Goal: Information Seeking & Learning: Check status

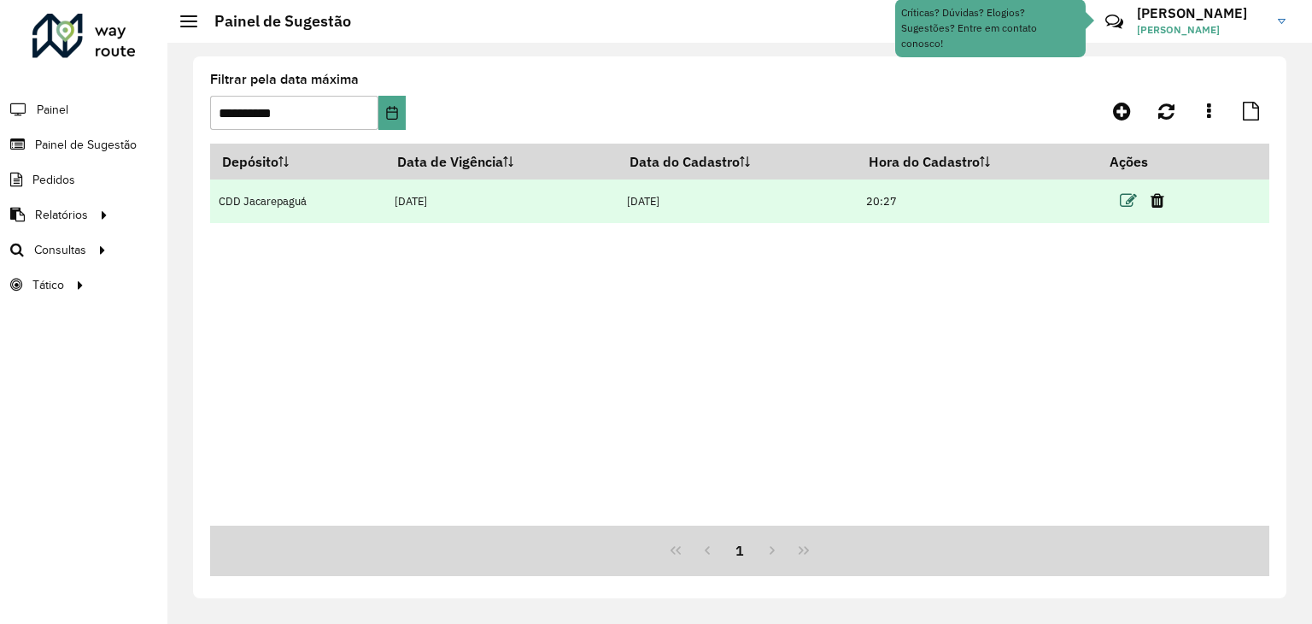
click at [1122, 205] on icon at bounding box center [1128, 200] width 17 height 17
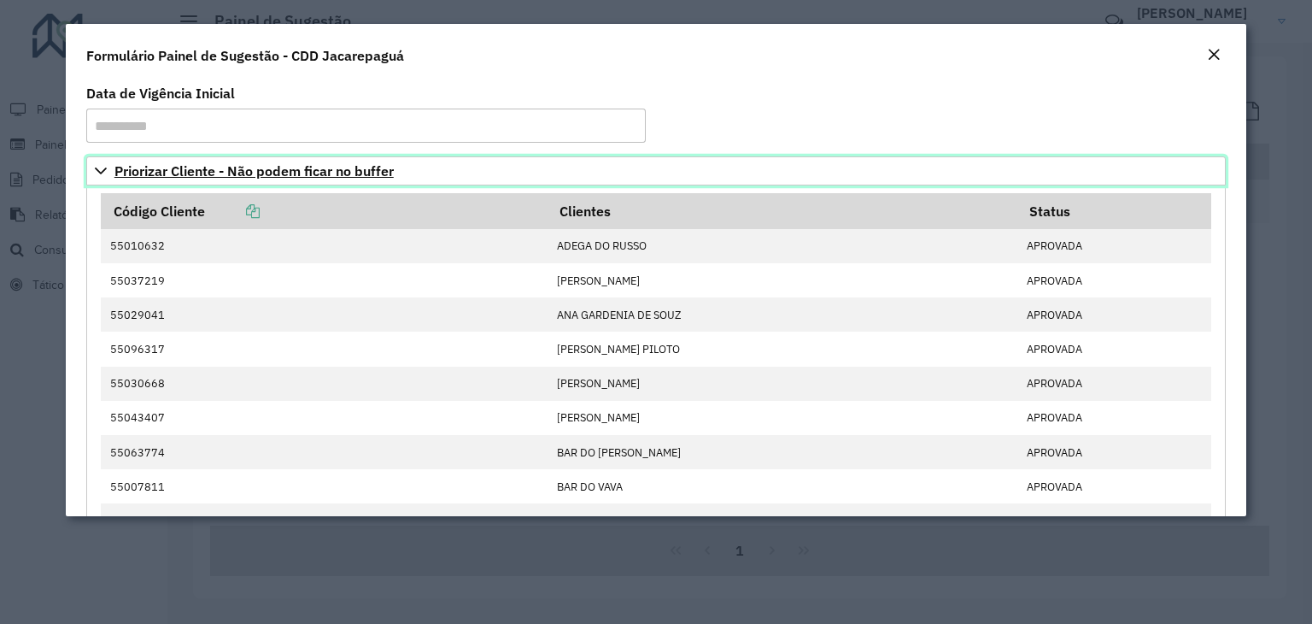
click at [291, 178] on span "Priorizar Cliente - Não podem ficar no buffer" at bounding box center [253, 171] width 279 height 14
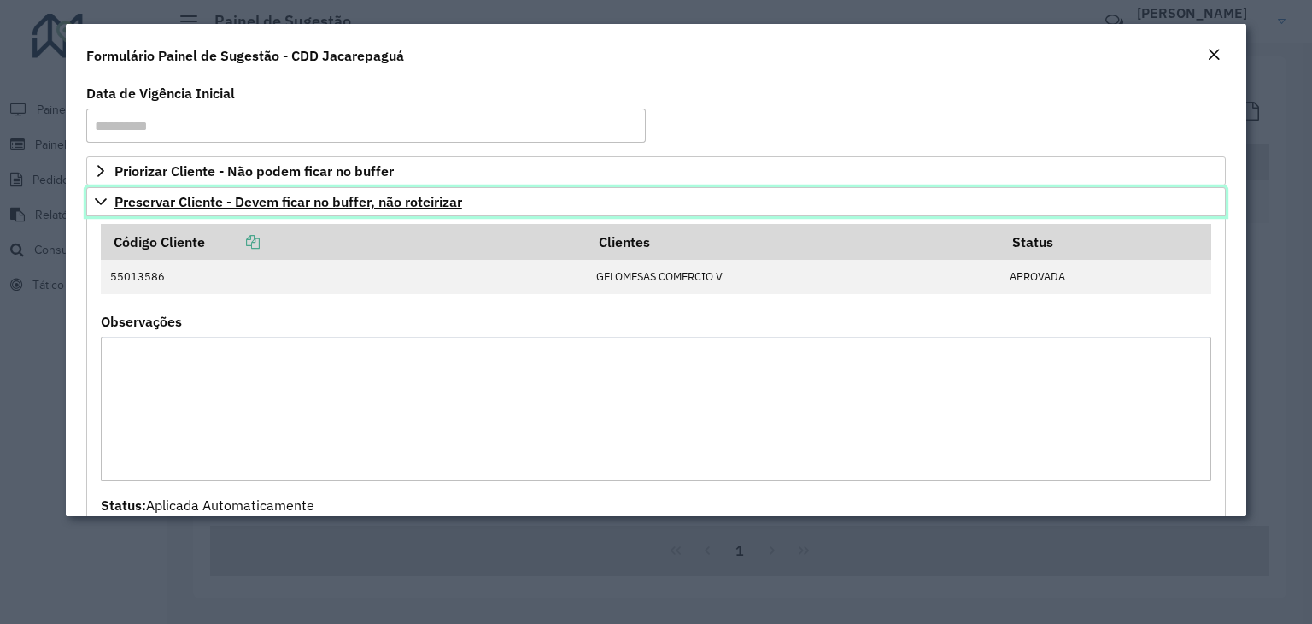
click at [349, 200] on span "Preservar Cliente - Devem ficar no buffer, não roteirizar" at bounding box center [288, 202] width 348 height 14
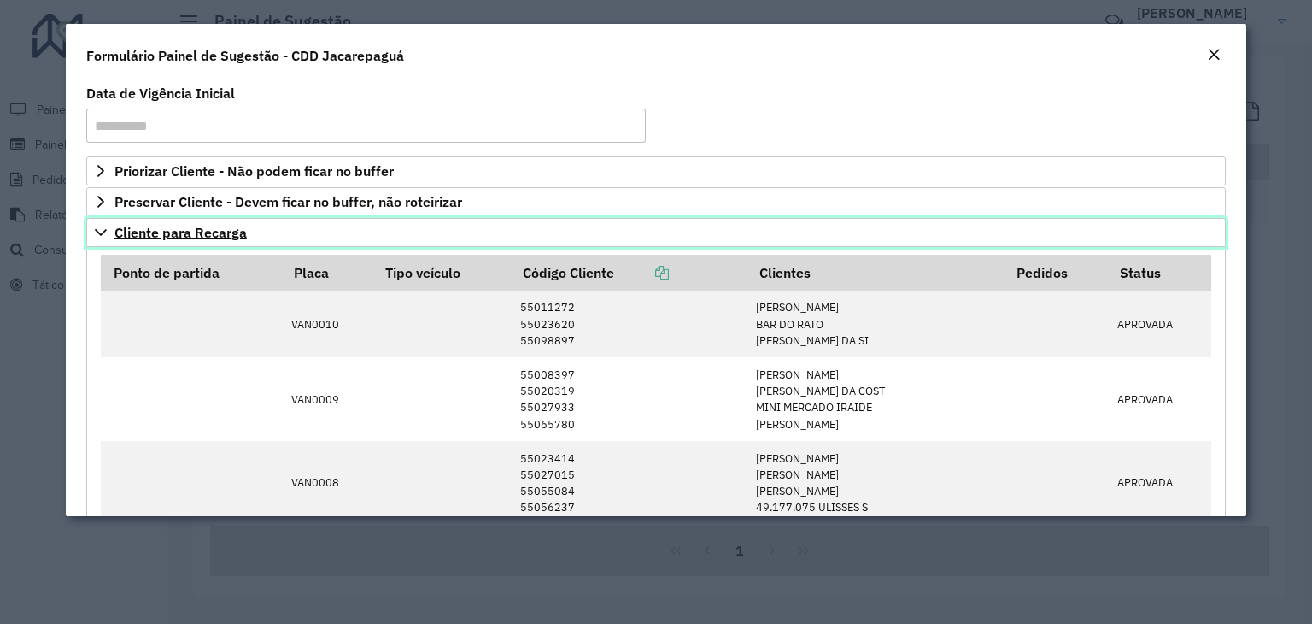
click at [174, 232] on span "Cliente para Recarga" at bounding box center [180, 233] width 132 height 14
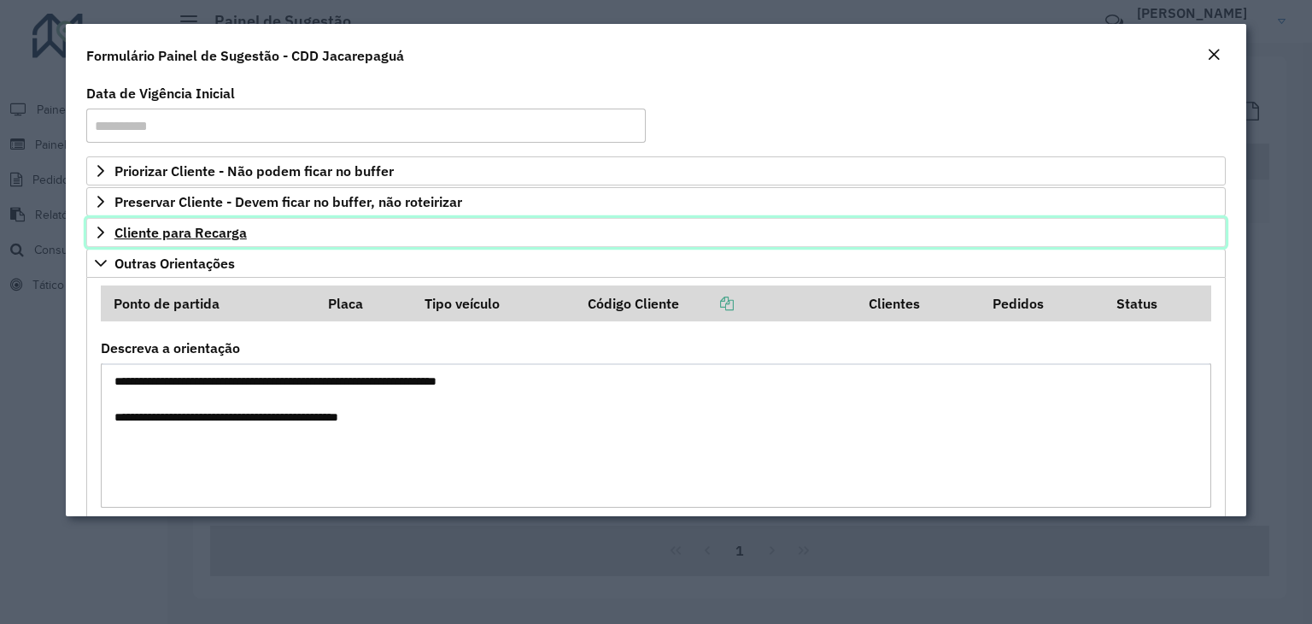
click at [204, 238] on span "Cliente para Recarga" at bounding box center [180, 233] width 132 height 14
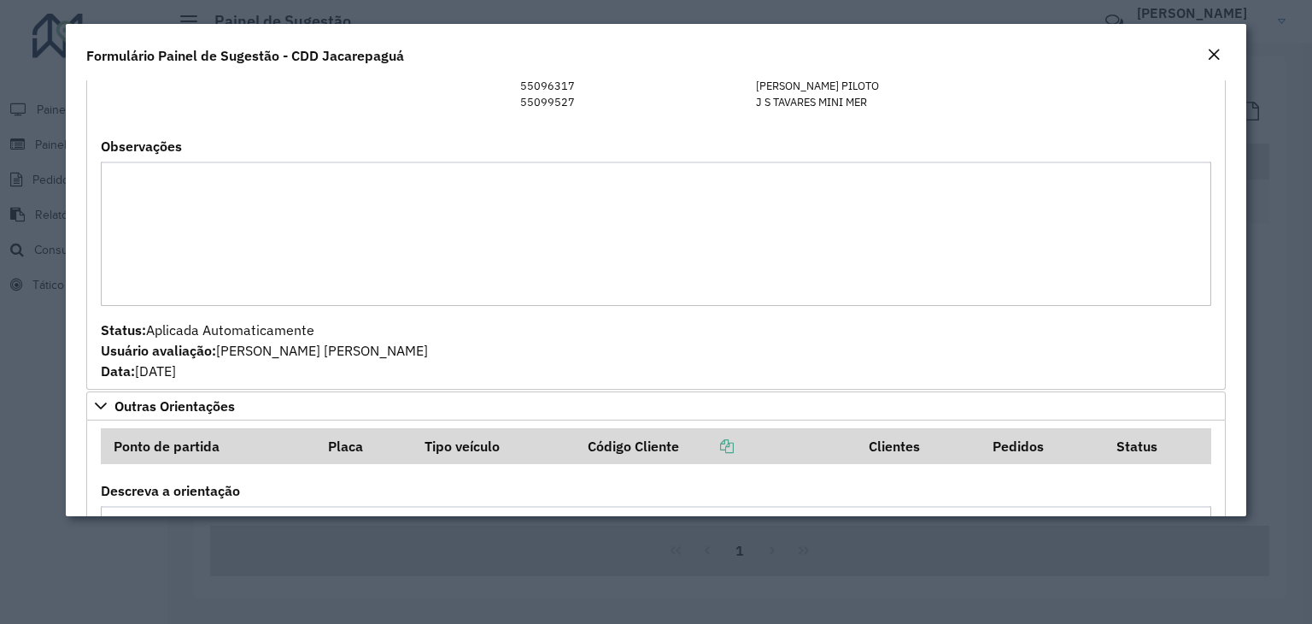
scroll to position [1452, 0]
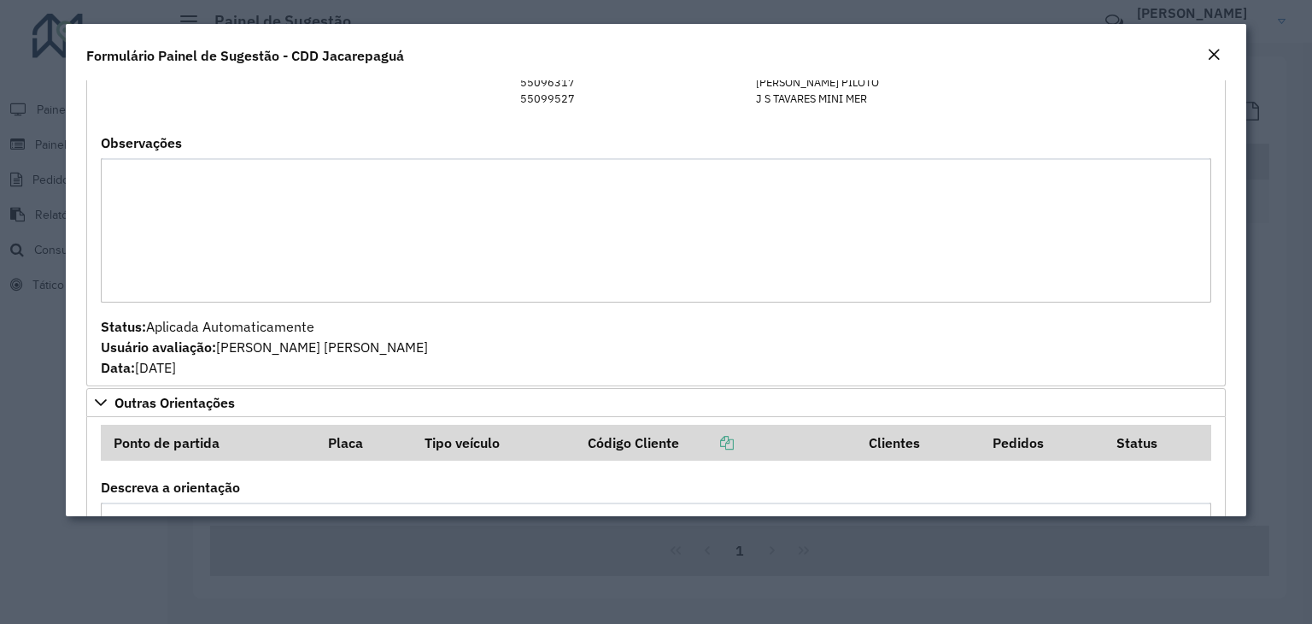
drag, startPoint x: 342, startPoint y: 346, endPoint x: 509, endPoint y: 346, distance: 167.5
click at [509, 346] on div "Status: Aplicada Automaticamente Usuário avaliação: DANILO MARTINS VIEIRA SOUTO…" at bounding box center [656, 347] width 1111 height 62
click at [496, 343] on div "Status: Aplicada Automaticamente Usuário avaliação: DANILO MARTINS VIEIRA SOUTO…" at bounding box center [656, 347] width 1111 height 62
click at [302, 346] on span "Status: Aplicada Automaticamente Usuário avaliação: DANILO MARTINS VIEIRA SOUTO…" at bounding box center [264, 347] width 327 height 58
drag, startPoint x: 219, startPoint y: 343, endPoint x: 473, endPoint y: 348, distance: 254.6
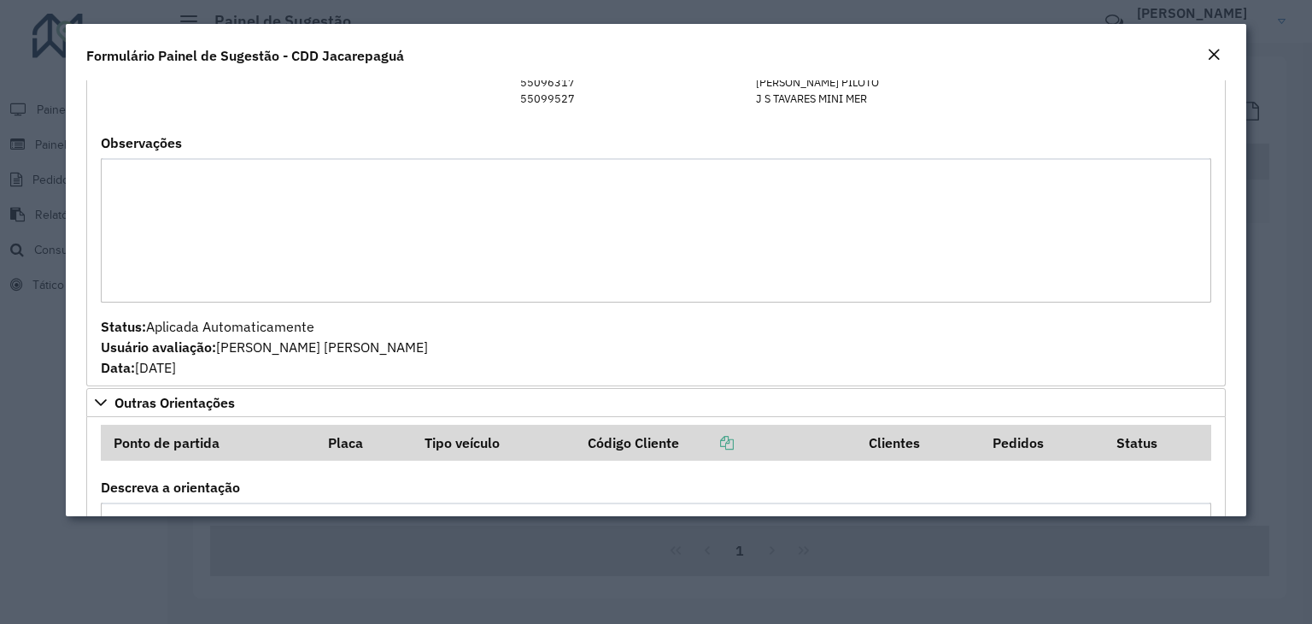
click at [473, 348] on div "Status: Aplicada Automaticamente Usuário avaliação: DANILO MARTINS VIEIRA SOUTO…" at bounding box center [656, 347] width 1111 height 62
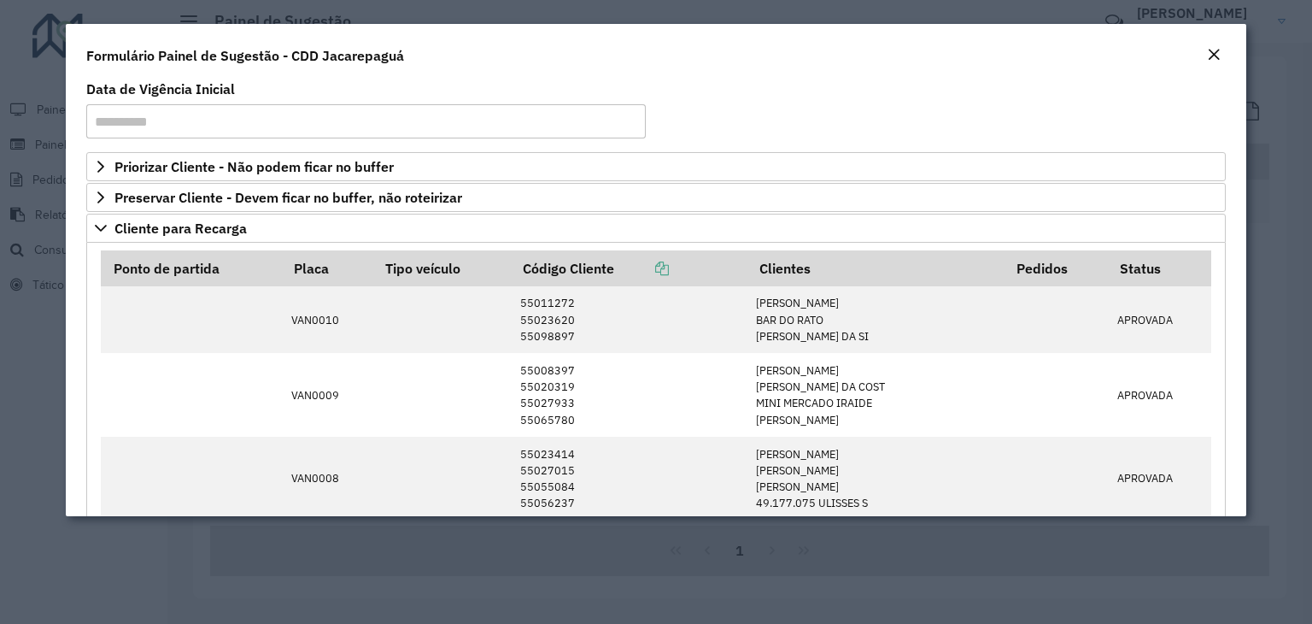
scroll to position [0, 0]
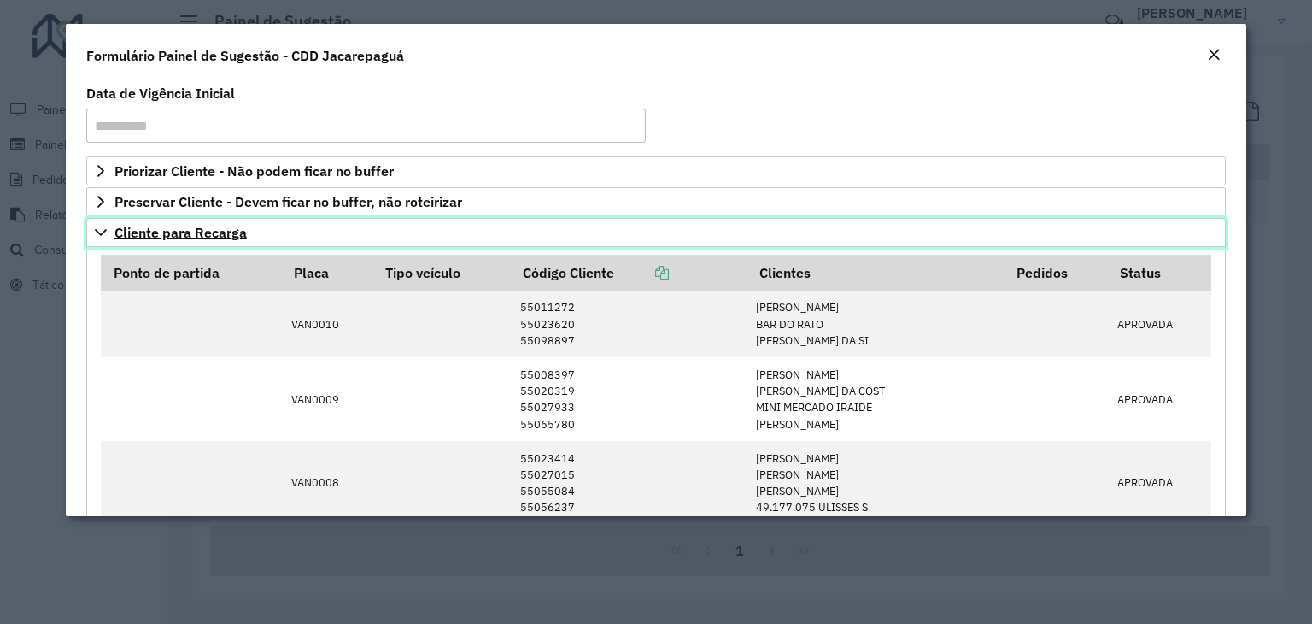
click at [219, 231] on span "Cliente para Recarga" at bounding box center [180, 233] width 132 height 14
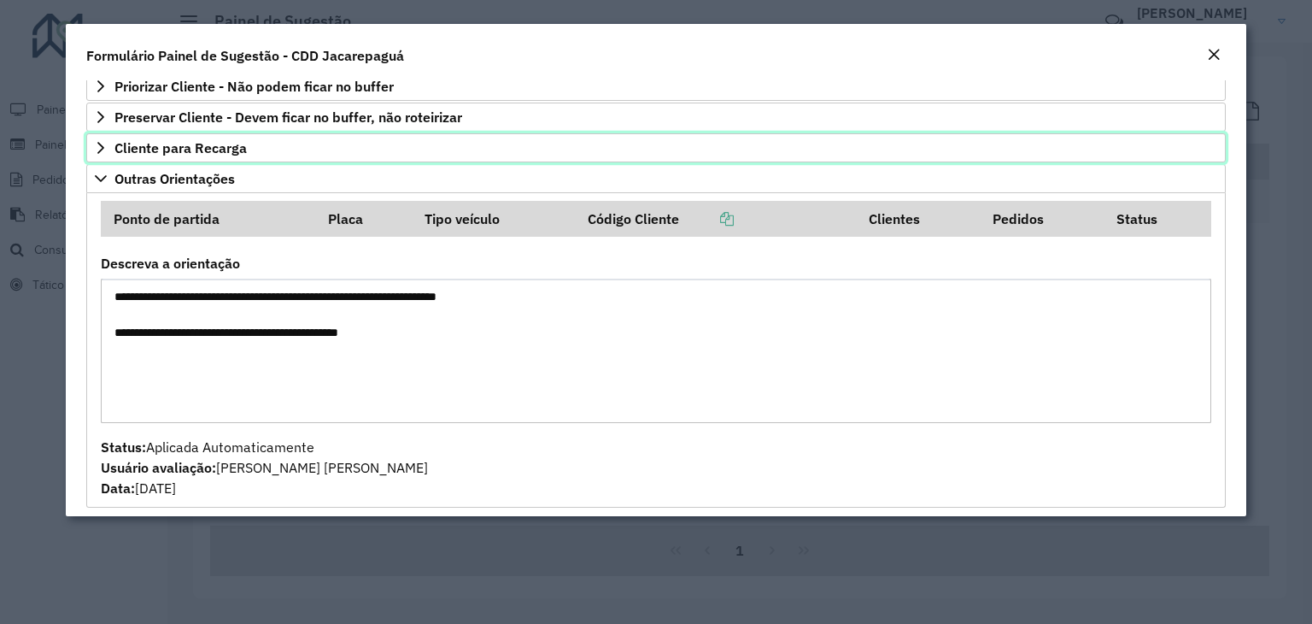
scroll to position [97, 0]
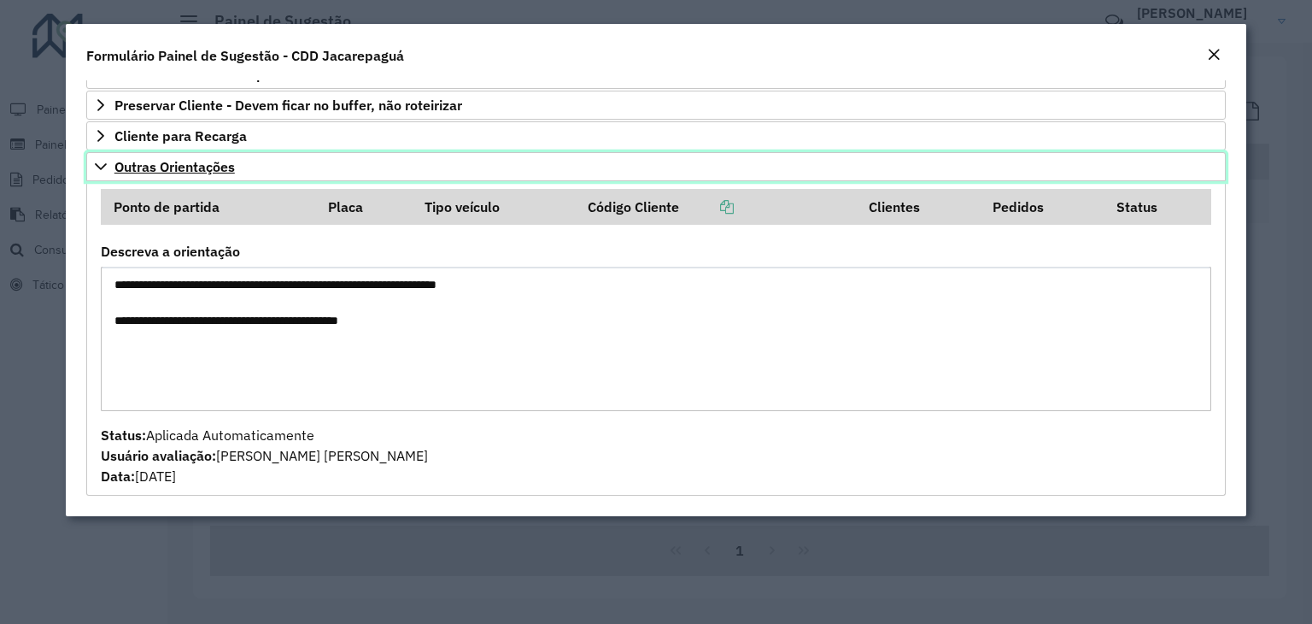
click at [136, 169] on span "Outras Orientações" at bounding box center [174, 167] width 120 height 14
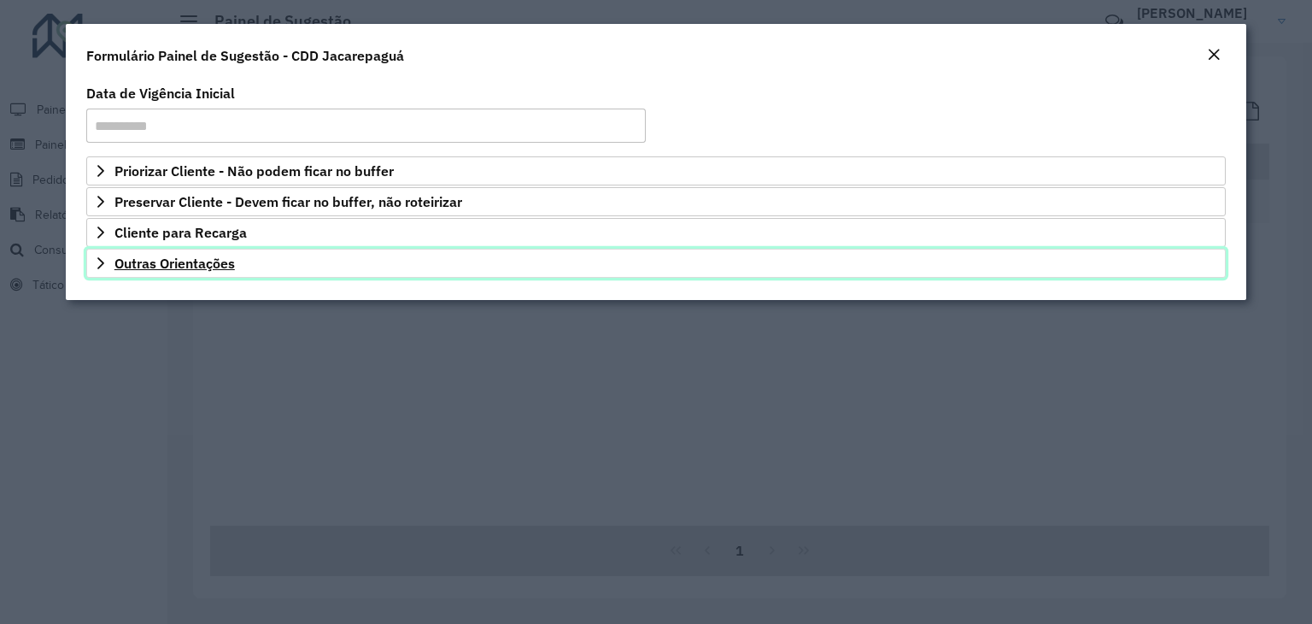
scroll to position [0, 0]
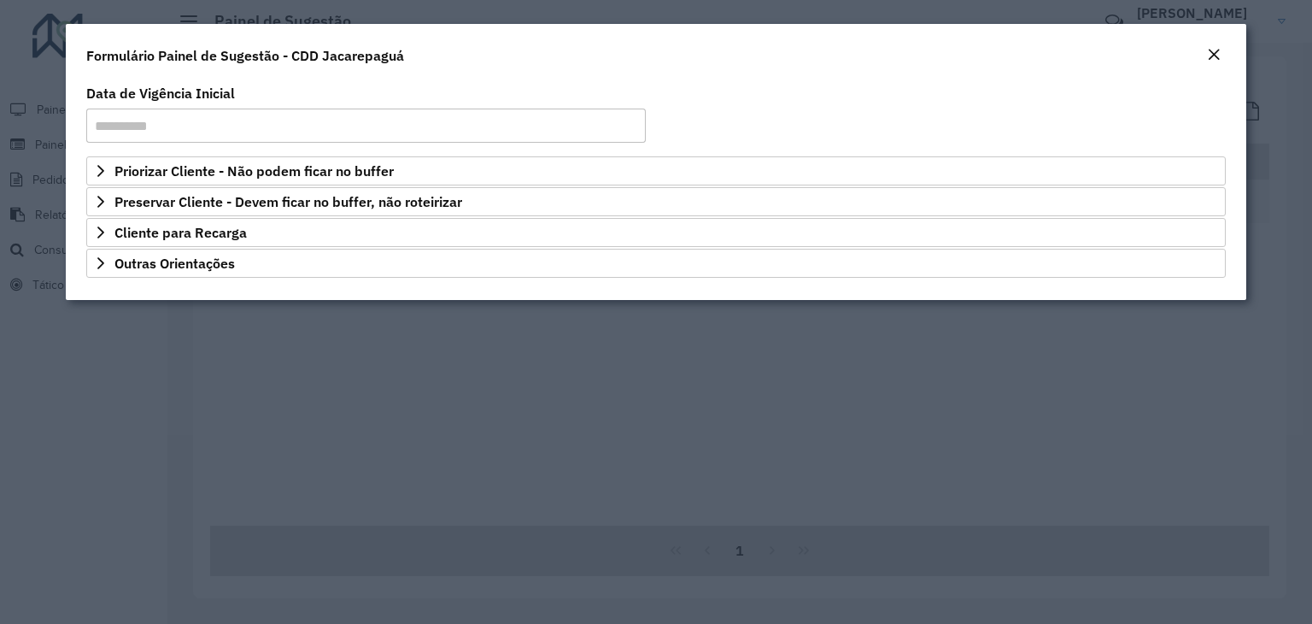
click at [1212, 56] on em "Close" at bounding box center [1214, 55] width 14 height 14
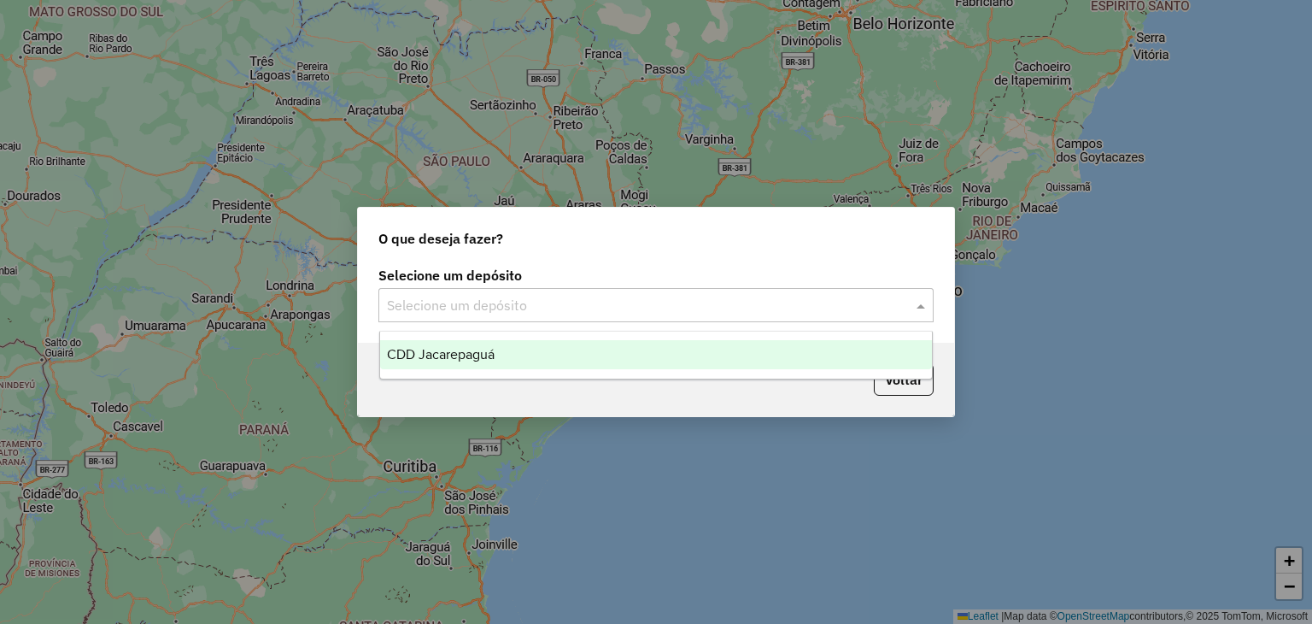
click at [829, 308] on input "text" at bounding box center [639, 306] width 504 height 21
click at [591, 370] on ng-dropdown-panel "CDD Jacarepaguá" at bounding box center [656, 355] width 555 height 49
click at [589, 367] on div "CDD Jacarepaguá" at bounding box center [656, 354] width 553 height 29
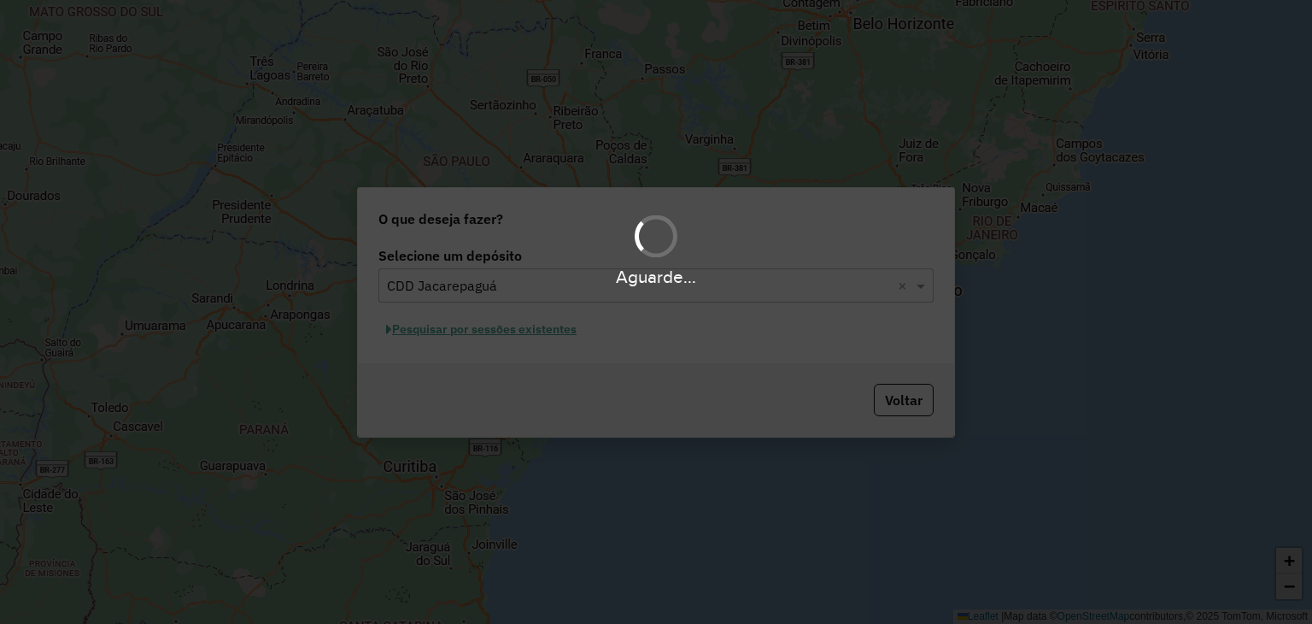
click at [554, 336] on div "Aguarde..." at bounding box center [656, 312] width 1312 height 624
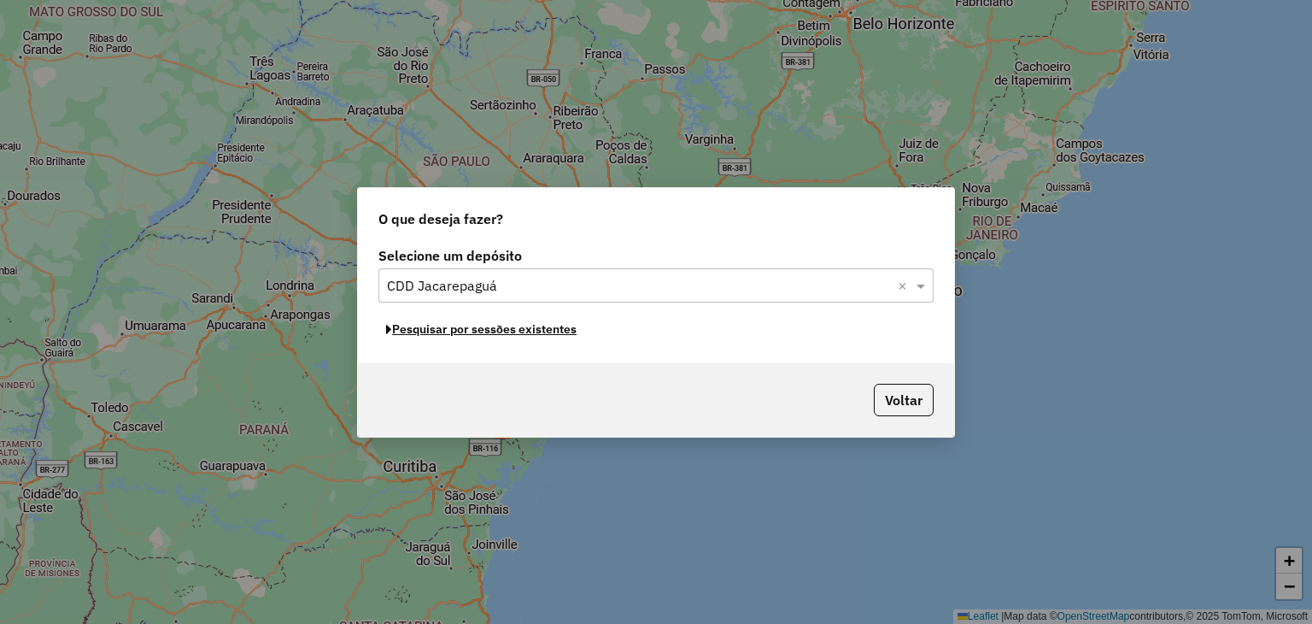
click at [552, 330] on button "Pesquisar por sessões existentes" at bounding box center [482, 329] width 206 height 26
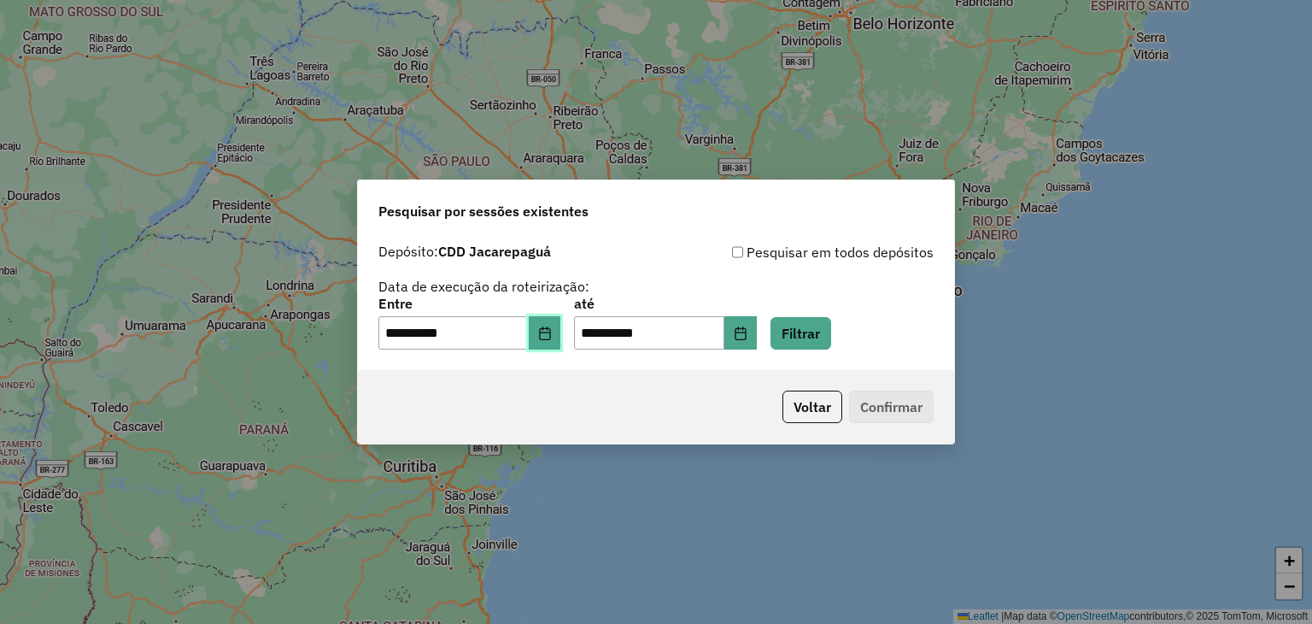
click at [547, 337] on button "Choose Date" at bounding box center [545, 333] width 32 height 34
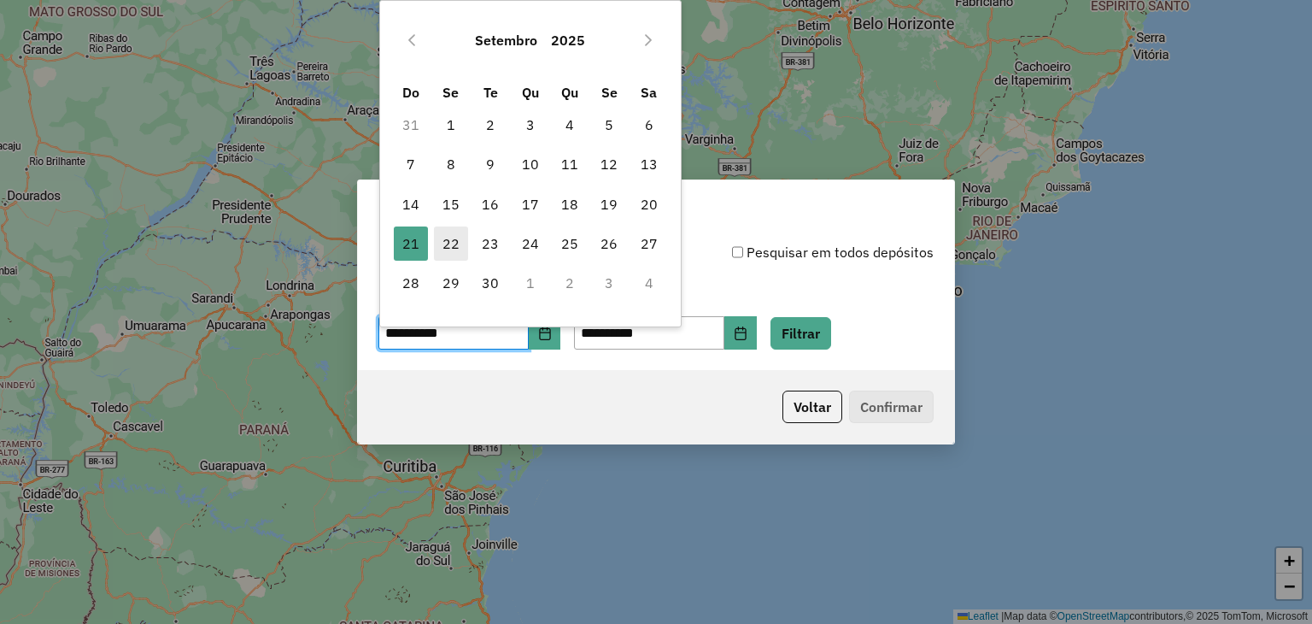
click at [452, 246] on span "22" at bounding box center [451, 243] width 34 height 34
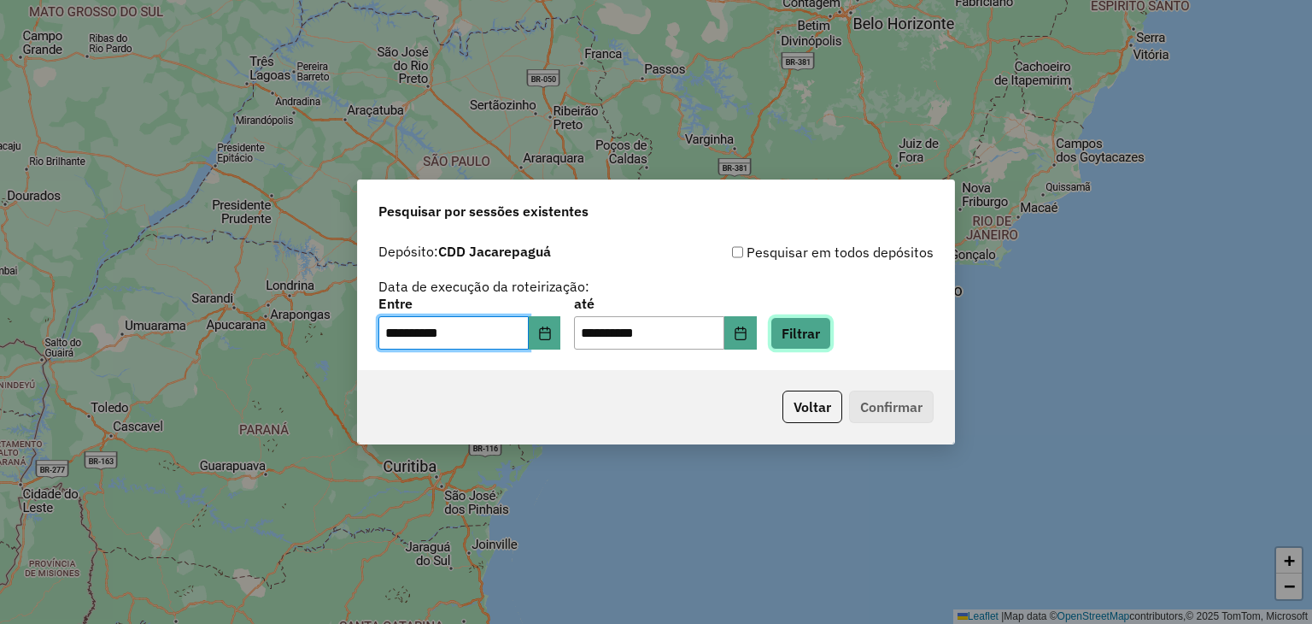
click at [827, 337] on button "Filtrar" at bounding box center [801, 333] width 61 height 32
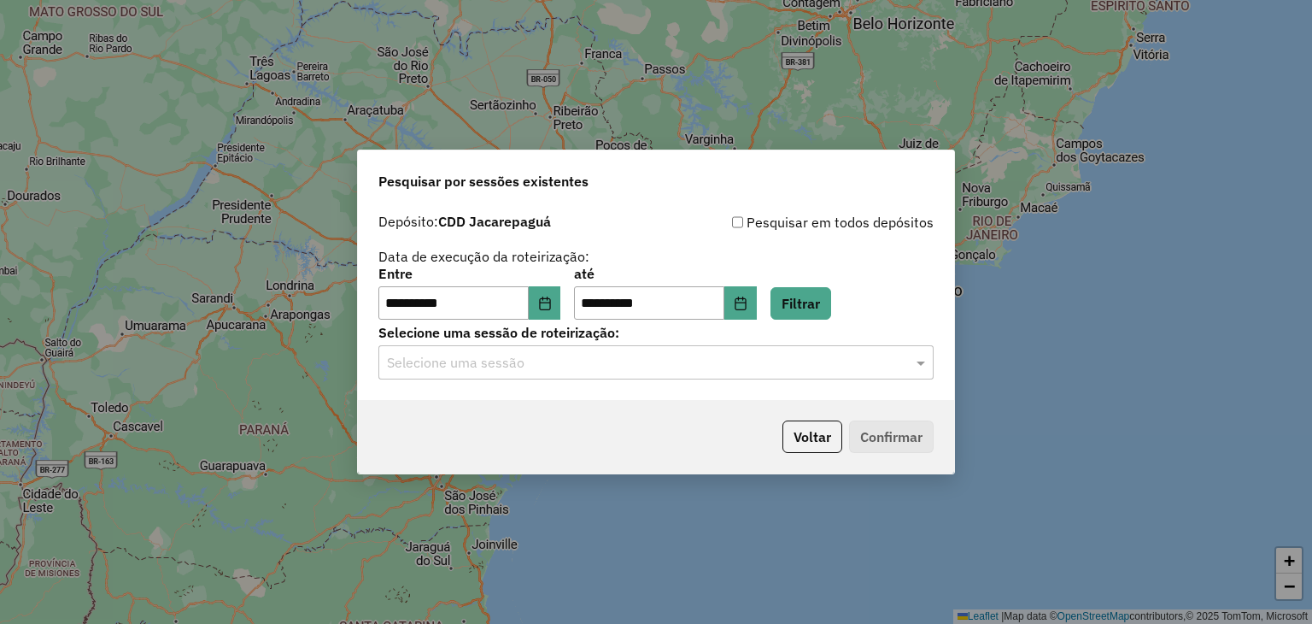
click at [796, 364] on input "text" at bounding box center [639, 363] width 504 height 21
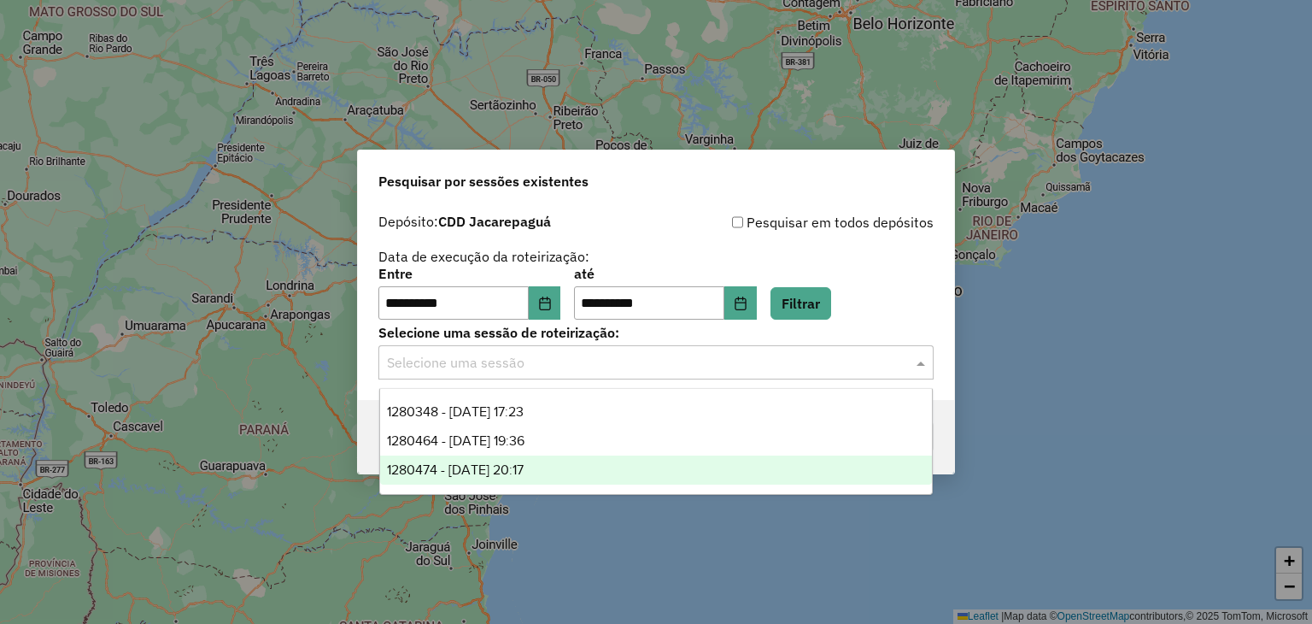
click at [574, 470] on div "1280474 - 22/09/2025 20:17" at bounding box center [656, 469] width 553 height 29
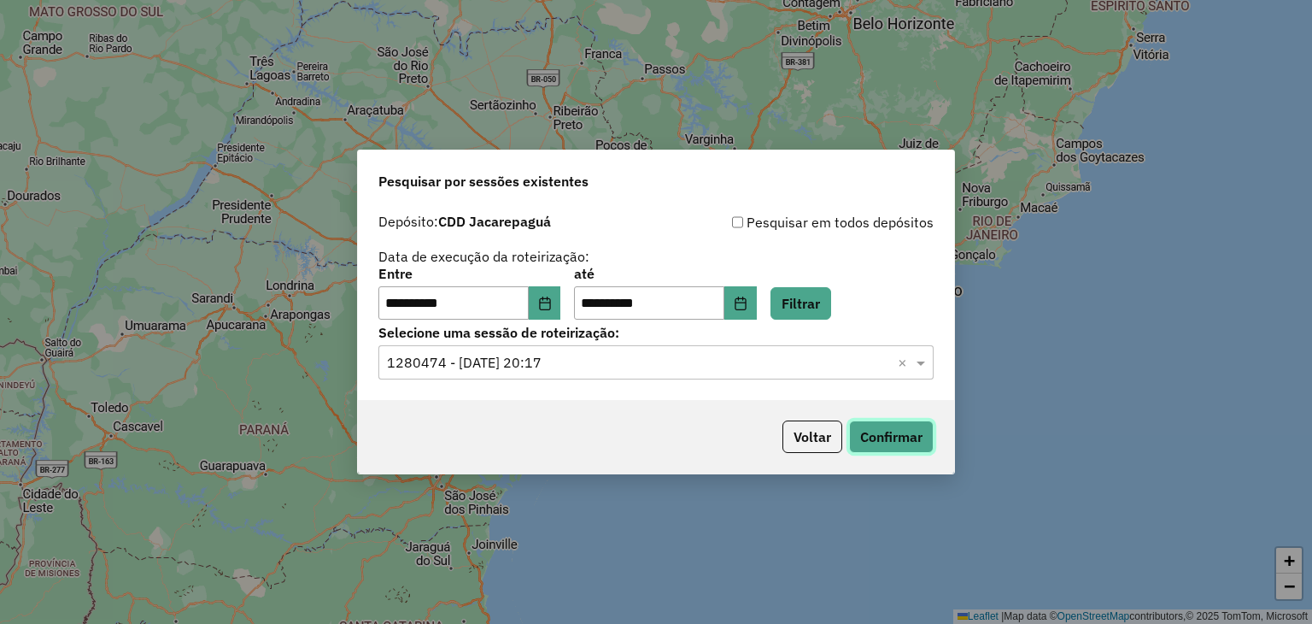
click at [917, 440] on button "Confirmar" at bounding box center [891, 436] width 85 height 32
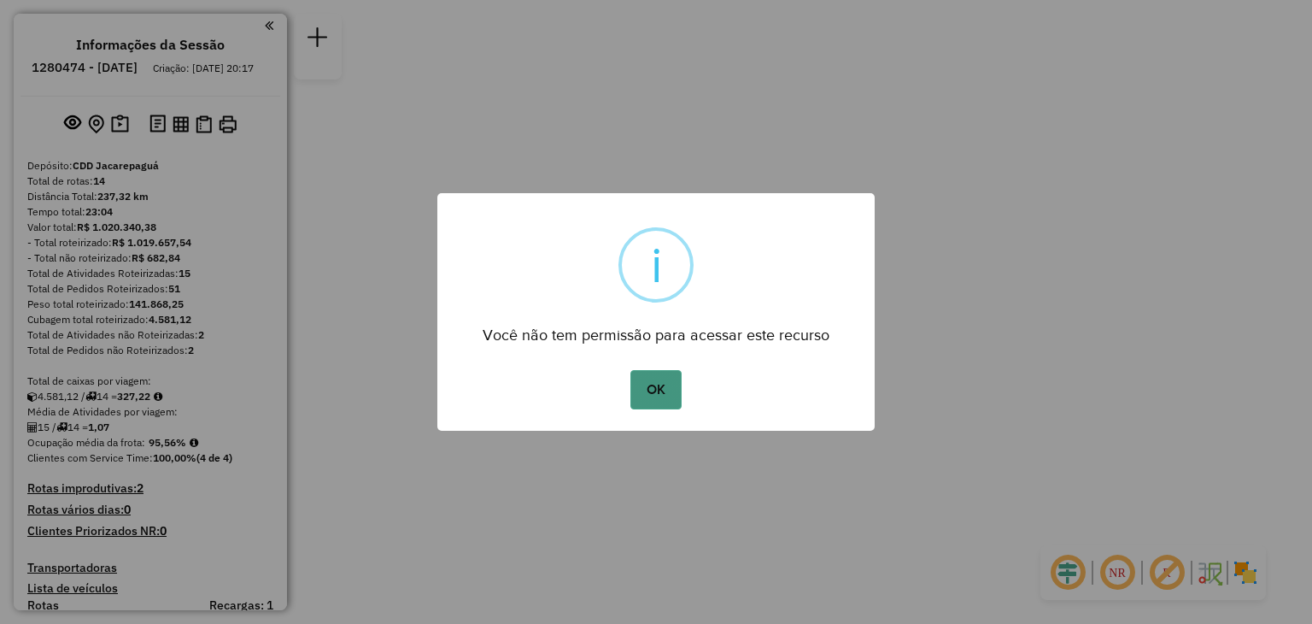
click at [652, 395] on button "OK" at bounding box center [656, 389] width 50 height 39
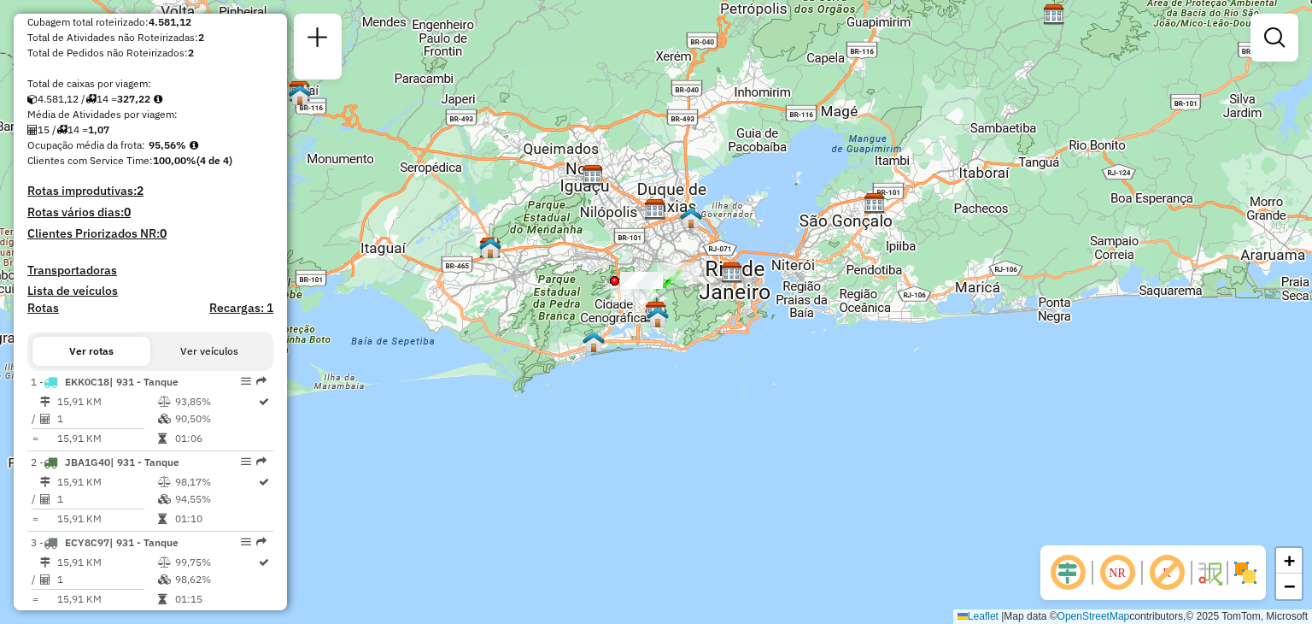
scroll to position [342, 0]
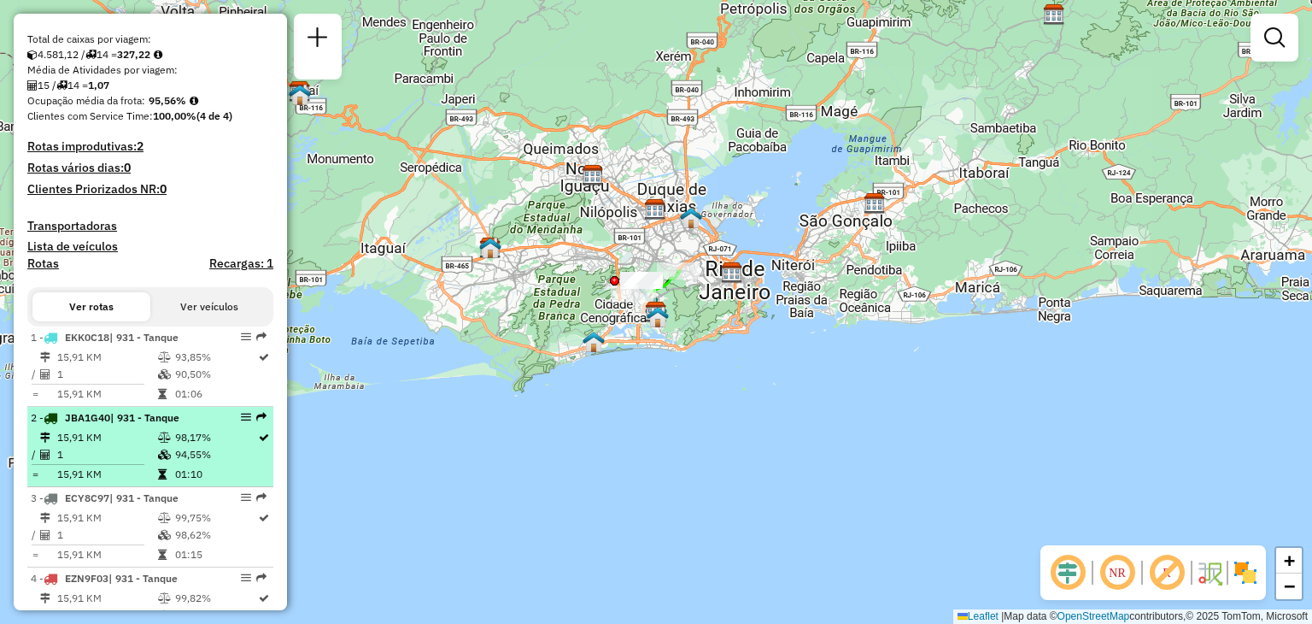
click at [109, 446] on td "15,91 KM" at bounding box center [106, 437] width 101 height 17
select select "**********"
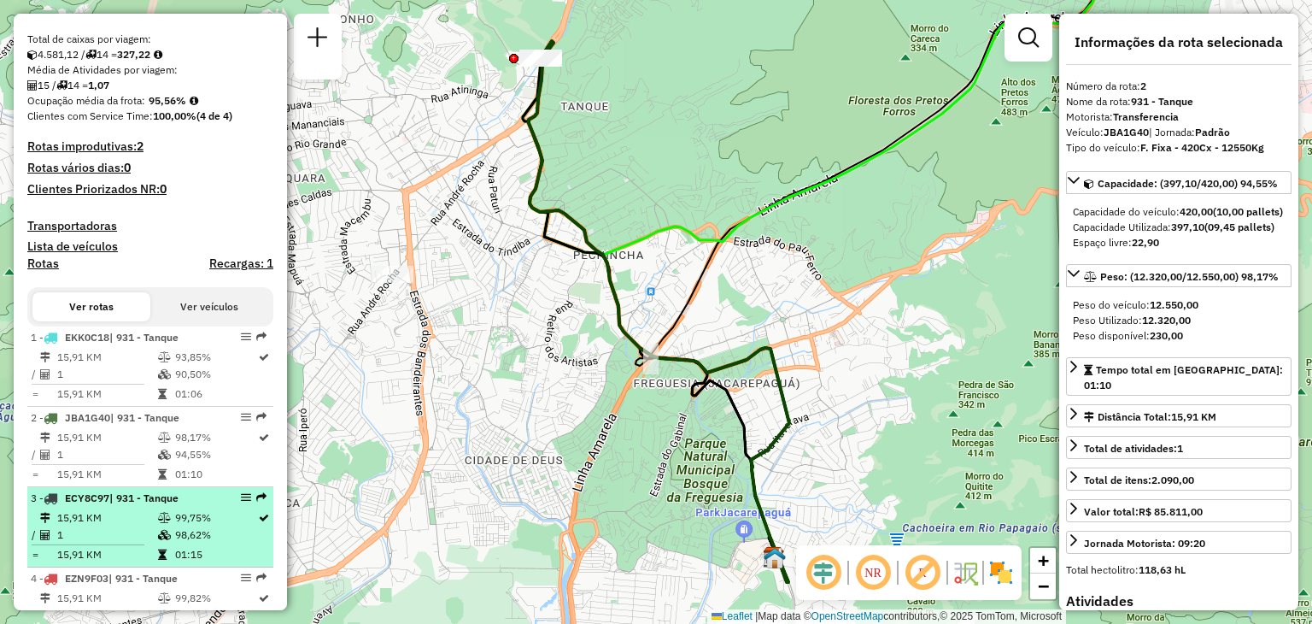
click at [127, 526] on td "15,91 KM" at bounding box center [106, 517] width 101 height 17
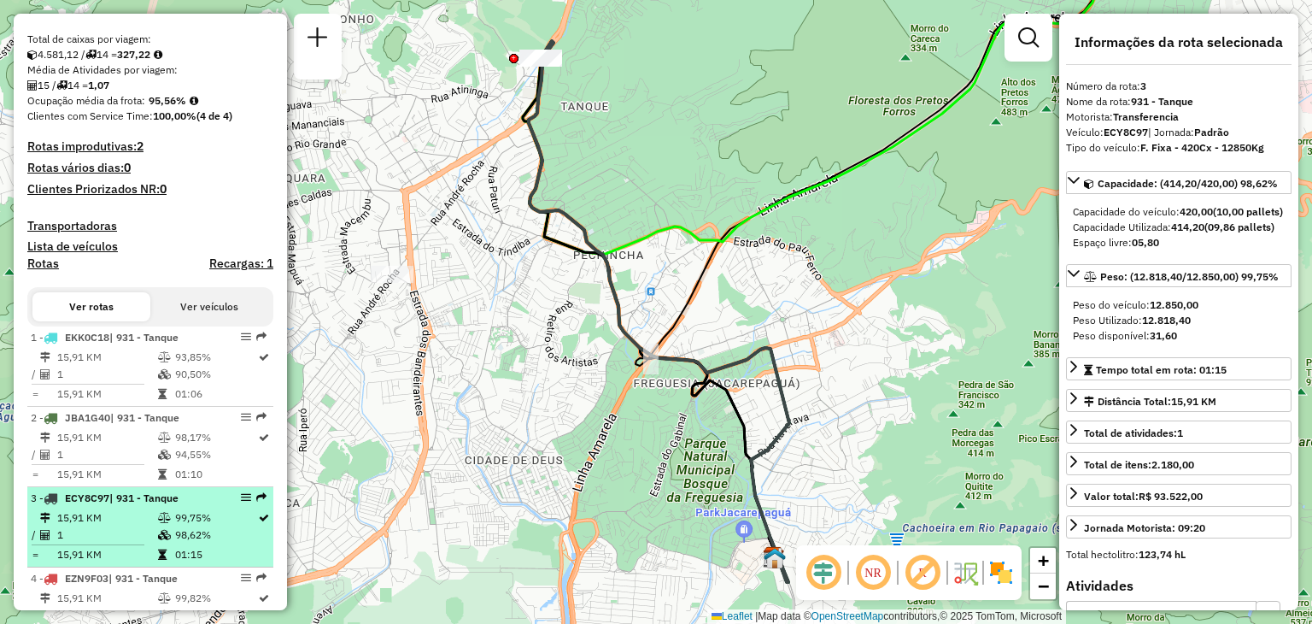
click at [127, 526] on td "15,91 KM" at bounding box center [106, 517] width 101 height 17
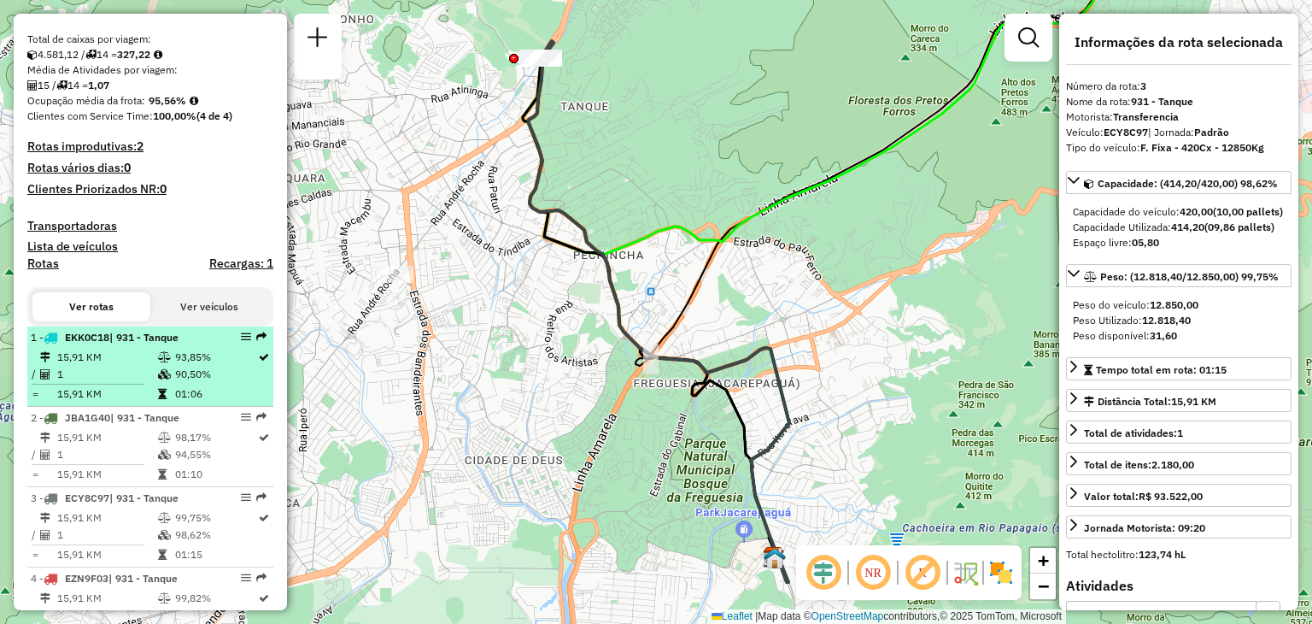
click at [256, 342] on em at bounding box center [261, 337] width 10 height 10
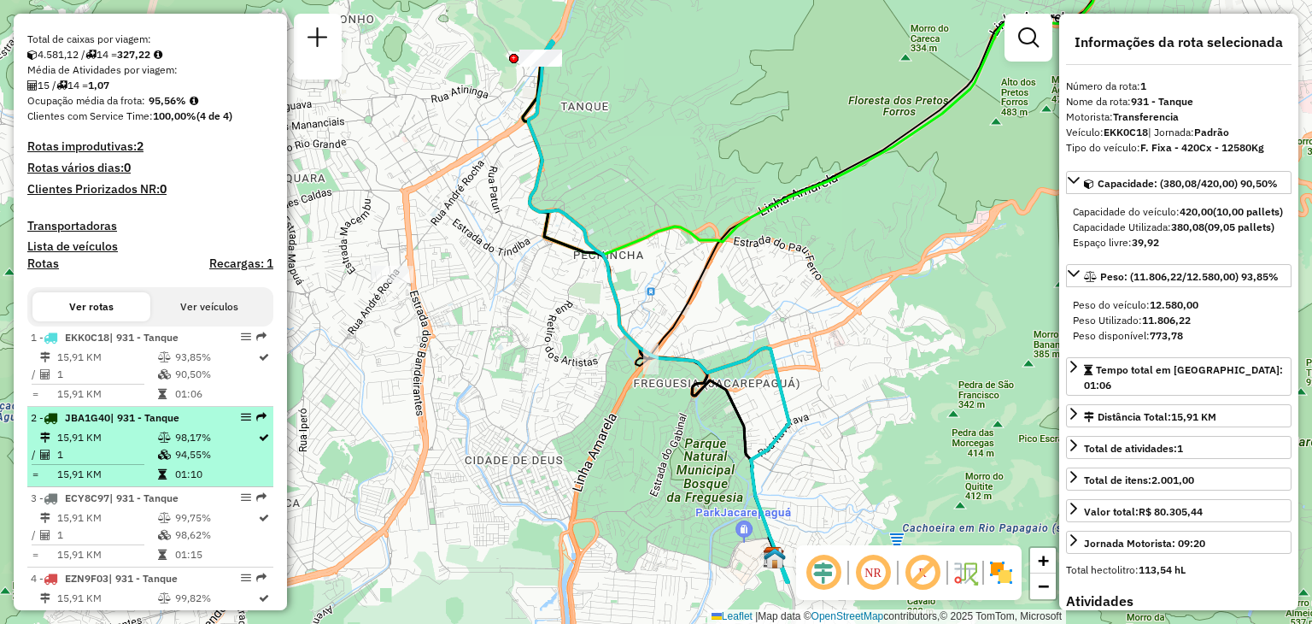
click at [261, 422] on em at bounding box center [261, 417] width 10 height 10
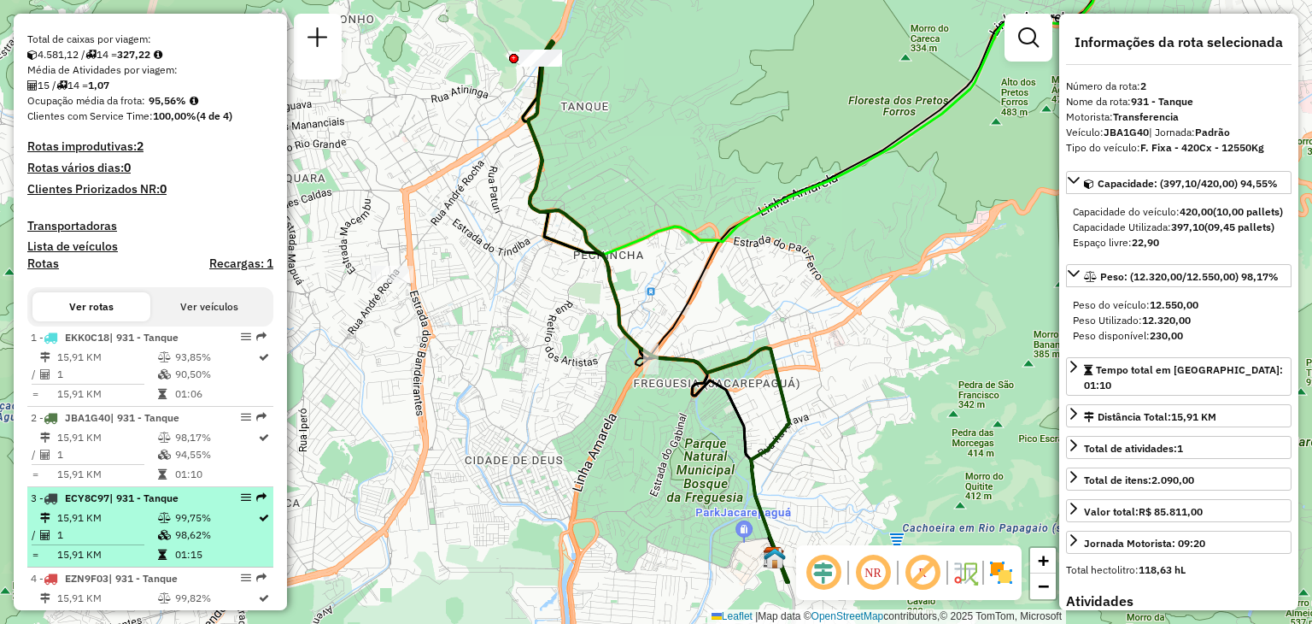
click at [261, 502] on em at bounding box center [261, 497] width 10 height 10
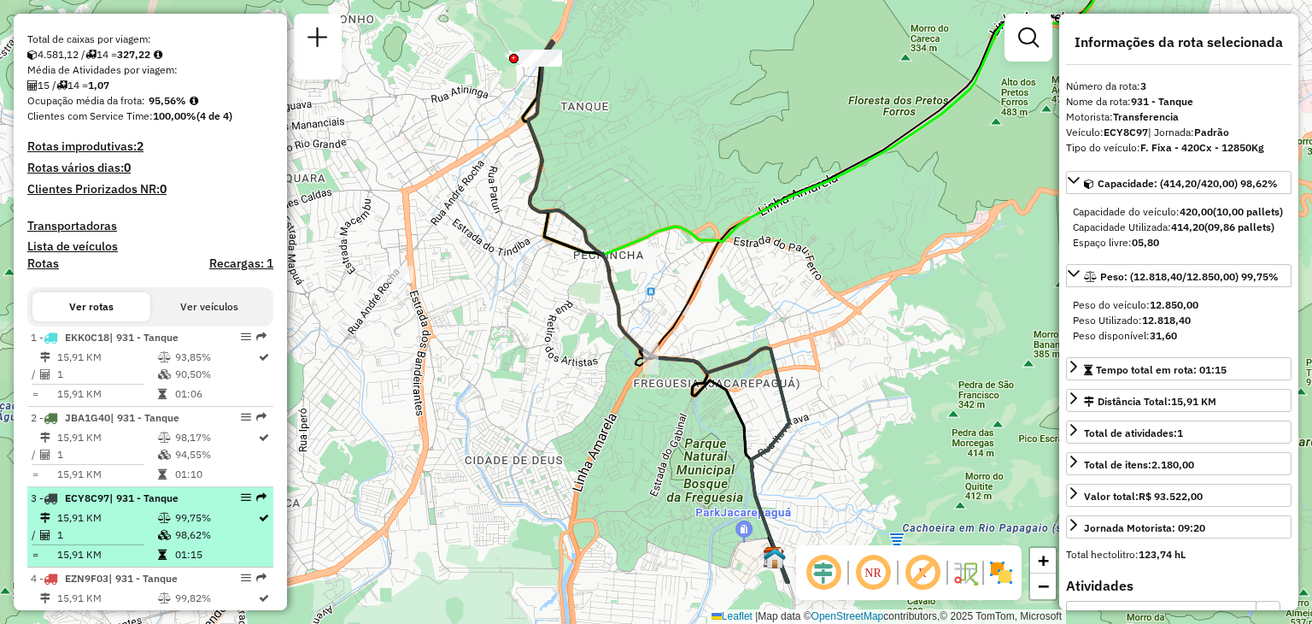
click at [260, 523] on icon at bounding box center [264, 518] width 10 height 10
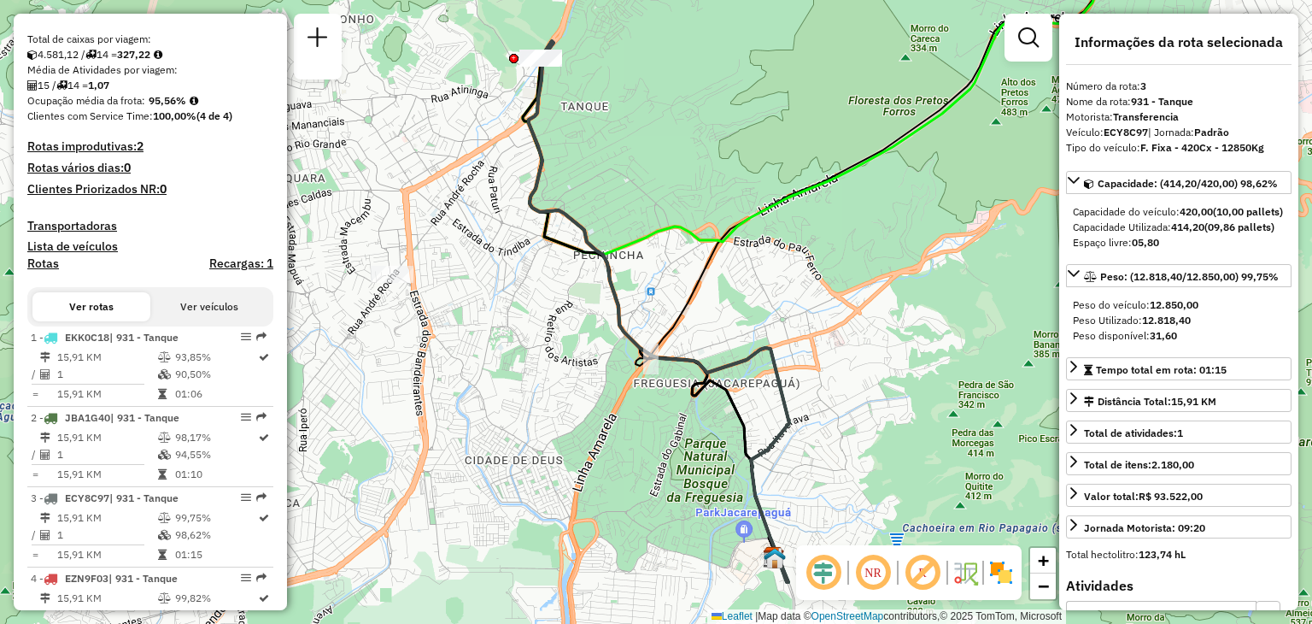
click at [197, 308] on button "Ver veículos" at bounding box center [209, 306] width 118 height 29
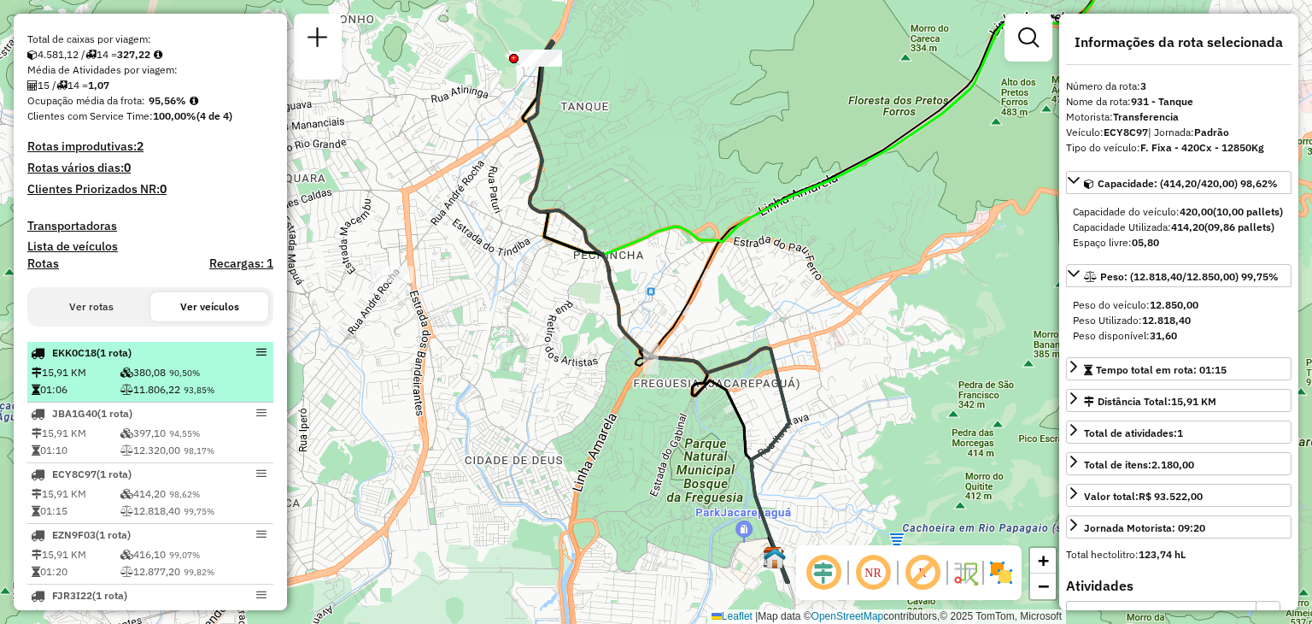
click at [190, 361] on div "EKK0C18 (1 Rota)" at bounding box center [121, 352] width 181 height 15
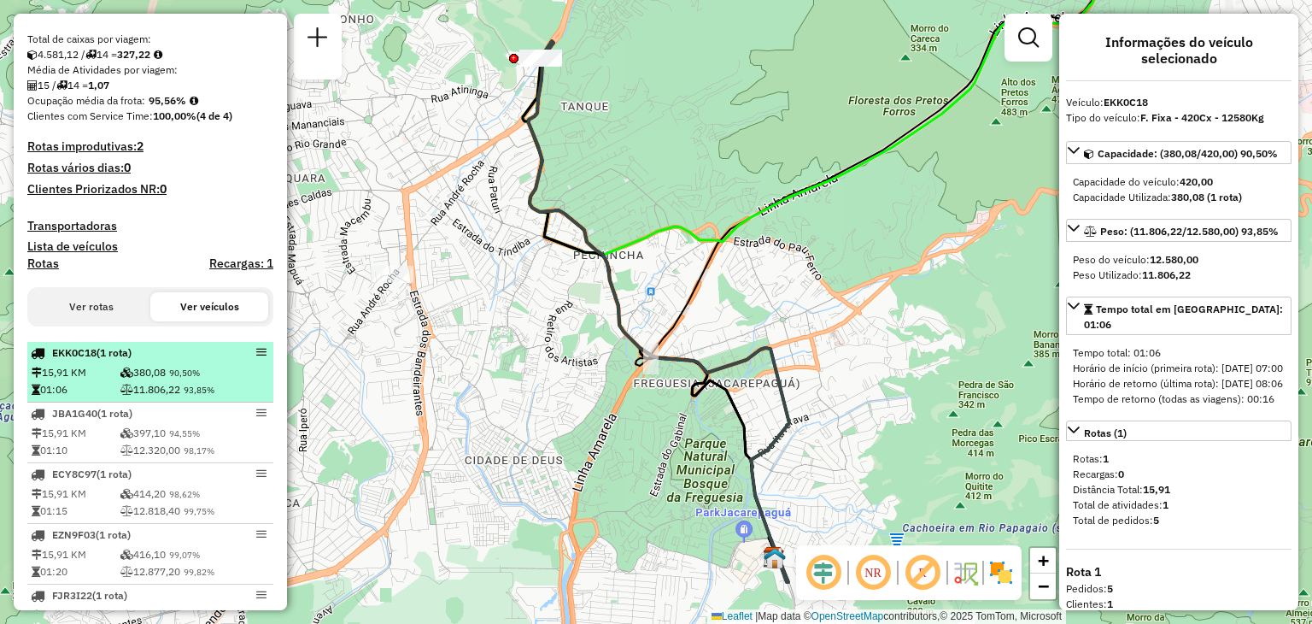
click at [257, 357] on em at bounding box center [261, 352] width 10 height 10
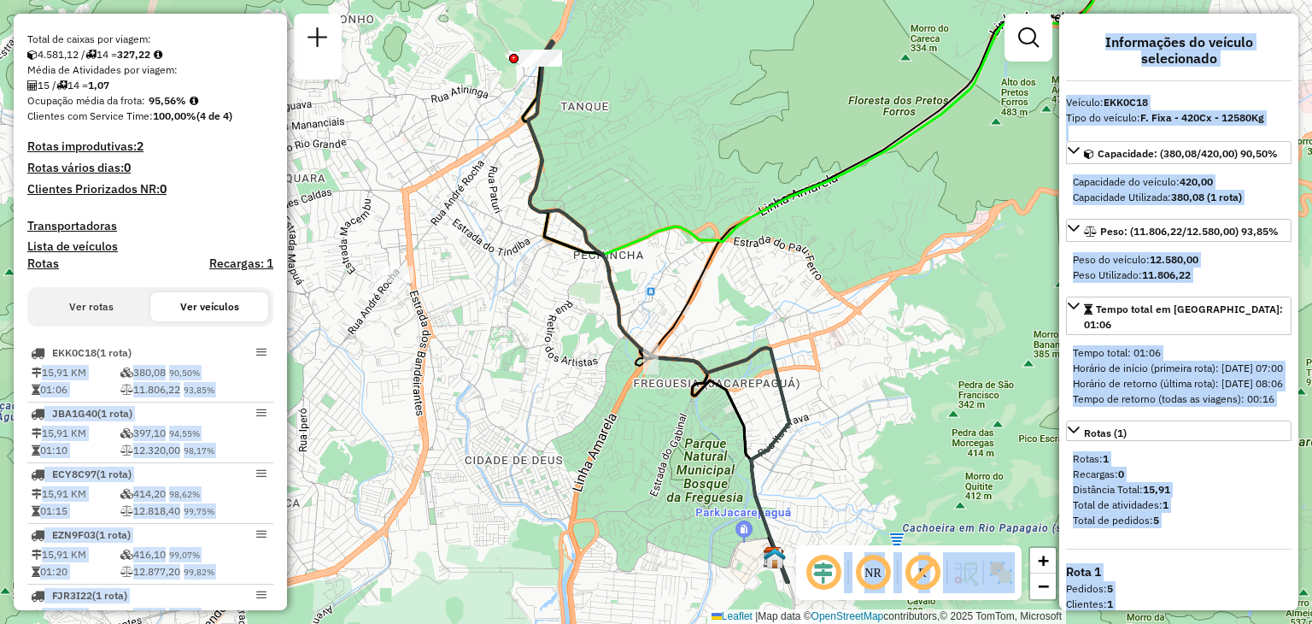
drag, startPoint x: 256, startPoint y: 367, endPoint x: 646, endPoint y: 327, distance: 391.6
click at [646, 327] on hb-router-mapa "Informações da Sessão 1280474 - [DATE] Criação: [DATE] 20:17 Depósito: CDD Jaca…" at bounding box center [656, 312] width 1312 height 624
click at [584, 356] on div "Janela de atendimento Grade de atendimento Capacidade Transportadoras Veículos …" at bounding box center [656, 312] width 1312 height 624
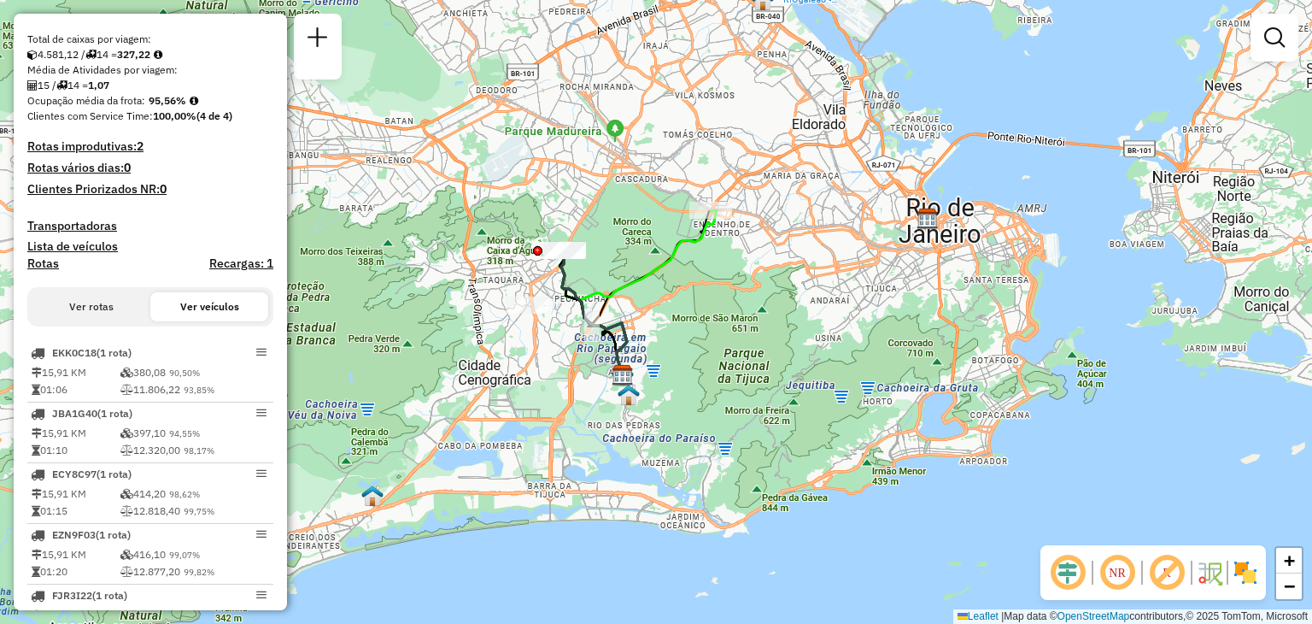
drag, startPoint x: 894, startPoint y: 391, endPoint x: 882, endPoint y: 343, distance: 50.1
click at [882, 343] on div "Janela de atendimento Grade de atendimento Capacidade Transportadoras Veículos …" at bounding box center [656, 312] width 1312 height 624
click at [321, 42] on em at bounding box center [318, 37] width 21 height 21
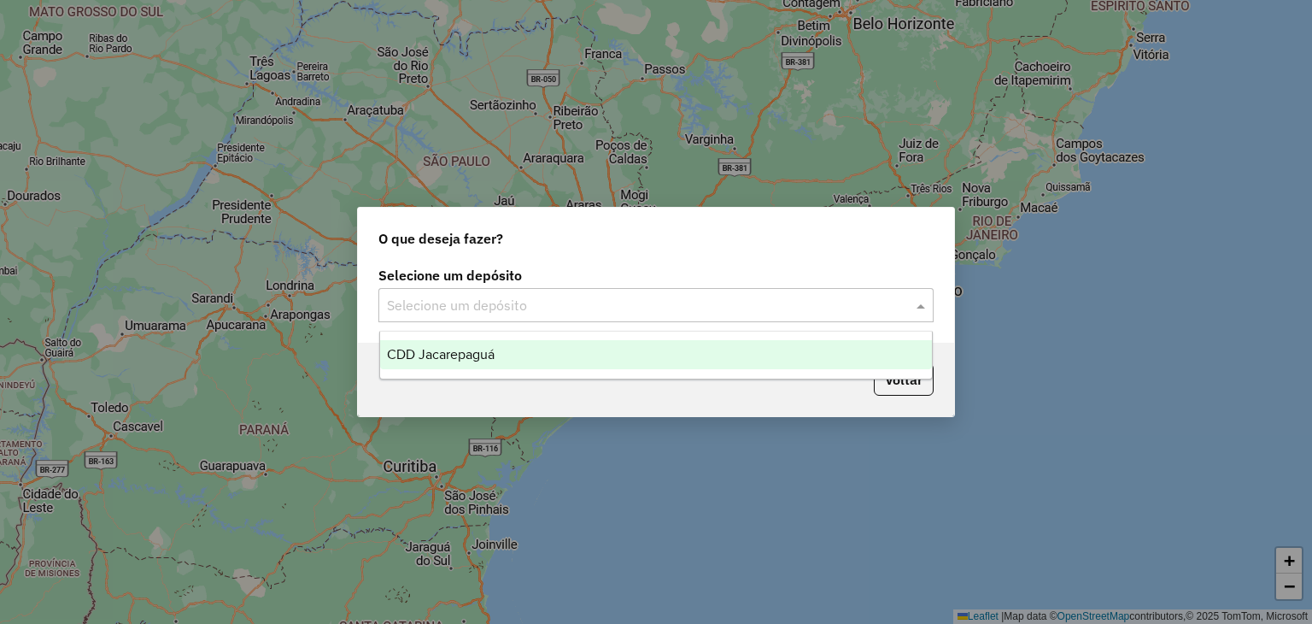
click at [778, 308] on input "text" at bounding box center [639, 306] width 504 height 21
click at [547, 355] on div "CDD Jacarepaguá" at bounding box center [656, 354] width 553 height 29
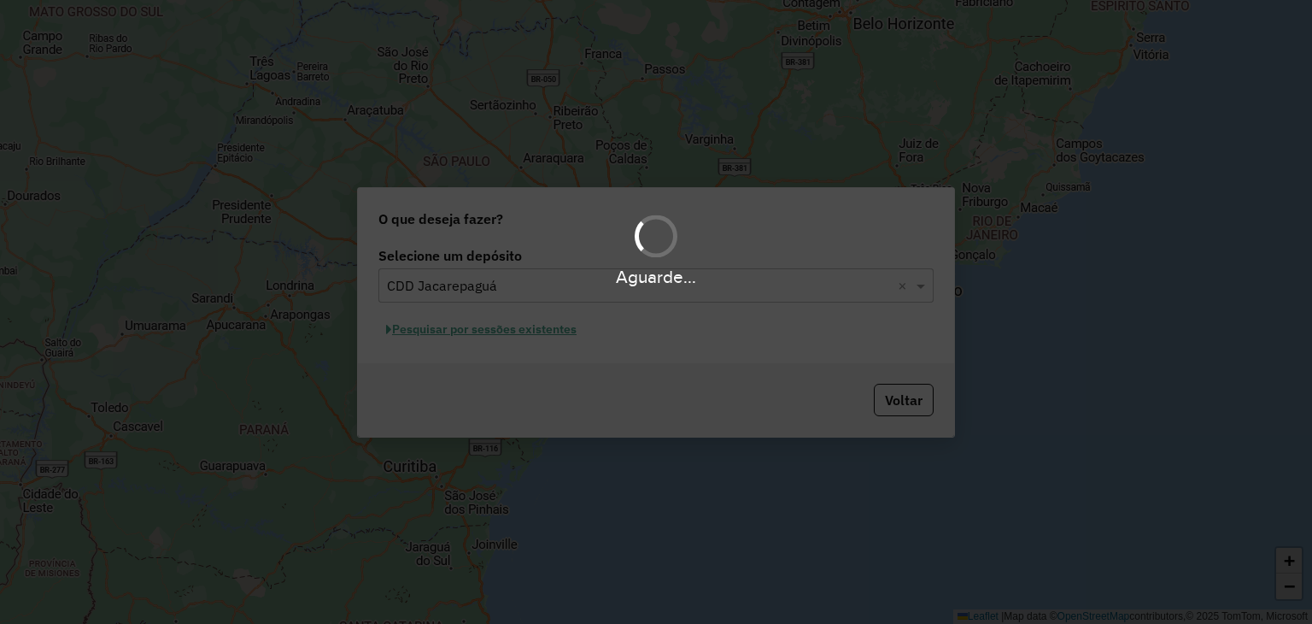
click at [518, 334] on div "Aguarde..." at bounding box center [656, 312] width 1312 height 624
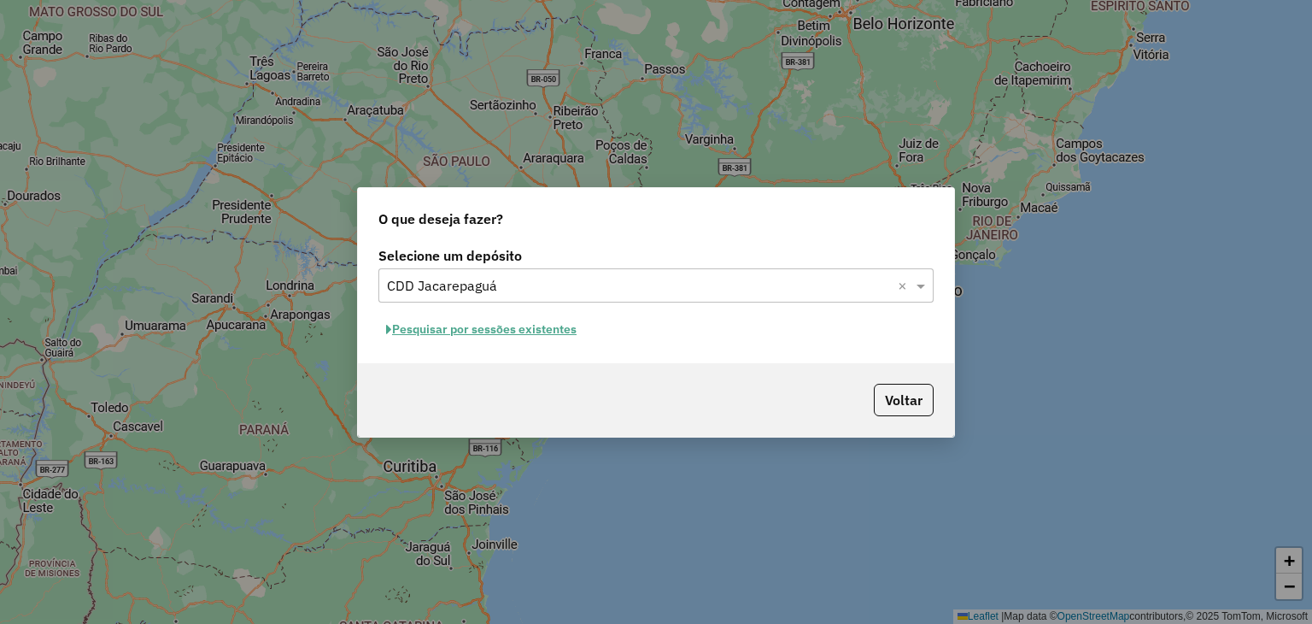
click at [518, 332] on button "Pesquisar por sessões existentes" at bounding box center [482, 329] width 206 height 26
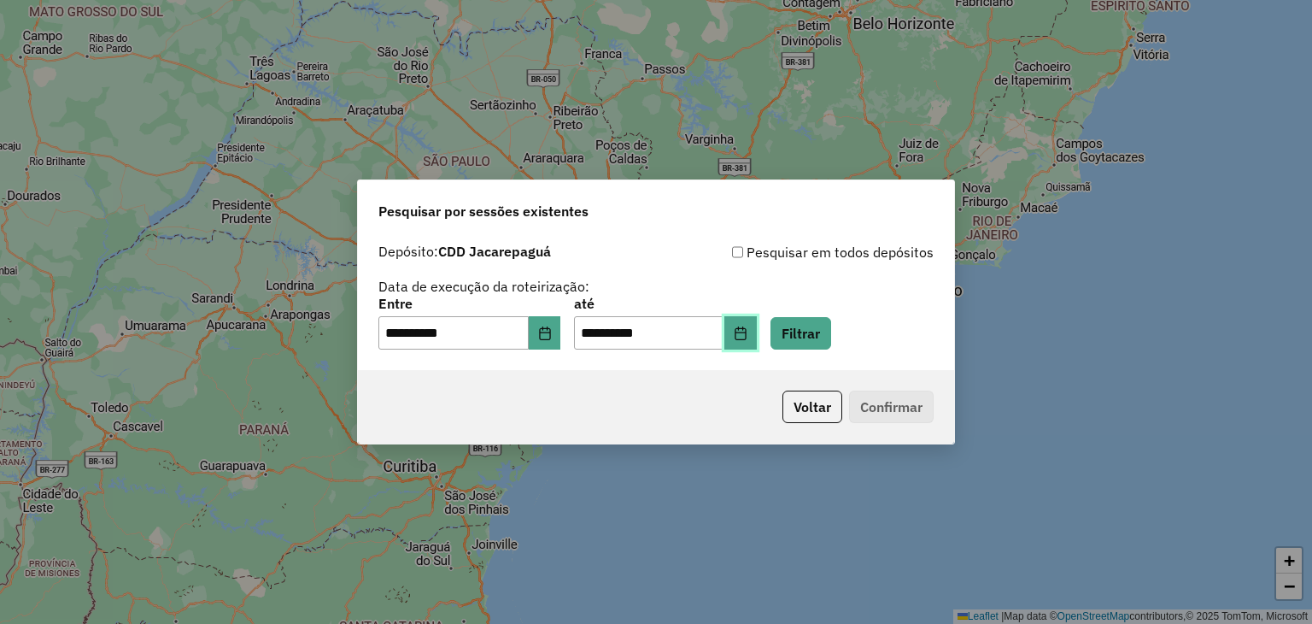
click at [746, 336] on icon "Choose Date" at bounding box center [740, 333] width 11 height 14
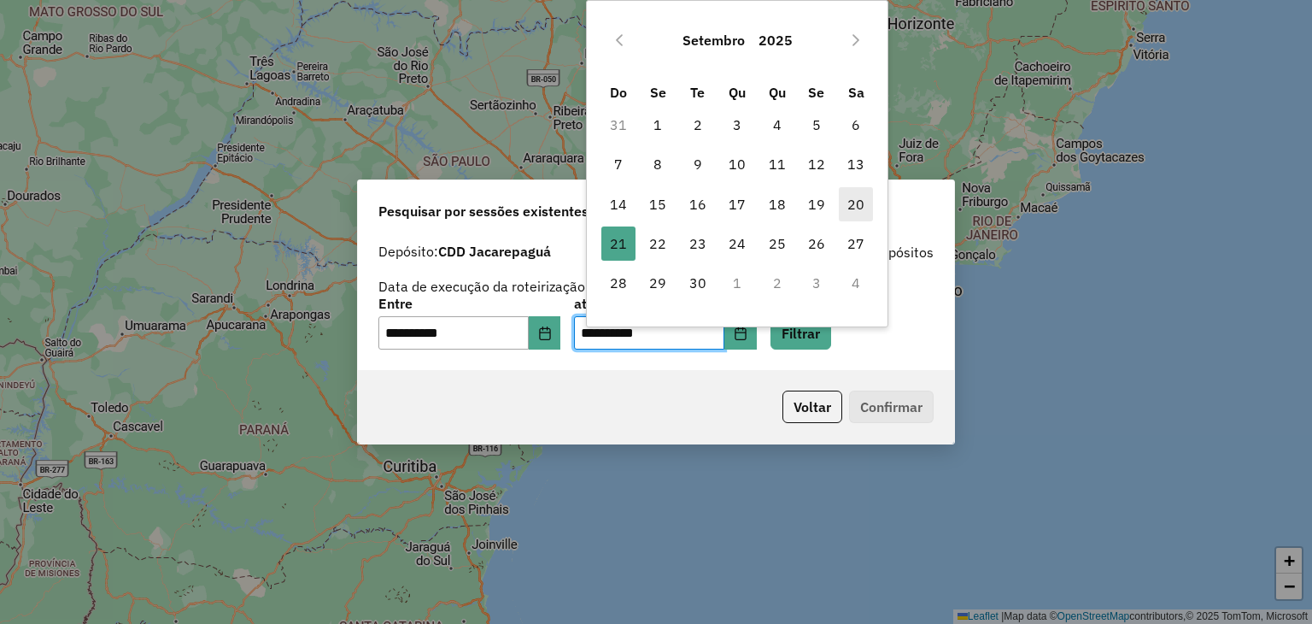
click at [862, 204] on span "20" at bounding box center [856, 204] width 34 height 34
type input "**********"
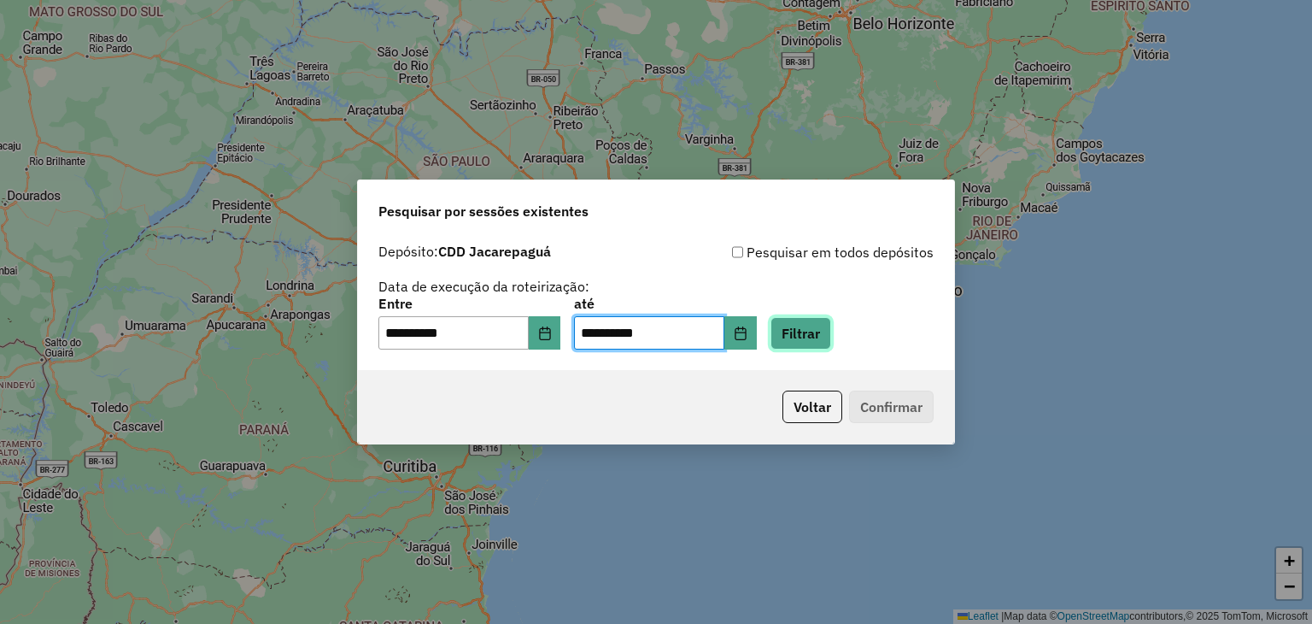
click at [827, 336] on button "Filtrar" at bounding box center [801, 333] width 61 height 32
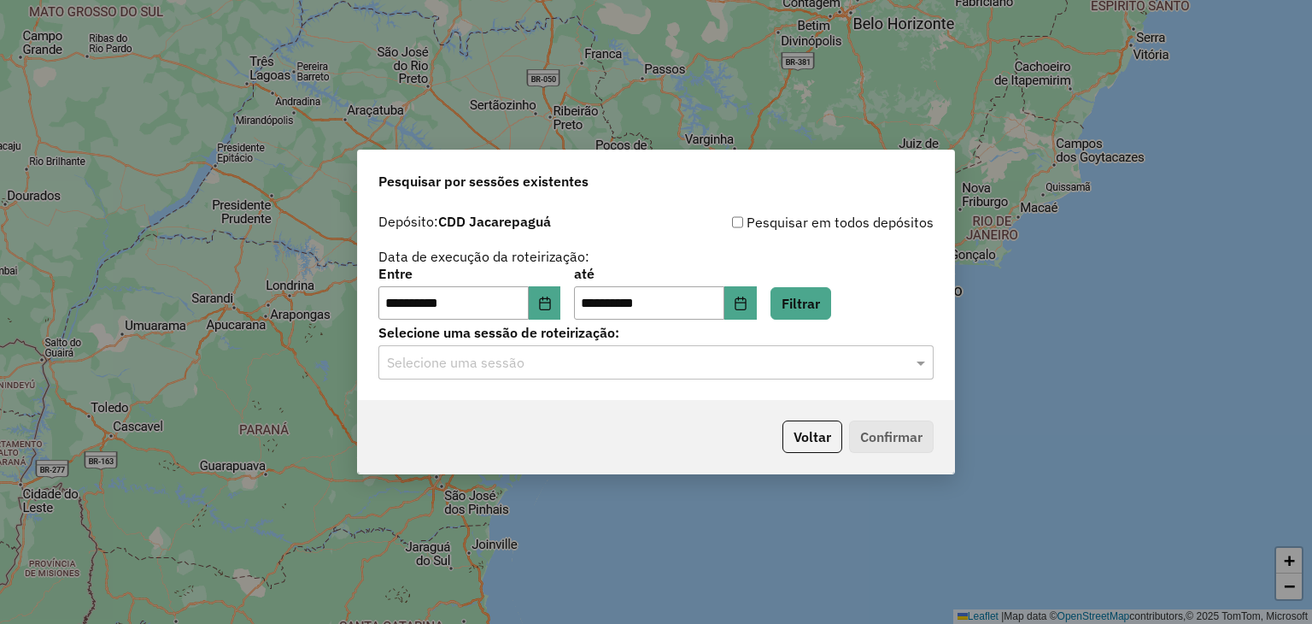
click at [810, 355] on input "text" at bounding box center [639, 363] width 504 height 21
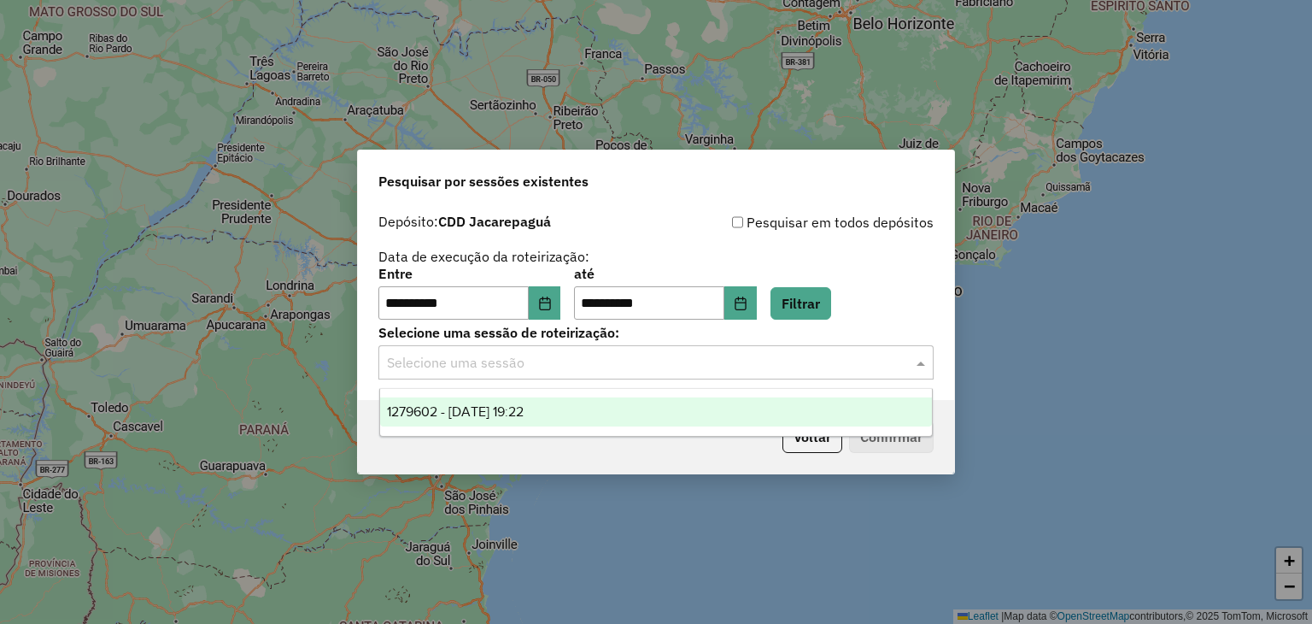
click at [528, 420] on div "1279602 - [DATE] 19:22" at bounding box center [656, 411] width 553 height 29
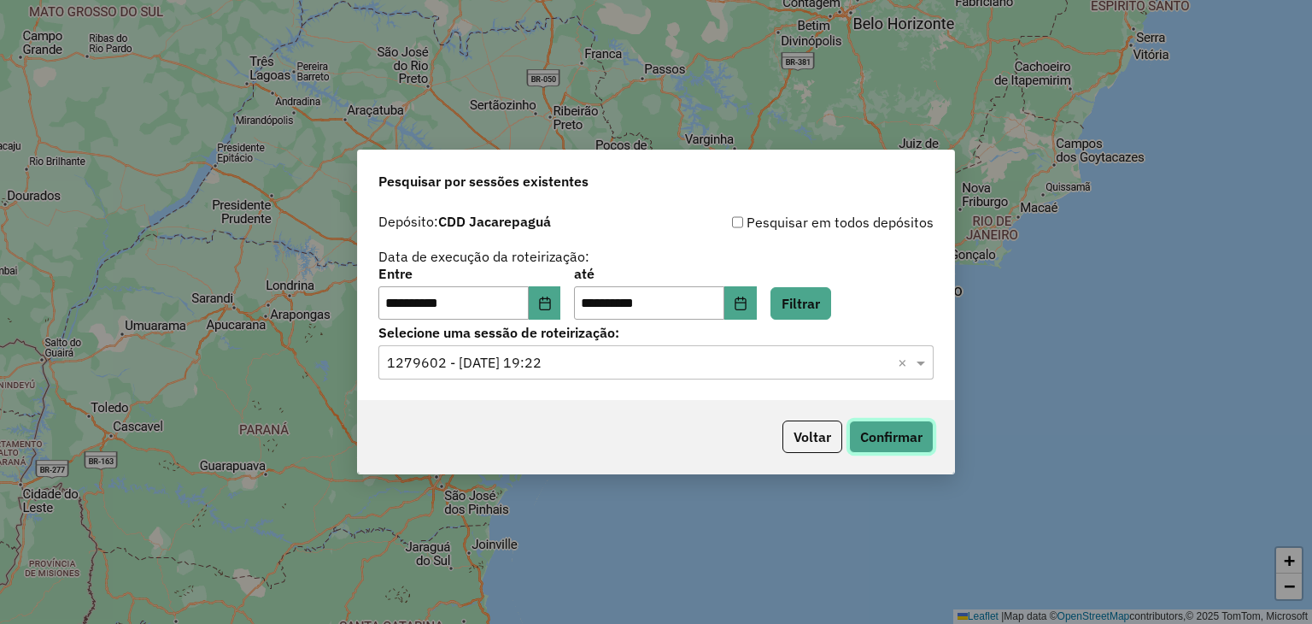
click at [904, 436] on button "Confirmar" at bounding box center [891, 436] width 85 height 32
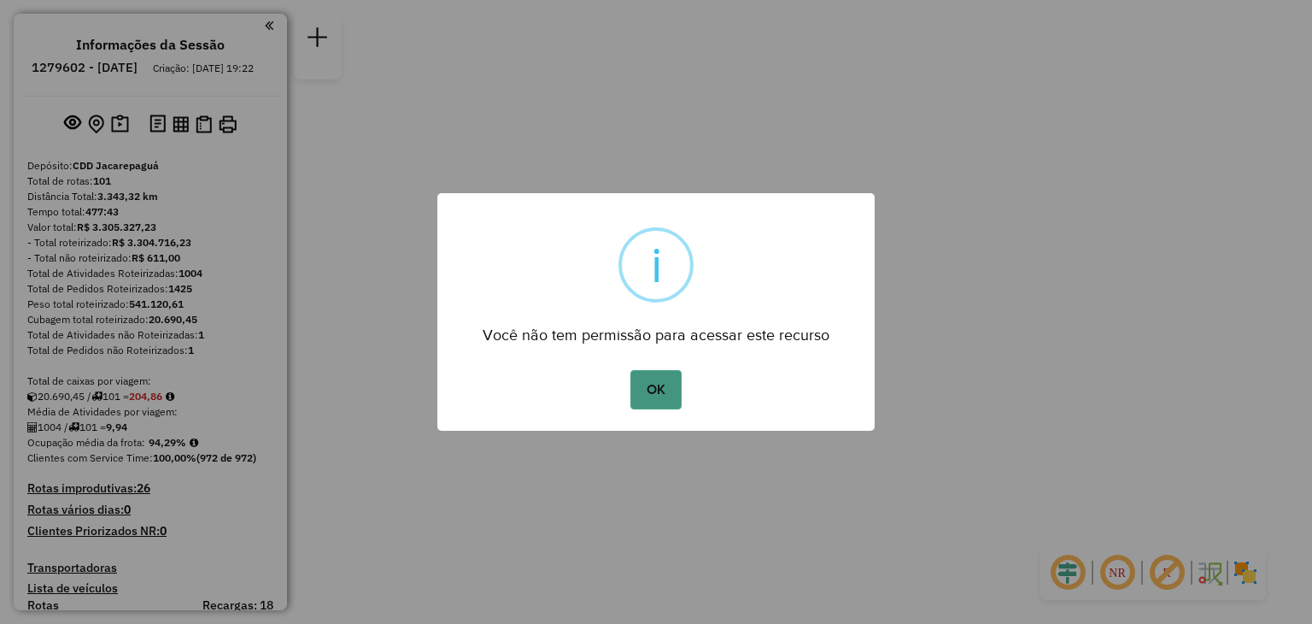
click at [663, 375] on button "OK" at bounding box center [656, 389] width 50 height 39
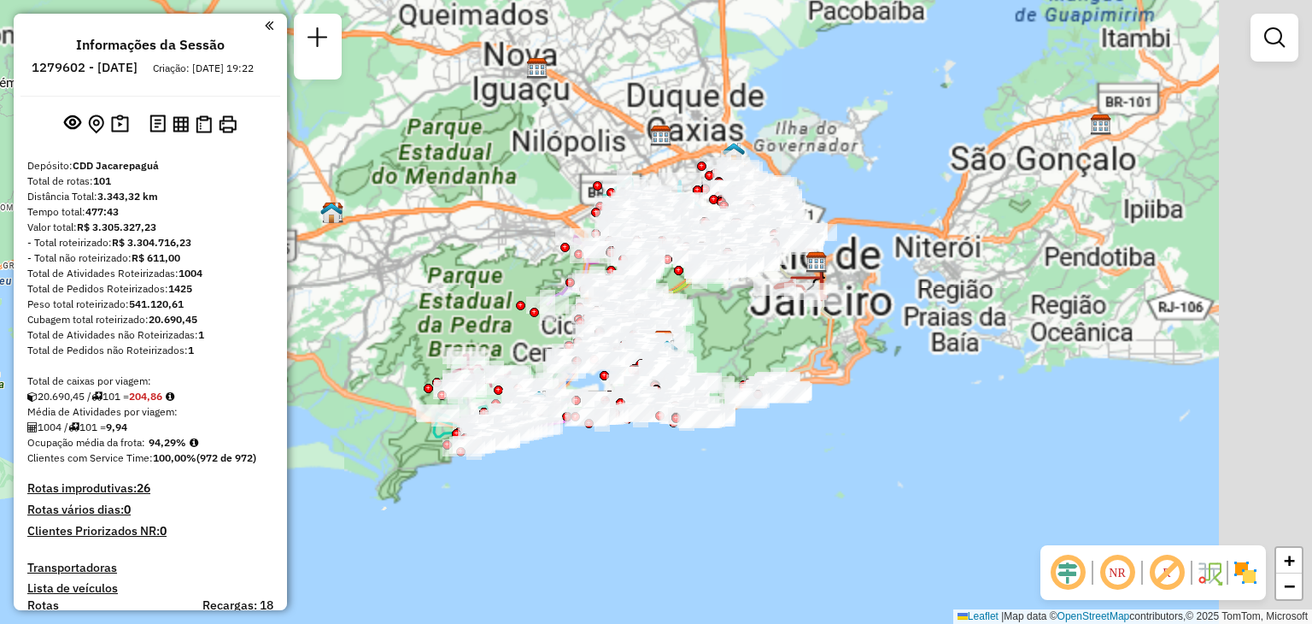
drag, startPoint x: 659, startPoint y: 296, endPoint x: 471, endPoint y: 290, distance: 188.0
click at [471, 290] on div "Janela de atendimento Grade de atendimento Capacidade Transportadoras Veículos …" at bounding box center [656, 312] width 1312 height 624
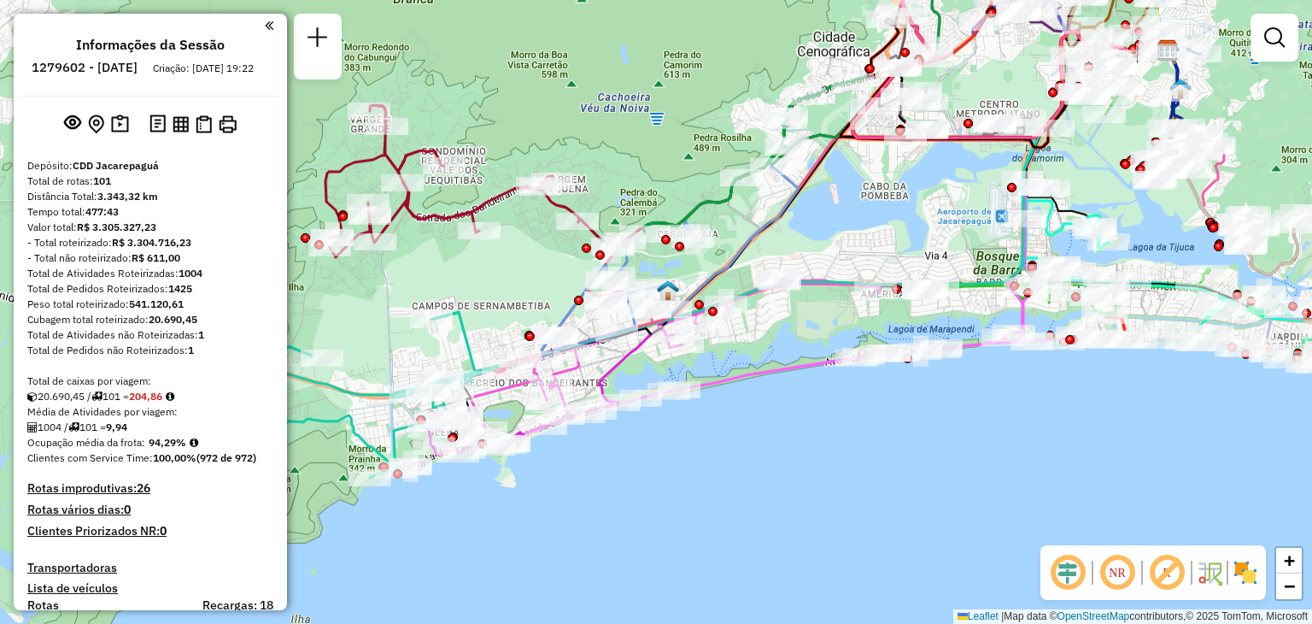
drag, startPoint x: 579, startPoint y: 313, endPoint x: 686, endPoint y: 141, distance: 202.2
click at [686, 141] on div "Janela de atendimento Grade de atendimento Capacidade Transportadoras Veículos …" at bounding box center [656, 312] width 1312 height 624
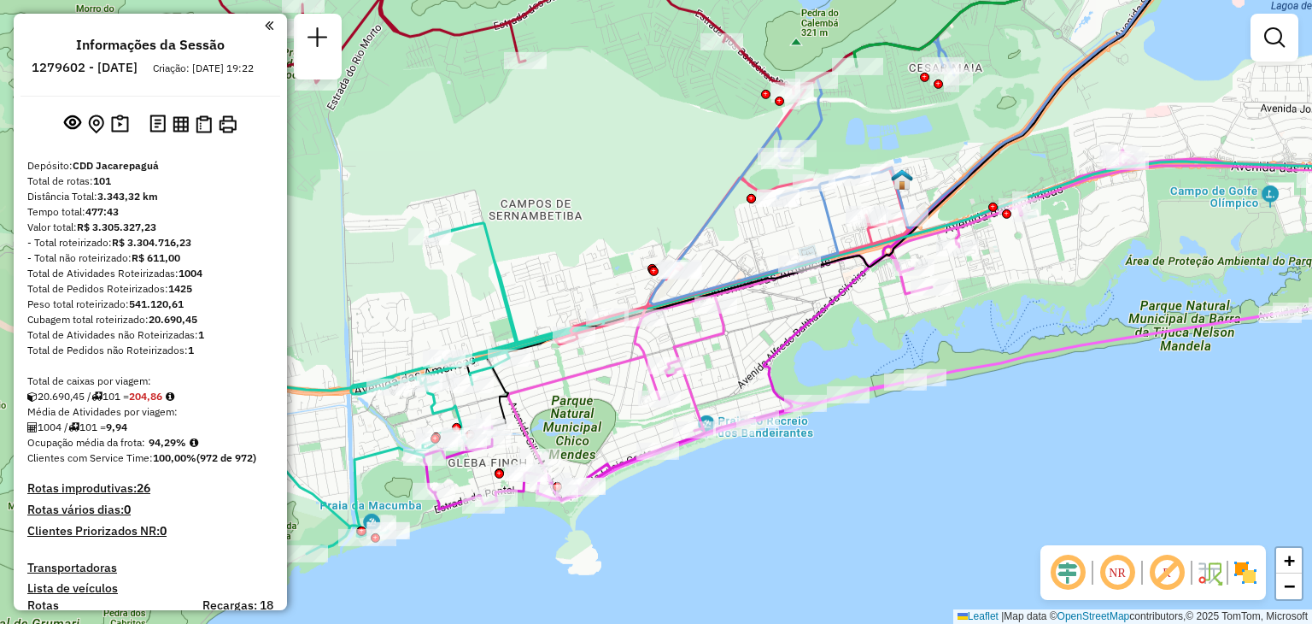
drag, startPoint x: 560, startPoint y: 387, endPoint x: 696, endPoint y: 359, distance: 138.7
click at [696, 359] on div "Janela de atendimento Grade de atendimento Capacidade Transportadoras Veículos …" at bounding box center [656, 312] width 1312 height 624
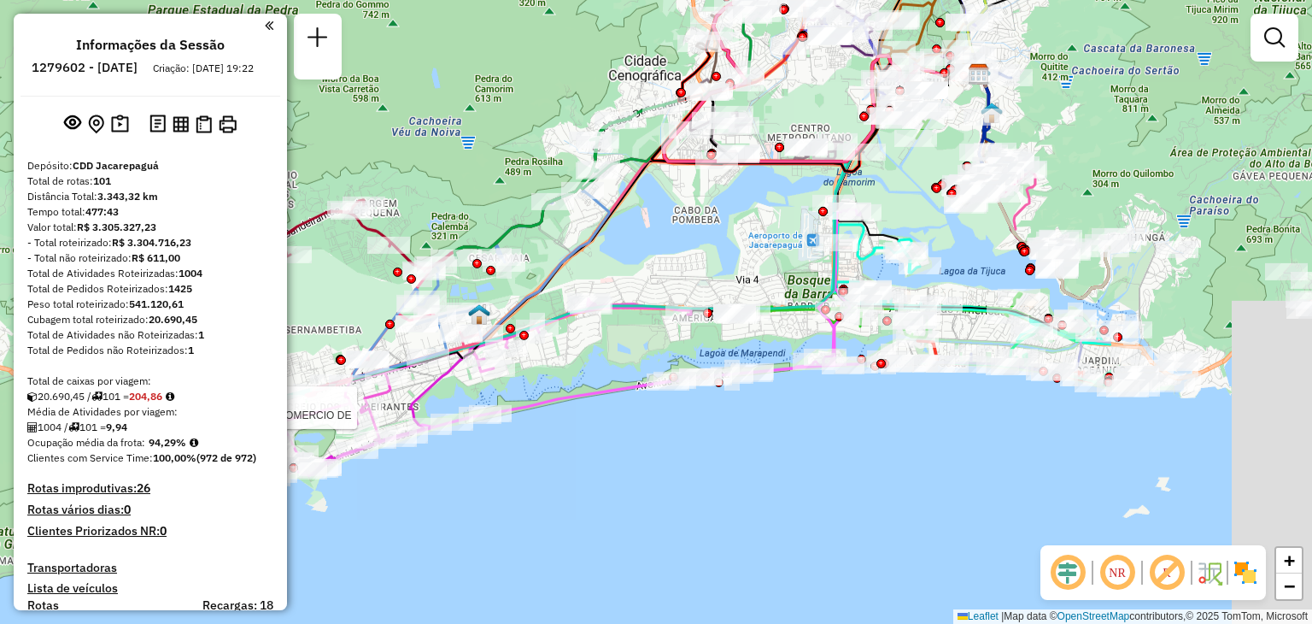
drag, startPoint x: 894, startPoint y: 329, endPoint x: 562, endPoint y: 382, distance: 335.7
click at [562, 382] on div "Rota 14 - Placa RHT5F32 55023636 - ALCARNES COMERCIO DE Janela de atendimento G…" at bounding box center [656, 312] width 1312 height 624
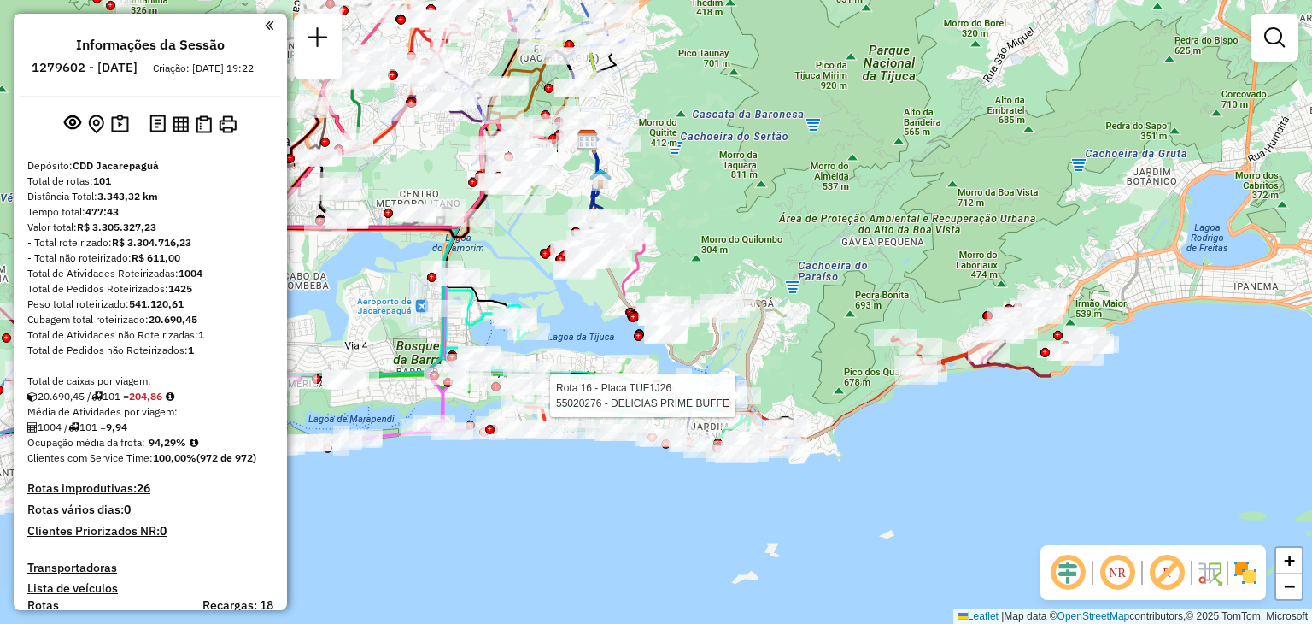
drag, startPoint x: 1139, startPoint y: 338, endPoint x: 844, endPoint y: 421, distance: 306.2
click at [748, 404] on div at bounding box center [740, 395] width 43 height 17
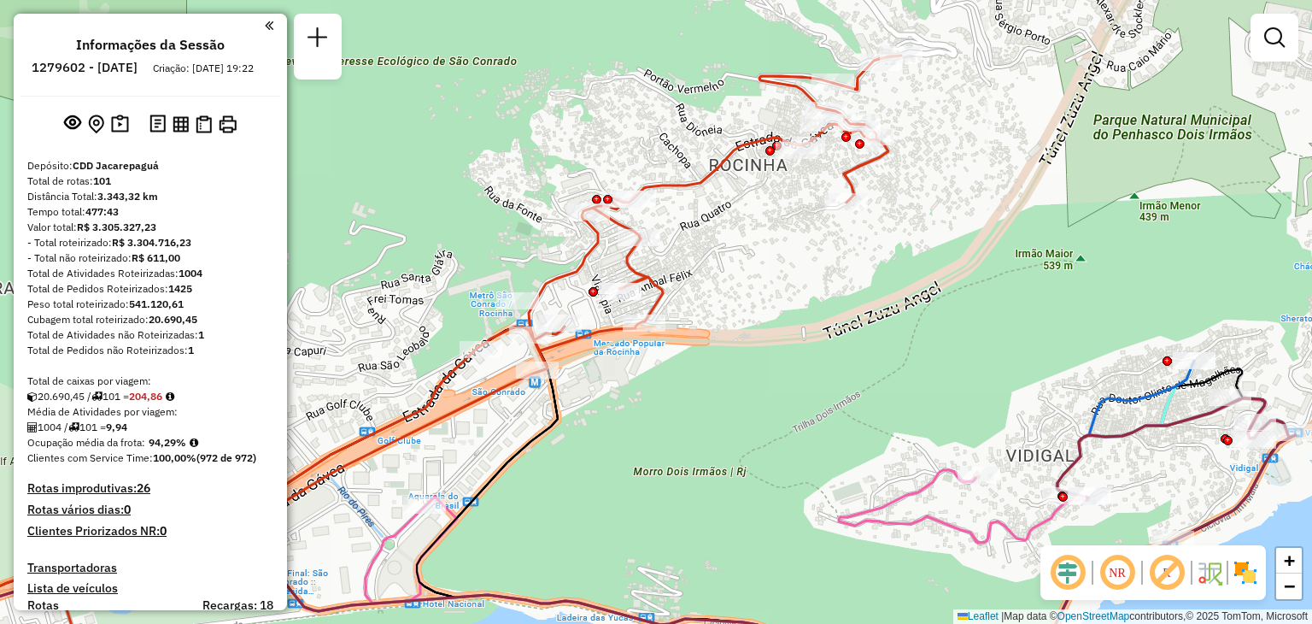
drag, startPoint x: 1082, startPoint y: 375, endPoint x: 1075, endPoint y: 431, distance: 56.8
click at [1075, 431] on icon at bounding box center [573, 543] width 1447 height 291
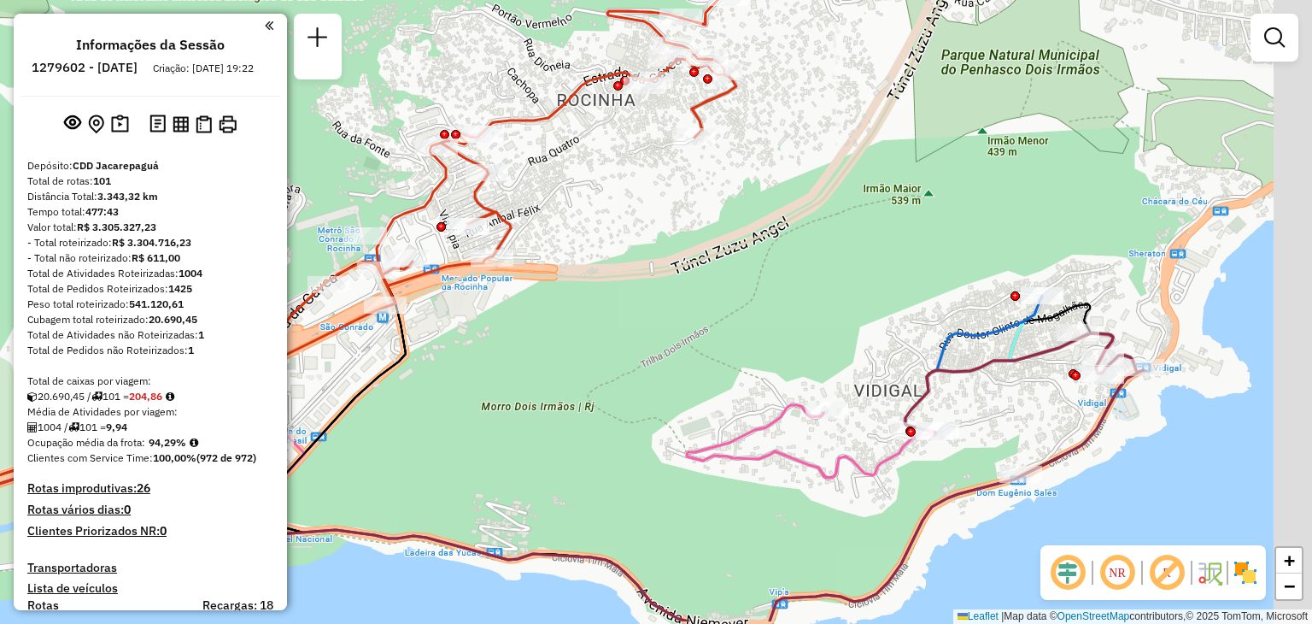
drag, startPoint x: 1070, startPoint y: 337, endPoint x: 918, endPoint y: 272, distance: 165.4
click at [918, 272] on div "Rota 14 - Placa RHT5F32 55023636 - ALCARNES COMERCIO DE Rota 16 - Placa TUF1J26…" at bounding box center [656, 312] width 1312 height 624
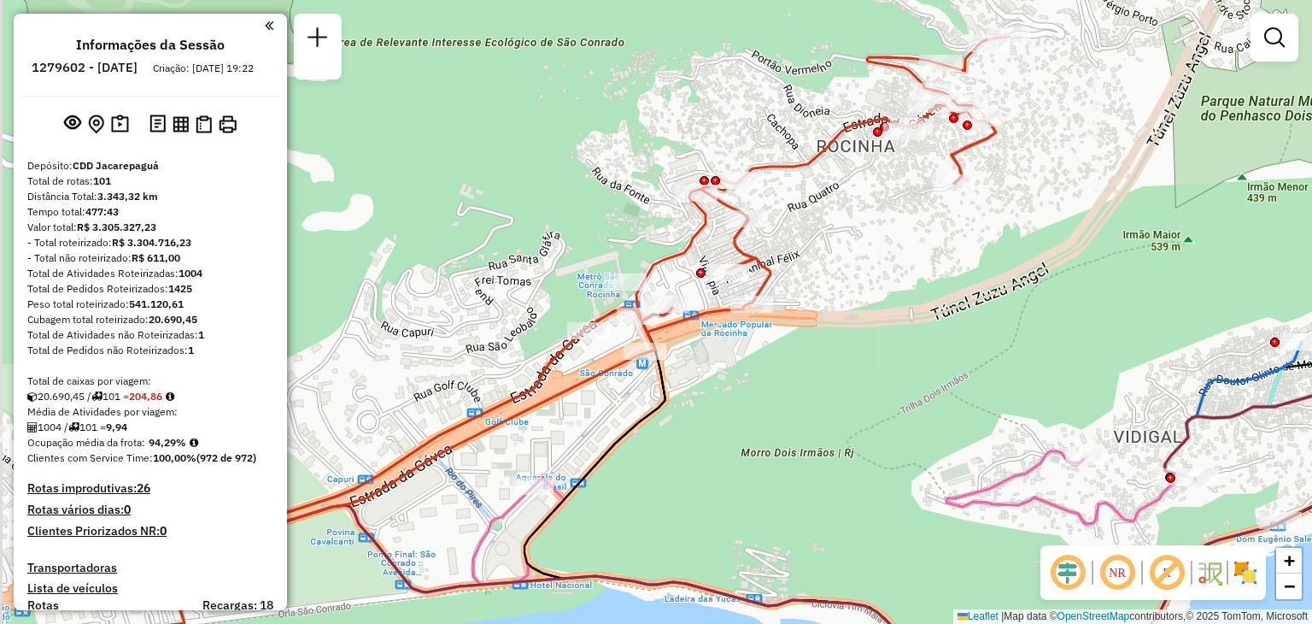
drag, startPoint x: 697, startPoint y: 184, endPoint x: 957, endPoint y: 230, distance: 263.8
click at [957, 230] on div "Rota 14 - Placa RHT5F32 55023636 - ALCARNES COMERCIO DE Rota 16 - Placa TUF1J26…" at bounding box center [656, 312] width 1312 height 624
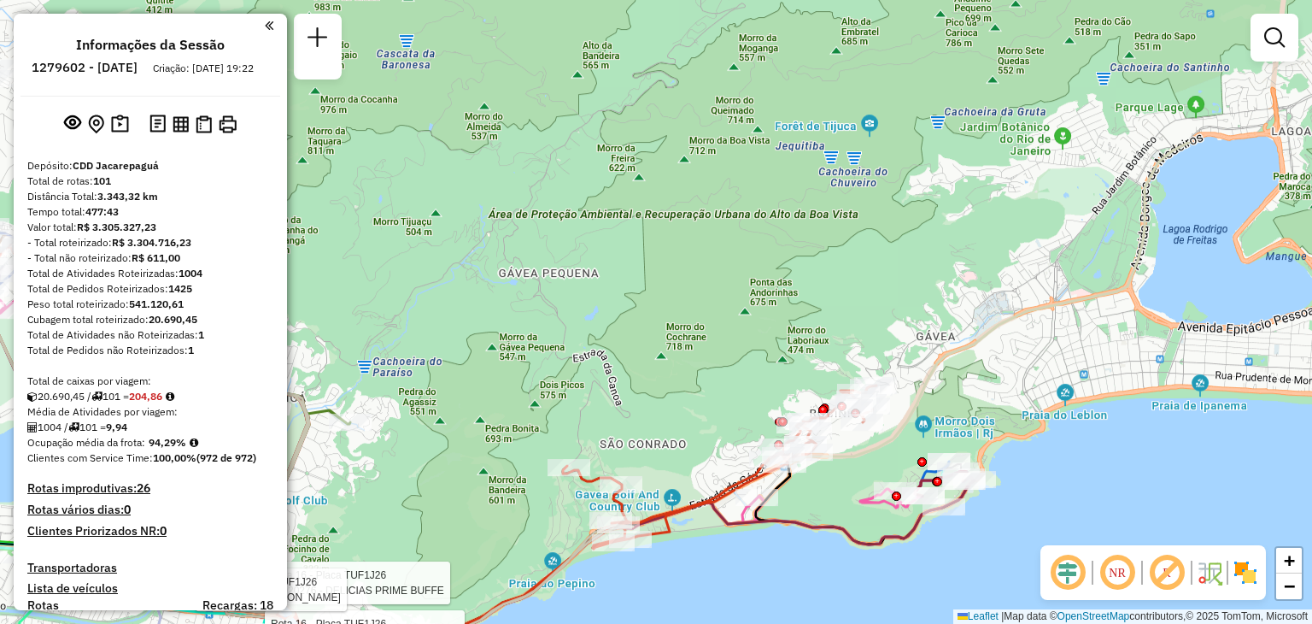
drag, startPoint x: 690, startPoint y: 185, endPoint x: 737, endPoint y: 389, distance: 209.5
click at [737, 389] on div "Rota 14 - Placa RHT5F32 55023636 - ALCARNES COMERCIO DE Rota 16 - Placa TUF1J26…" at bounding box center [656, 312] width 1312 height 624
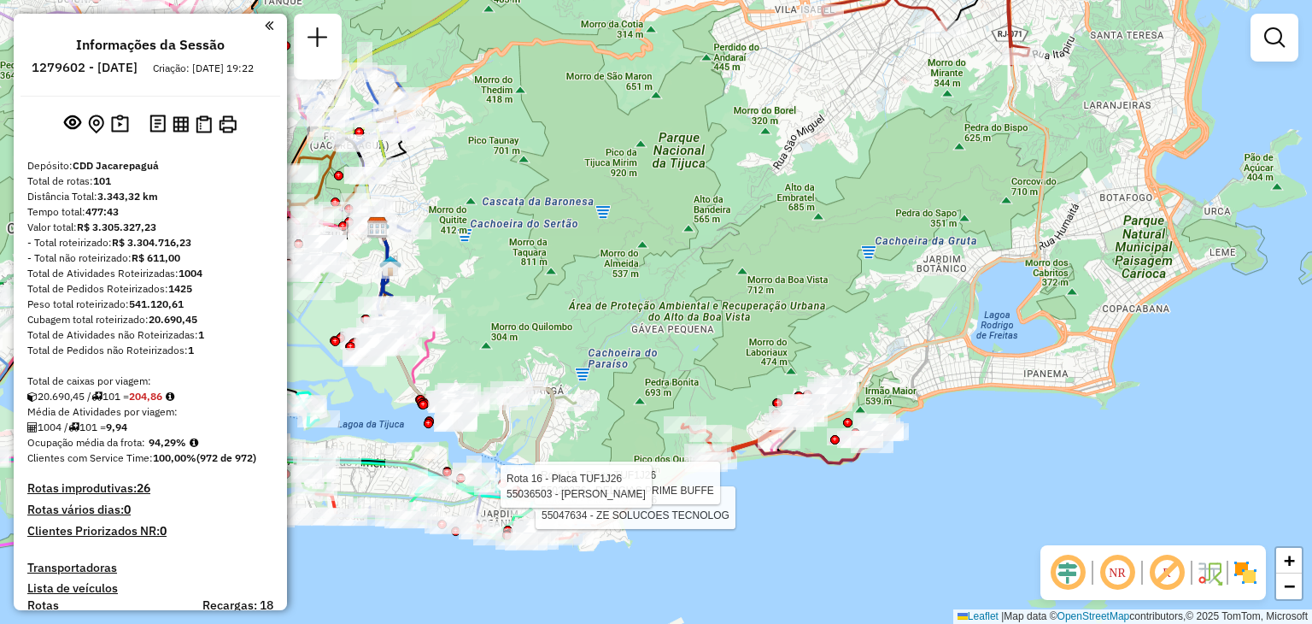
drag, startPoint x: 710, startPoint y: 249, endPoint x: 754, endPoint y: 271, distance: 48.5
click at [754, 271] on div "Rota 14 - Placa RHT5F32 55023636 - ALCARNES COMERCIO DE Rota 16 - Placa TUF1J26…" at bounding box center [656, 312] width 1312 height 624
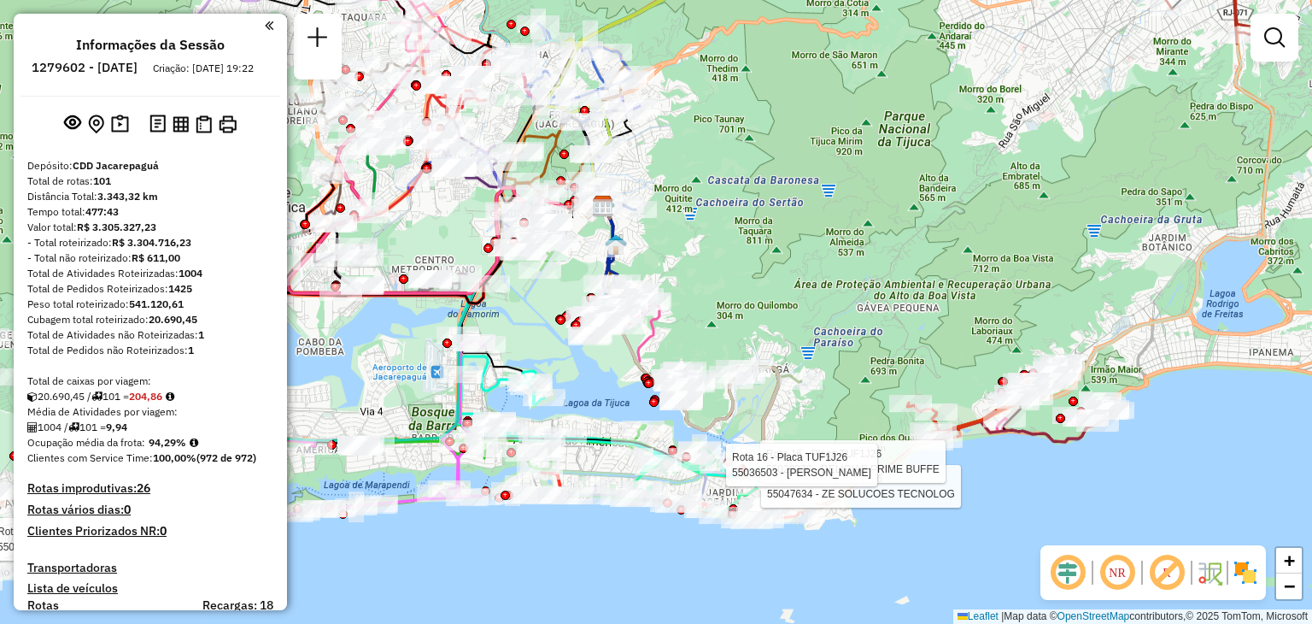
drag, startPoint x: 930, startPoint y: 207, endPoint x: 1194, endPoint y: 175, distance: 265.9
click at [1194, 175] on div "Rota 14 - Placa RHT5F32 55023636 - ALCARNES COMERCIO DE Rota 16 - Placa TUF1J26…" at bounding box center [656, 312] width 1312 height 624
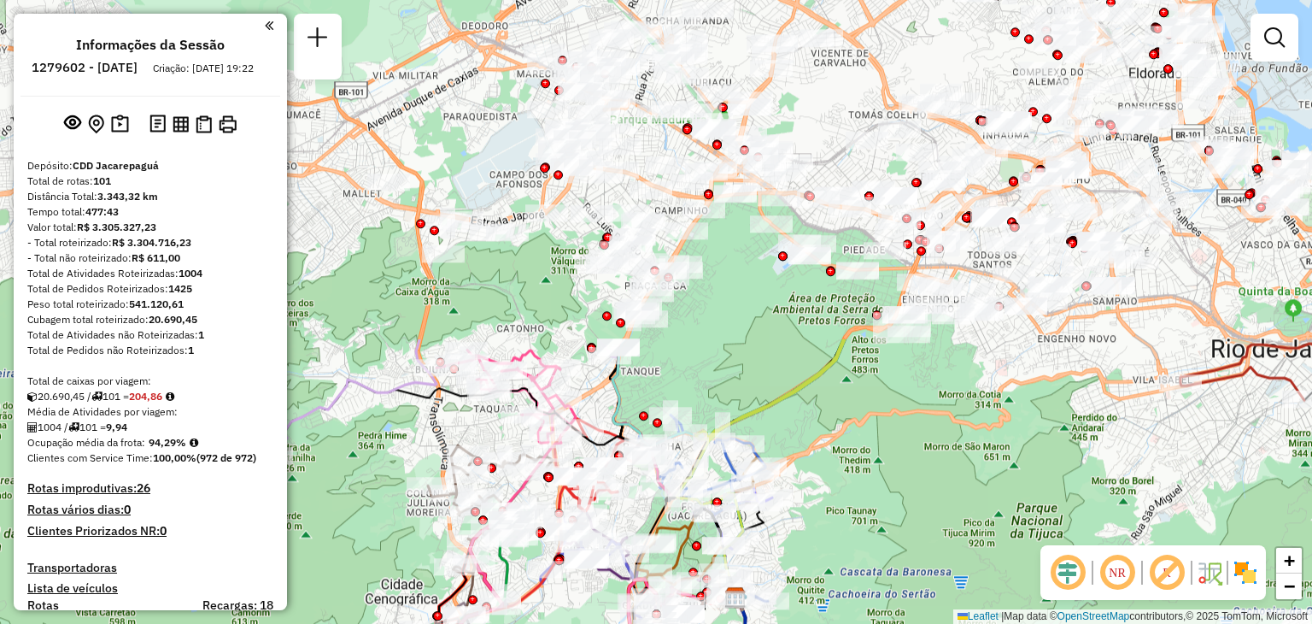
drag, startPoint x: 918, startPoint y: 137, endPoint x: 1012, endPoint y: 535, distance: 409.1
click at [1012, 535] on div "Rota 14 - Placa RHT5F32 55023636 - ALCARNES COMERCIO DE Rota 16 - Placa TUF1J26…" at bounding box center [656, 312] width 1312 height 624
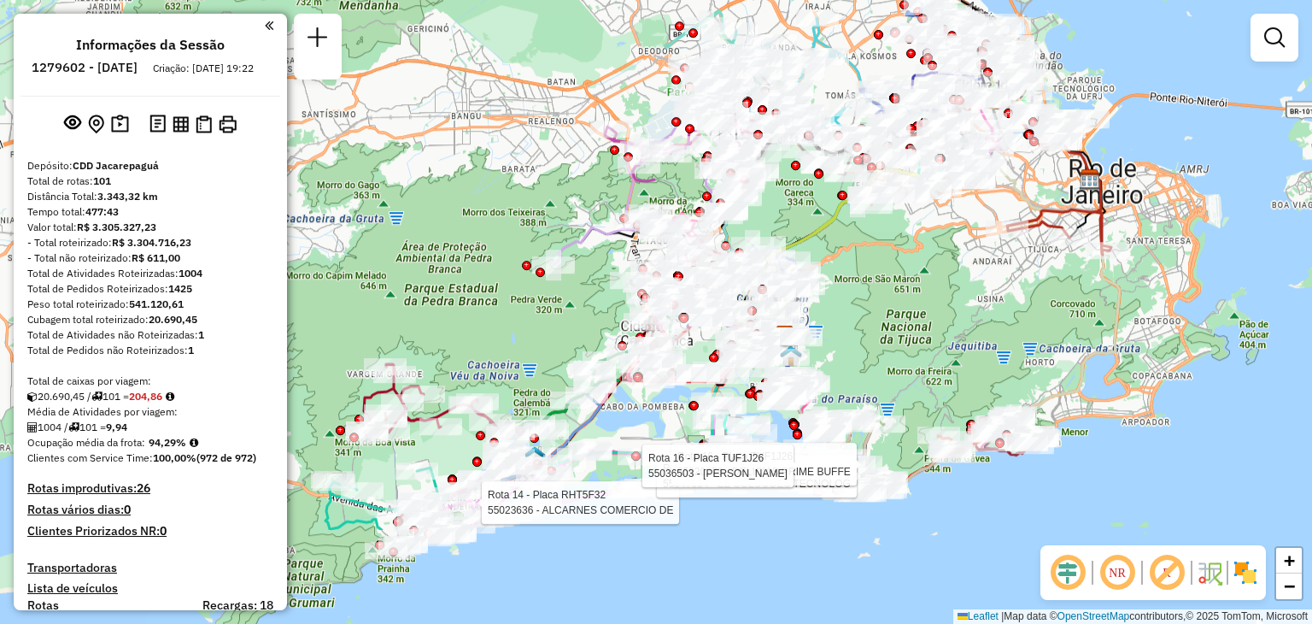
drag, startPoint x: 566, startPoint y: 322, endPoint x: 584, endPoint y: 201, distance: 122.5
click at [584, 201] on div "Rota 14 - Placa RHT5F32 55023636 - ALCARNES COMERCIO DE Rota 16 - Placa TUF1J26…" at bounding box center [656, 312] width 1312 height 624
drag, startPoint x: 96, startPoint y: 192, endPoint x: 119, endPoint y: 197, distance: 23.6
click at [119, 189] on div "Total de rotas: 101" at bounding box center [150, 180] width 246 height 15
click at [149, 202] on strong "3.343,32 km" at bounding box center [127, 196] width 61 height 13
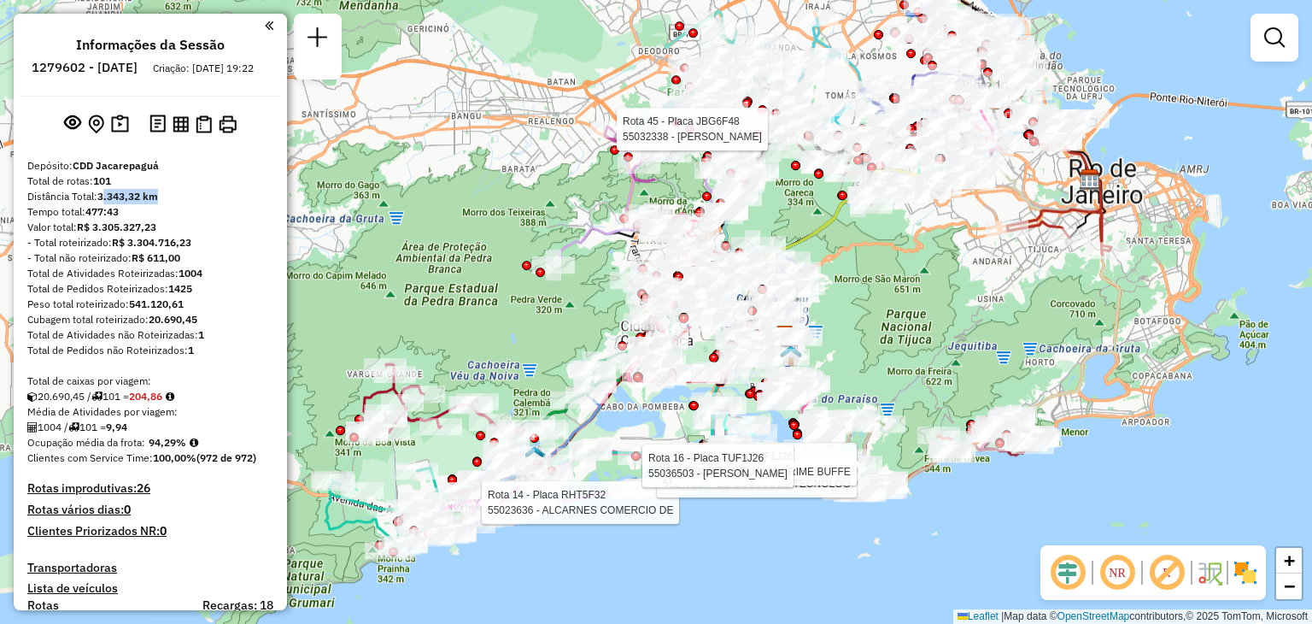
drag, startPoint x: 103, startPoint y: 212, endPoint x: 181, endPoint y: 212, distance: 77.8
click at [181, 204] on div "Distância Total: 3.343,32 km" at bounding box center [150, 196] width 246 height 15
click at [185, 204] on div "Distância Total: 3.343,32 km" at bounding box center [150, 196] width 246 height 15
drag, startPoint x: 94, startPoint y: 231, endPoint x: 182, endPoint y: 258, distance: 92.2
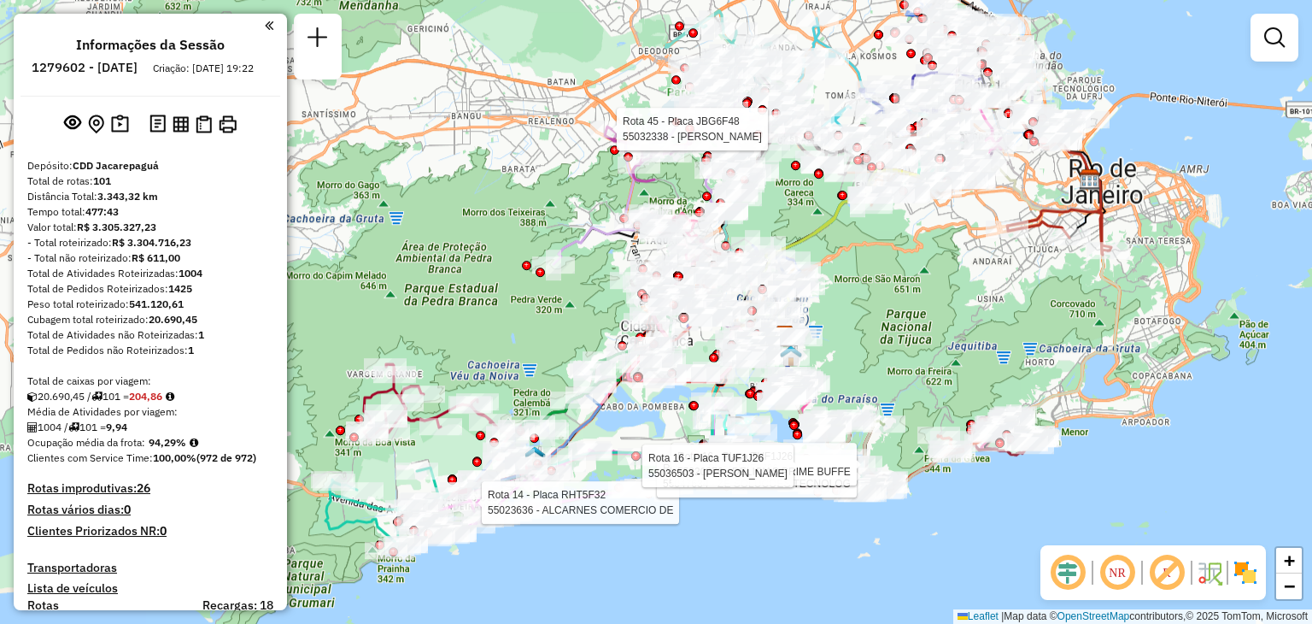
click at [193, 266] on div "- Total não roteirizado: R$ 611,00" at bounding box center [150, 257] width 246 height 15
drag, startPoint x: 88, startPoint y: 240, endPoint x: 223, endPoint y: 247, distance: 135.2
click at [223, 235] on div "Valor total: R$ 3.305.327,23" at bounding box center [150, 227] width 246 height 15
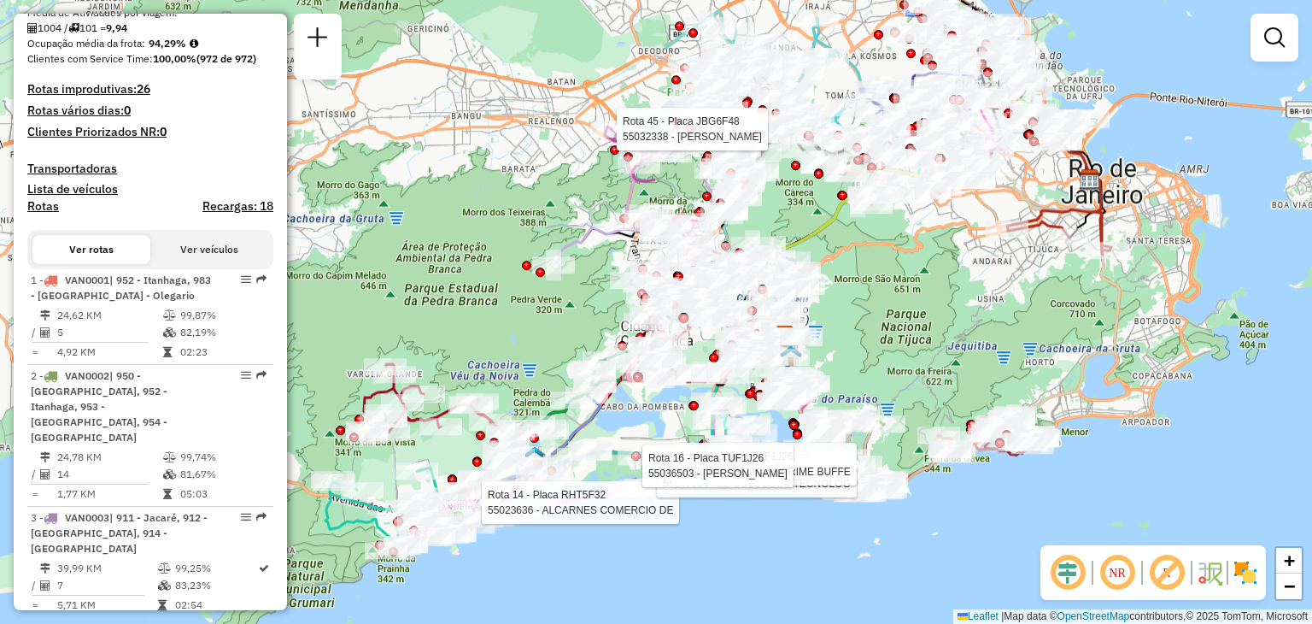
scroll to position [427, 0]
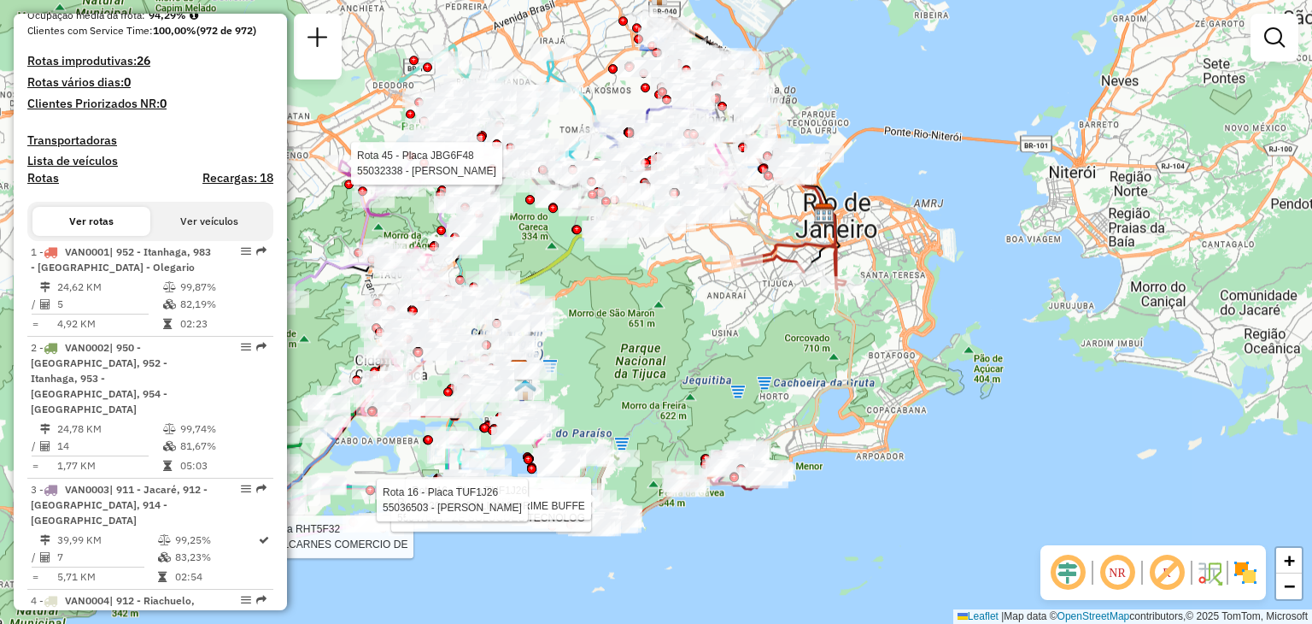
drag, startPoint x: 1039, startPoint y: 289, endPoint x: 762, endPoint y: 369, distance: 288.2
click at [762, 369] on div "Rota 14 - Placa RHT5F32 55023636 - ALCARNES COMERCIO DE Rota 16 - Placa TUF1J26…" at bounding box center [656, 312] width 1312 height 624
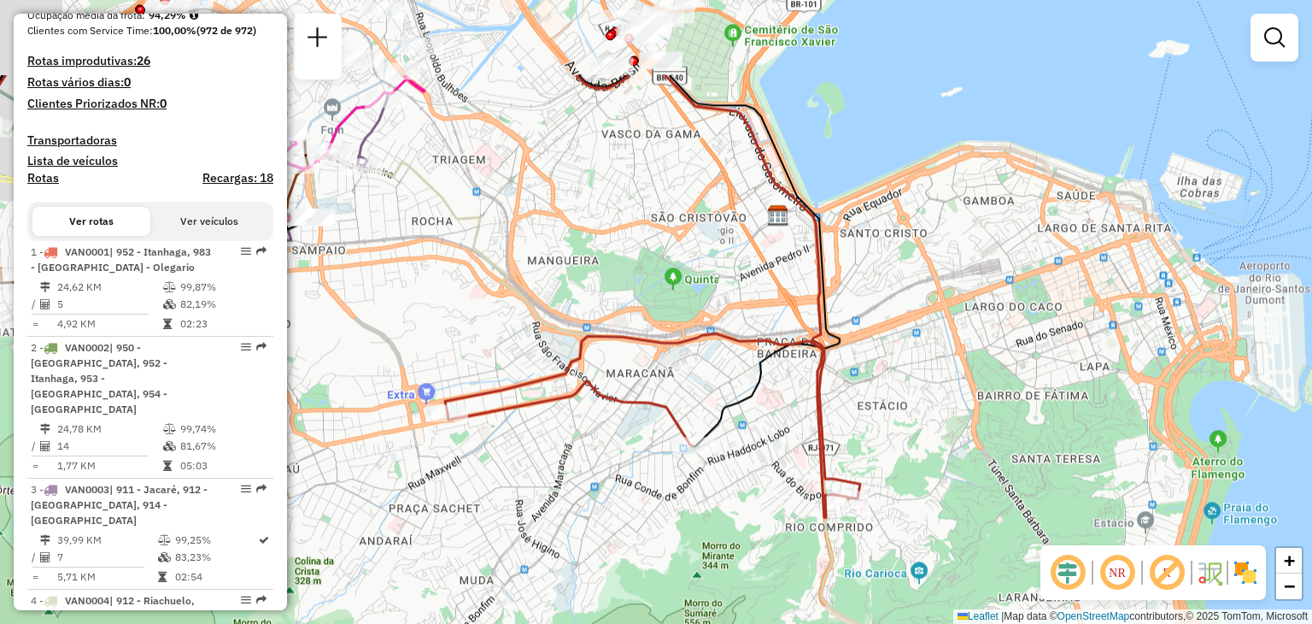
drag, startPoint x: 930, startPoint y: 196, endPoint x: 1048, endPoint y: 332, distance: 181.1
click at [1048, 332] on div "Rota 14 - Placa RHT5F32 55023636 - ALCARNES COMERCIO DE Rota 16 - Placa TUF1J26…" at bounding box center [656, 312] width 1312 height 624
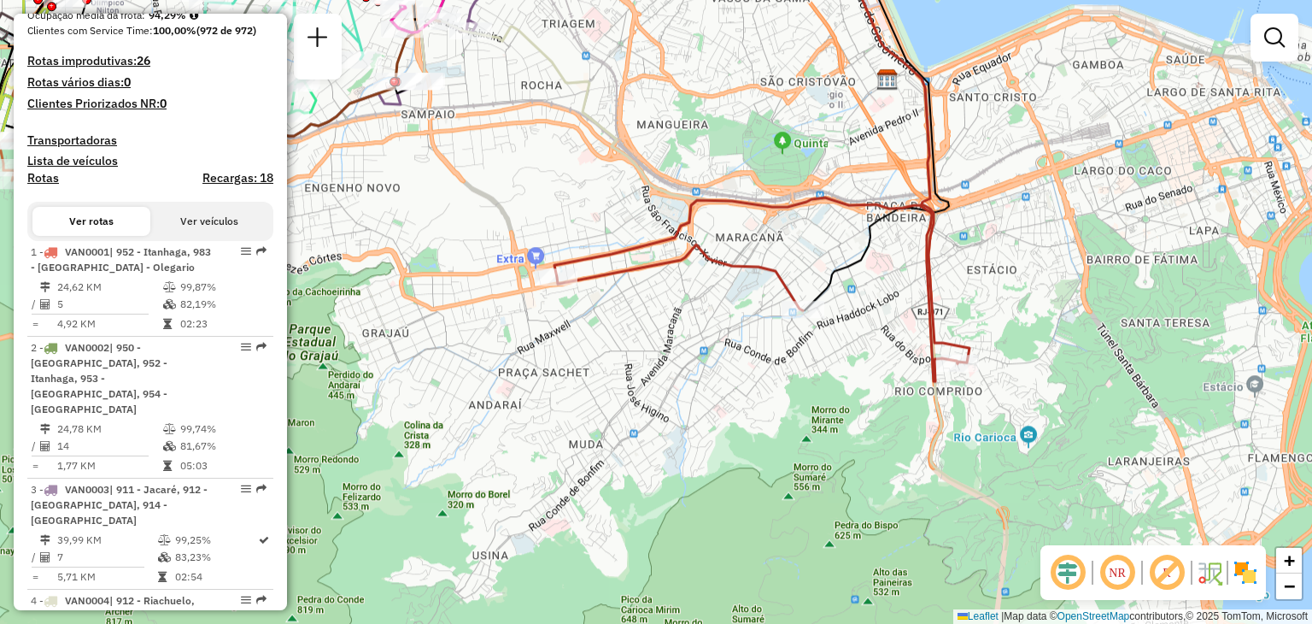
drag, startPoint x: 529, startPoint y: 562, endPoint x: 638, endPoint y: 426, distance: 174.4
click at [638, 426] on div "Rota 14 - Placa RHT5F32 55023636 - ALCARNES COMERCIO DE Rota 16 - Placa TUF1J26…" at bounding box center [656, 312] width 1312 height 624
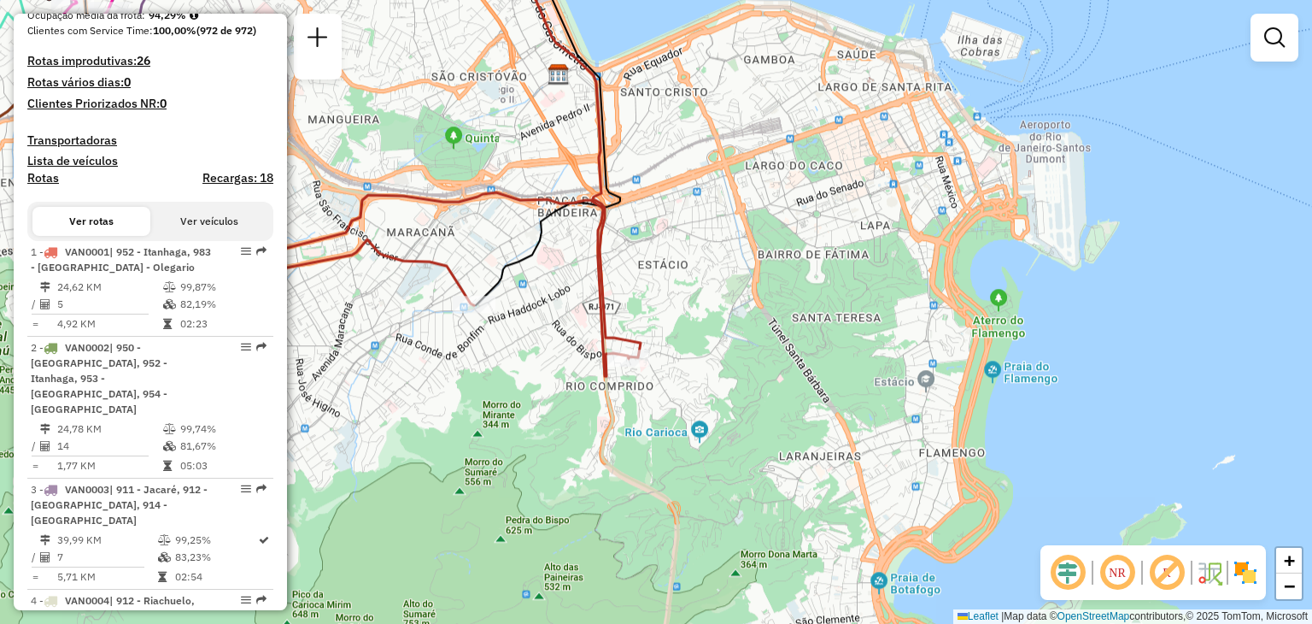
drag, startPoint x: 769, startPoint y: 354, endPoint x: 440, endPoint y: 349, distance: 329.0
click at [440, 349] on div "Rota 14 - Placa RHT5F32 55023636 - ALCARNES COMERCIO DE Rota 16 - Placa TUF1J26…" at bounding box center [656, 312] width 1312 height 624
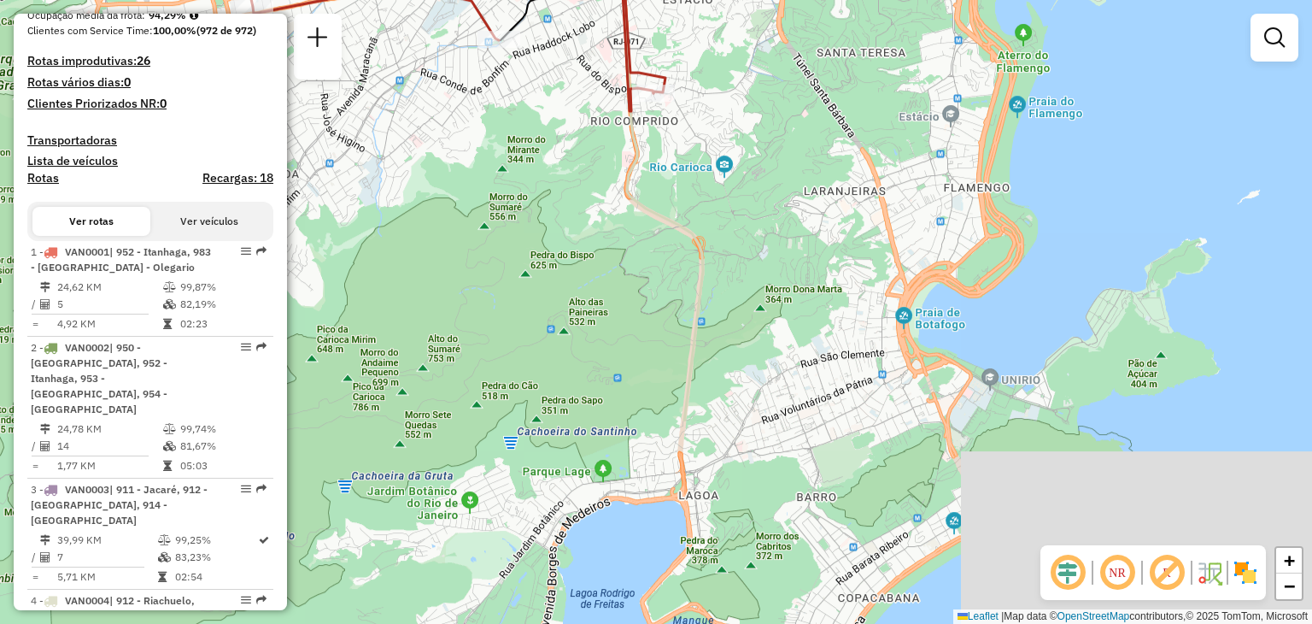
drag, startPoint x: 799, startPoint y: 455, endPoint x: 824, endPoint y: 196, distance: 260.9
click at [824, 196] on div "Rota 14 - Placa RHT5F32 55023636 - ALCARNES COMERCIO DE Rota 16 - Placa TUF1J26…" at bounding box center [656, 312] width 1312 height 624
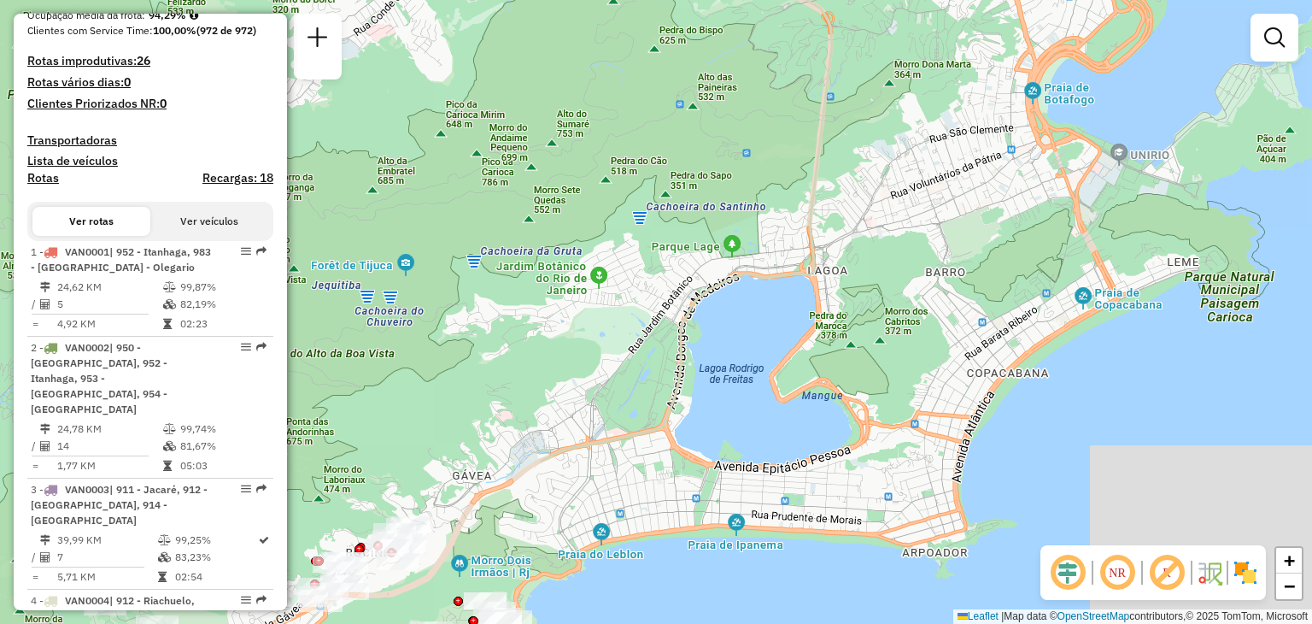
drag, startPoint x: 795, startPoint y: 422, endPoint x: 924, endPoint y: 197, distance: 259.1
click at [924, 197] on div "Rota 14 - Placa RHT5F32 55023636 - ALCARNES COMERCIO DE Rota 16 - Placa TUF1J26…" at bounding box center [656, 312] width 1312 height 624
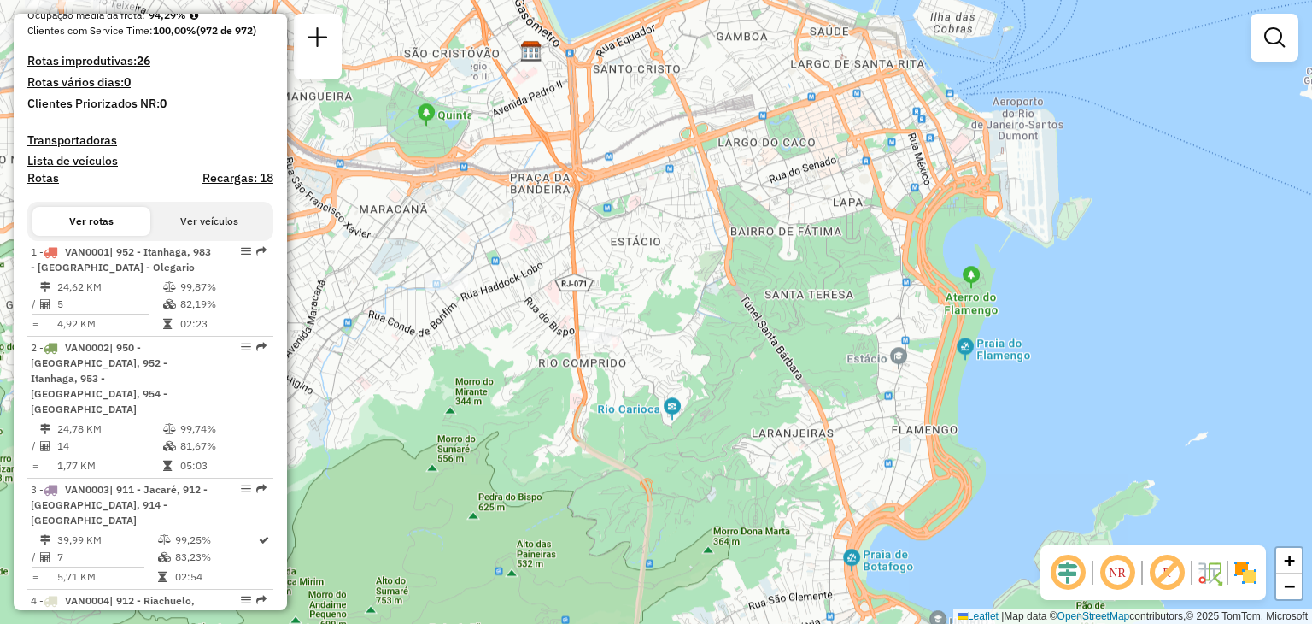
drag, startPoint x: 913, startPoint y: 401, endPoint x: 718, endPoint y: 585, distance: 269.0
click at [718, 585] on div "Rota 14 - Placa RHT5F32 55023636 - ALCARNES COMERCIO DE Rota 16 - Placa TUF1J26…" at bounding box center [656, 312] width 1312 height 624
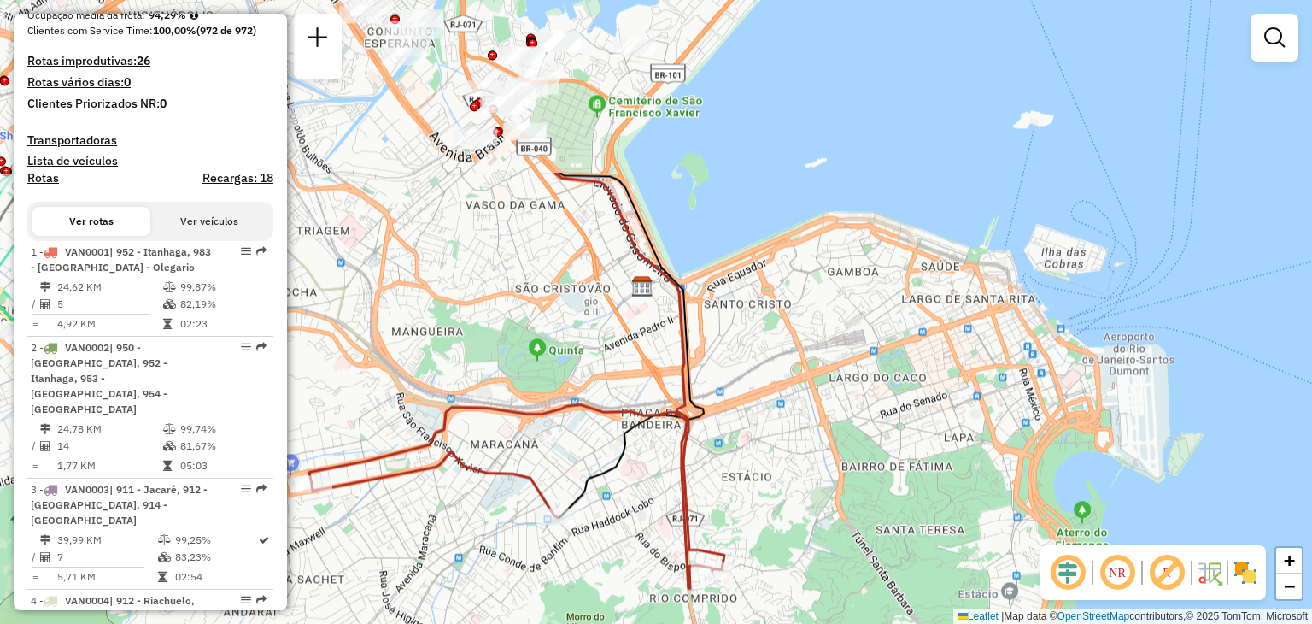
drag, startPoint x: 748, startPoint y: 257, endPoint x: 855, endPoint y: 474, distance: 241.9
click at [855, 474] on div "Rota 14 - Placa RHT5F32 55023636 - ALCARNES COMERCIO DE Rota 16 - Placa TUF1J26…" at bounding box center [656, 312] width 1312 height 624
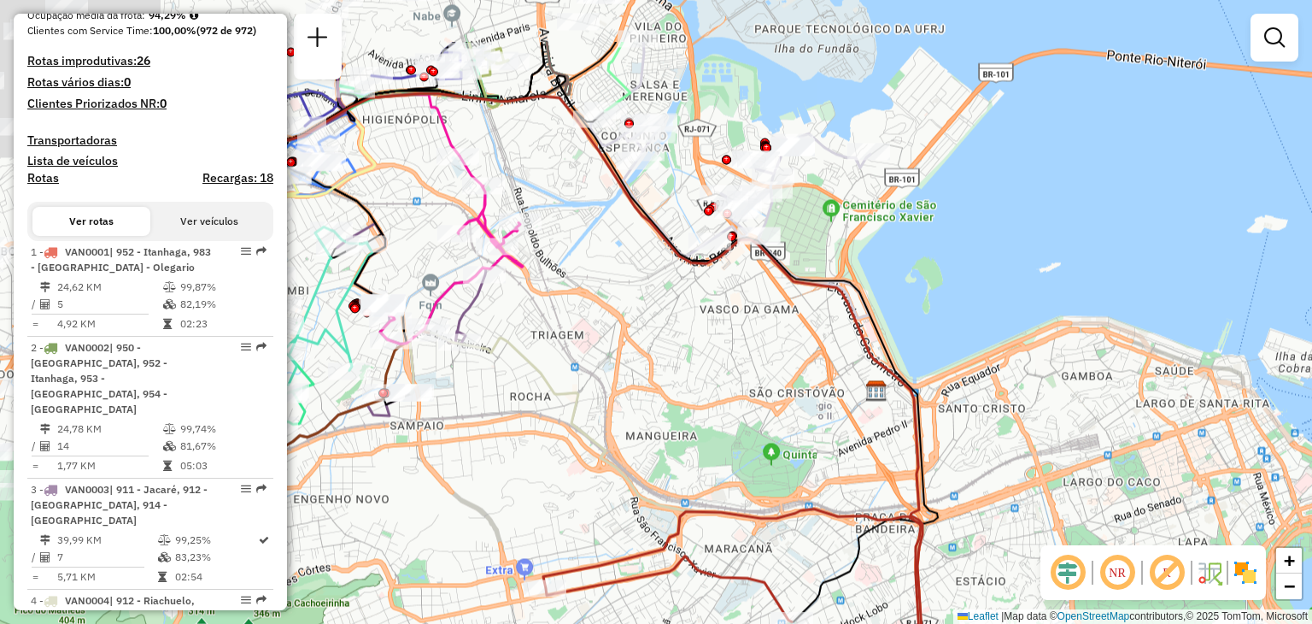
drag, startPoint x: 902, startPoint y: 454, endPoint x: 1076, endPoint y: 574, distance: 211.2
click at [1076, 574] on hb-router-mapa "Informações da Sessão 1279602 - 20/09/2025 Criação: 19/09/2025 19:22 Depósito: …" at bounding box center [656, 312] width 1312 height 624
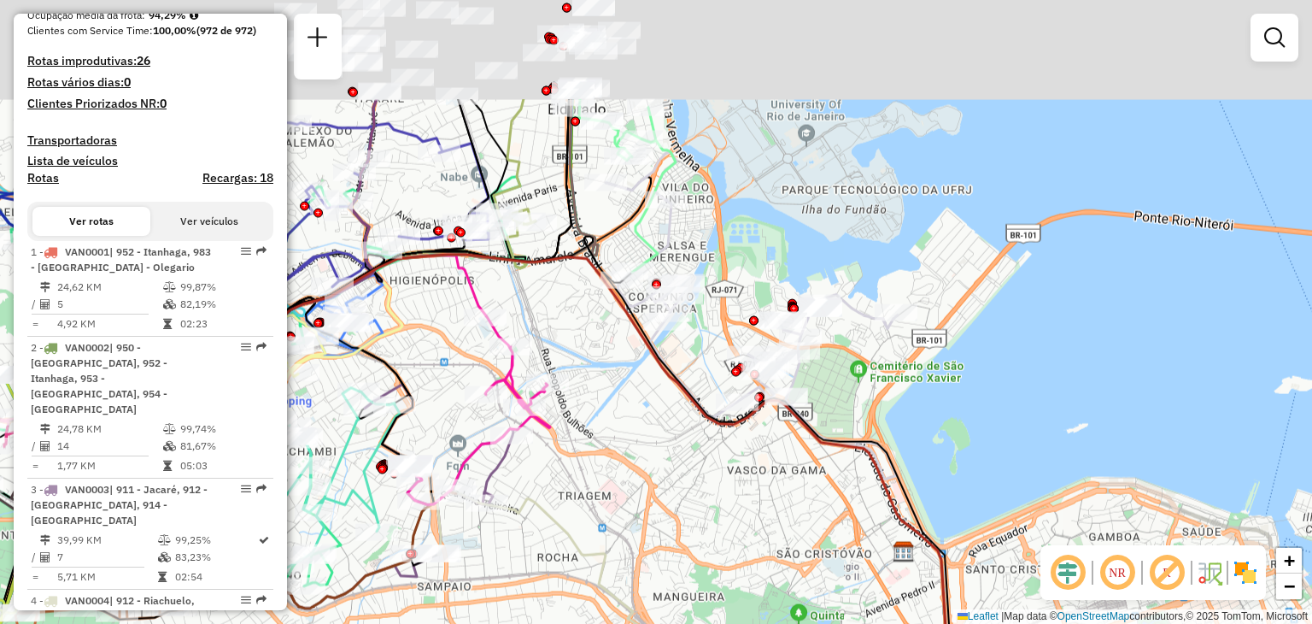
drag, startPoint x: 731, startPoint y: 402, endPoint x: 755, endPoint y: 530, distance: 129.5
click at [755, 530] on div "Rota 14 - Placa RHT5F32 55023636 - ALCARNES COMERCIO DE Rota 16 - Placa TUF1J26…" at bounding box center [656, 312] width 1312 height 624
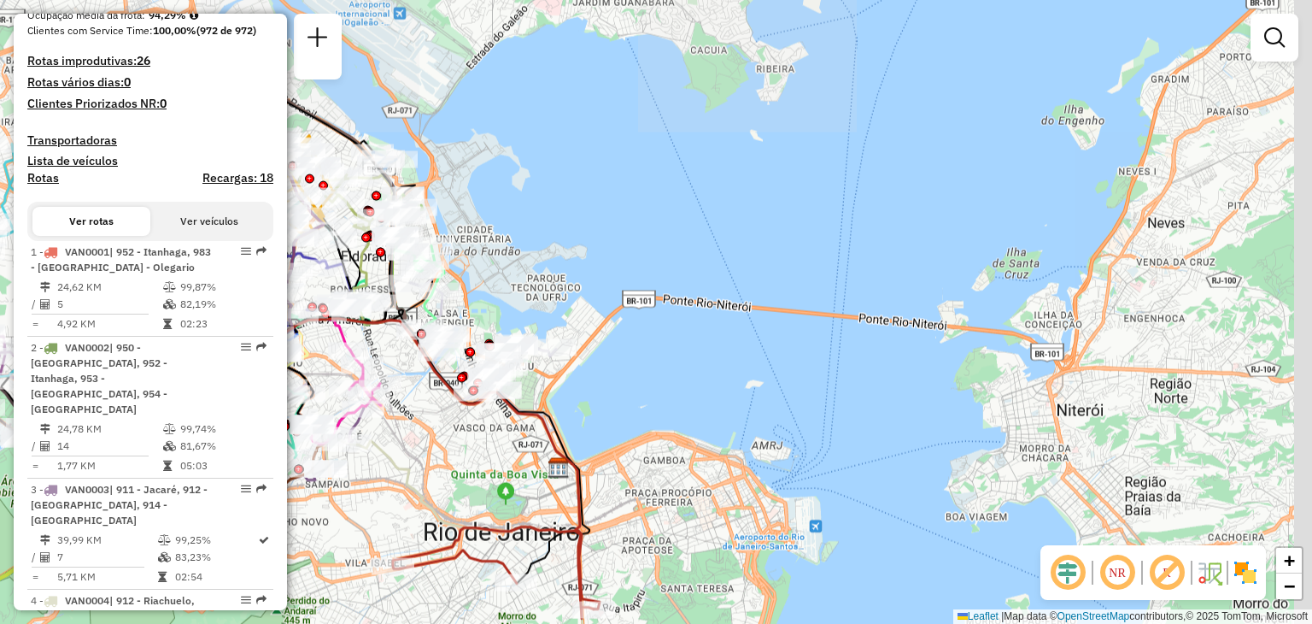
drag, startPoint x: 846, startPoint y: 396, endPoint x: 538, endPoint y: 375, distance: 308.3
click at [537, 376] on div "Rota 14 - Placa RHT5F32 55023636 - ALCARNES COMERCIO DE Rota 16 - Placa TUF1J26…" at bounding box center [656, 312] width 1312 height 624
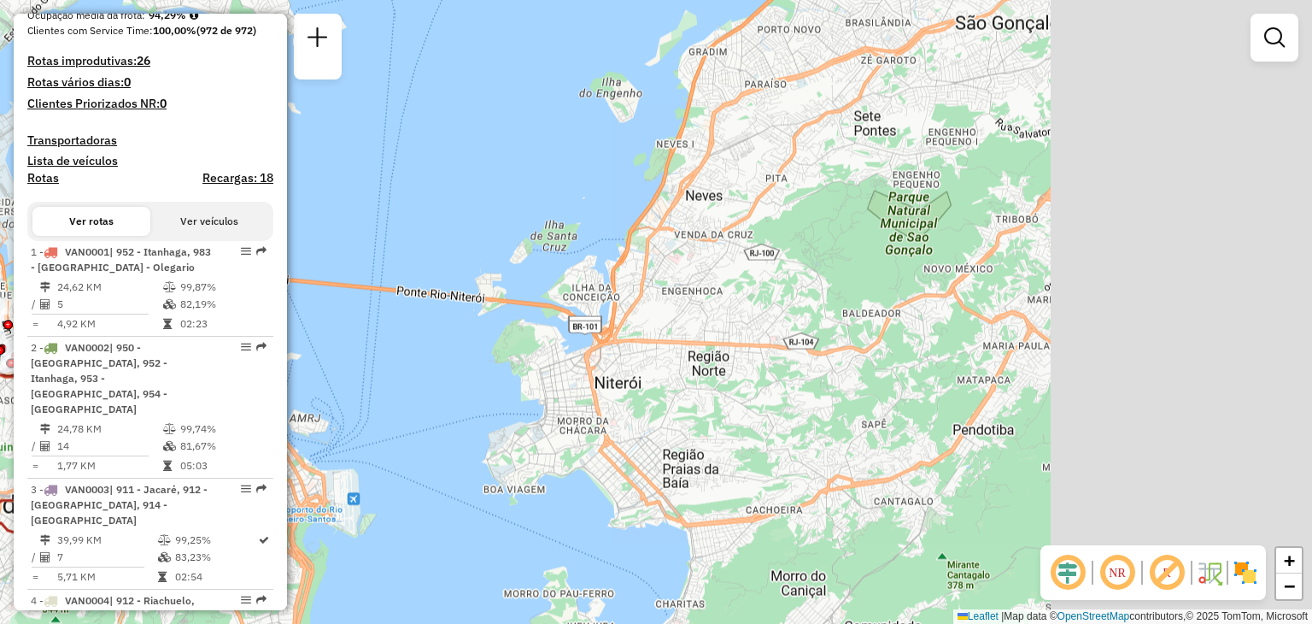
drag, startPoint x: 948, startPoint y: 400, endPoint x: 601, endPoint y: 376, distance: 346.9
click at [601, 376] on div "Rota 14 - Placa RHT5F32 55023636 - ALCARNES COMERCIO DE Rota 16 - Placa TUF1J26…" at bounding box center [656, 312] width 1312 height 624
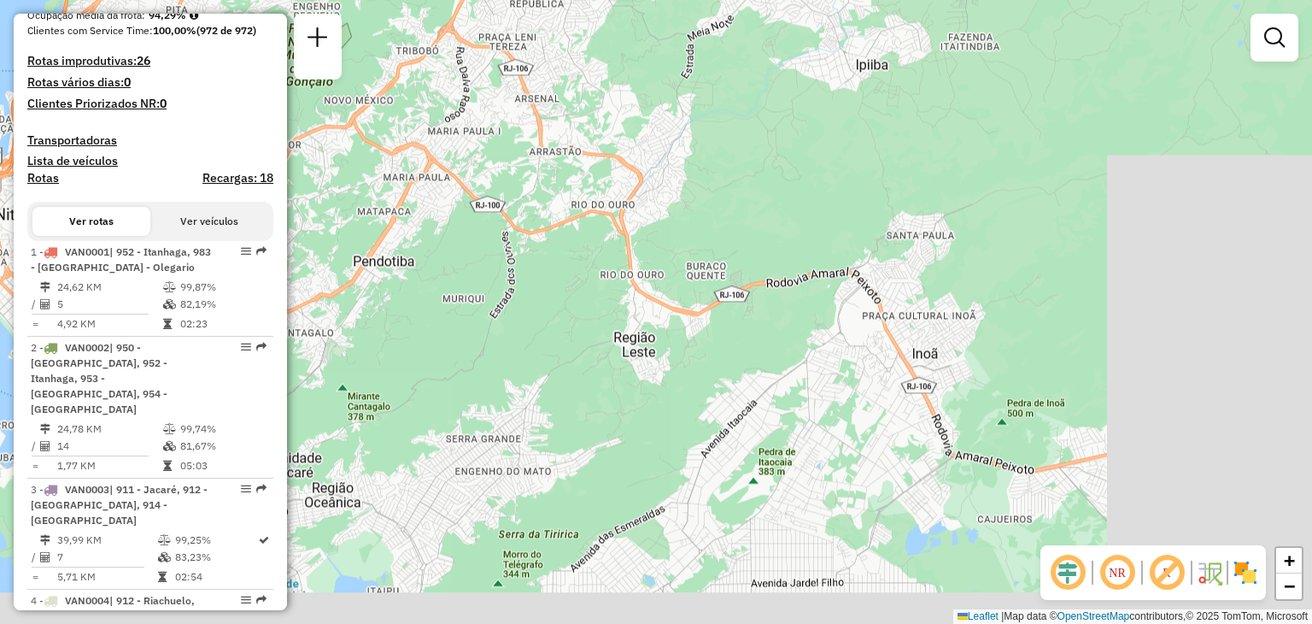
drag, startPoint x: 1018, startPoint y: 390, endPoint x: 412, endPoint y: 209, distance: 633.1
click at [412, 209] on div "Rota 14 - Placa RHT5F32 55023636 - ALCARNES COMERCIO DE Rota 16 - Placa TUF1J26…" at bounding box center [656, 312] width 1312 height 624
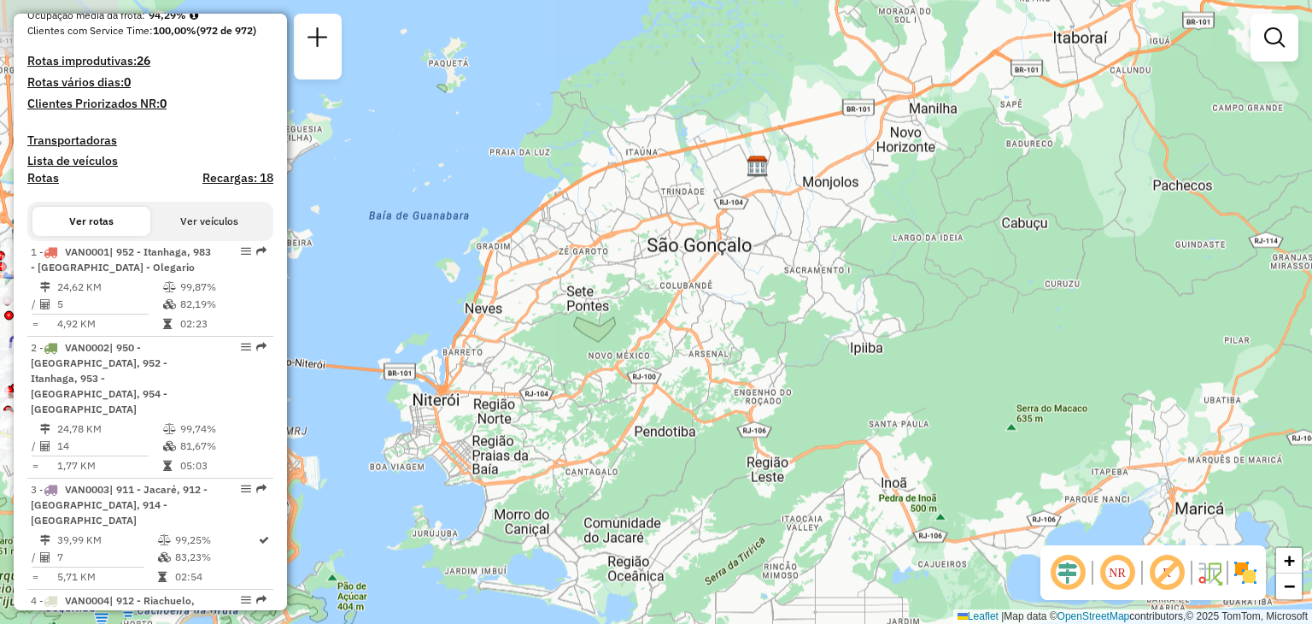
drag, startPoint x: 1014, startPoint y: 395, endPoint x: 1001, endPoint y: 565, distance: 170.6
click at [1001, 565] on div "Rota 14 - Placa RHT5F32 55023636 - ALCARNES COMERCIO DE Rota 16 - Placa TUF1J26…" at bounding box center [656, 312] width 1312 height 624
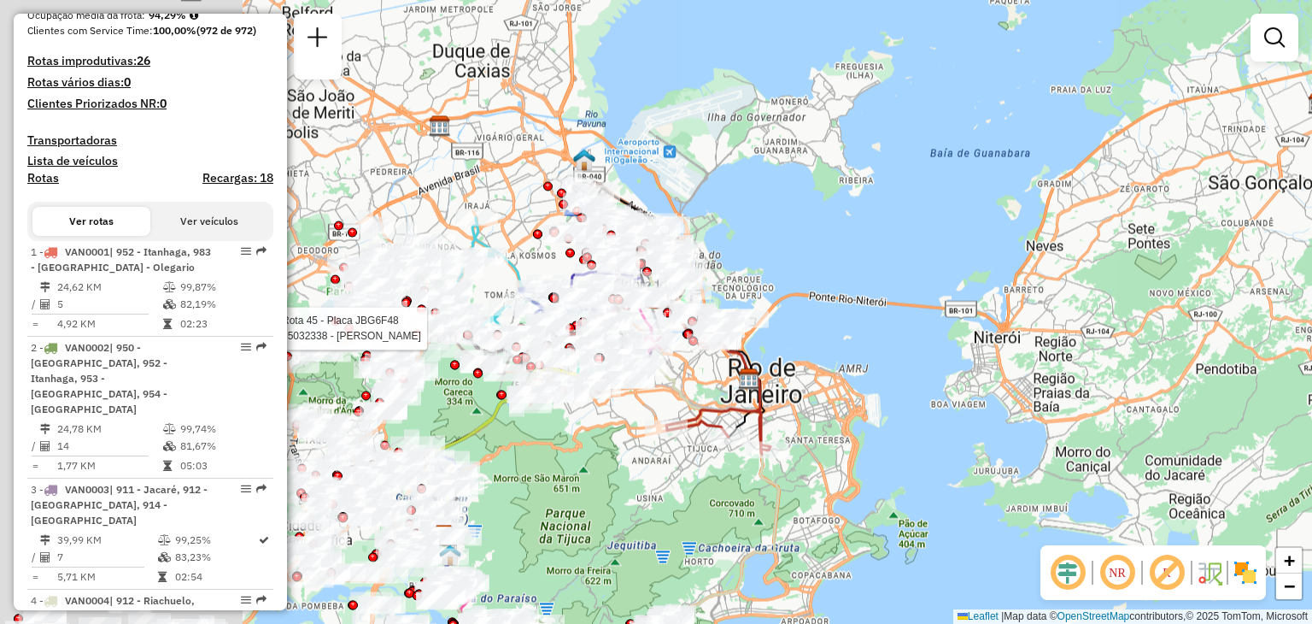
drag, startPoint x: 451, startPoint y: 348, endPoint x: 1001, endPoint y: 285, distance: 553.9
click at [1018, 285] on div "Rota 14 - Placa RHT5F32 55023636 - ALCARNES COMERCIO DE Rota 16 - Placa TUF1J26…" at bounding box center [656, 312] width 1312 height 624
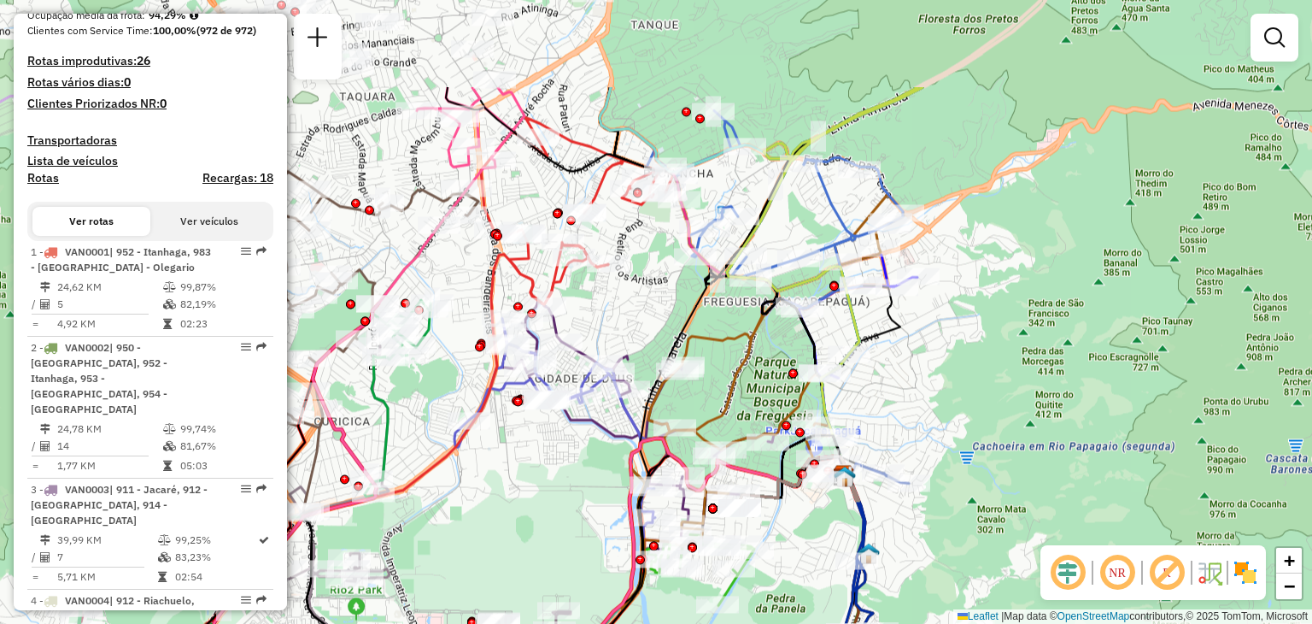
drag, startPoint x: 841, startPoint y: 370, endPoint x: 555, endPoint y: 443, distance: 295.3
click at [555, 443] on div "Rota 14 - Placa RHT5F32 55023636 - ALCARNES COMERCIO DE Rota 16 - Placa TUF1J26…" at bounding box center [656, 312] width 1312 height 624
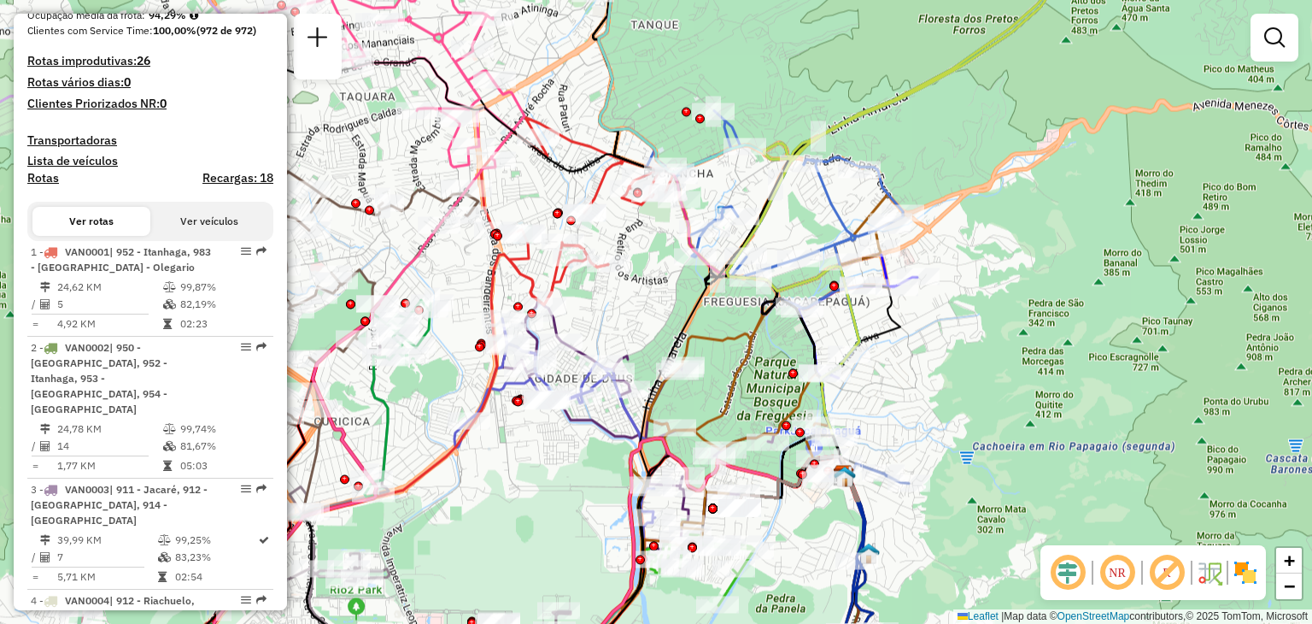
click at [197, 226] on button "Ver veículos" at bounding box center [209, 221] width 118 height 29
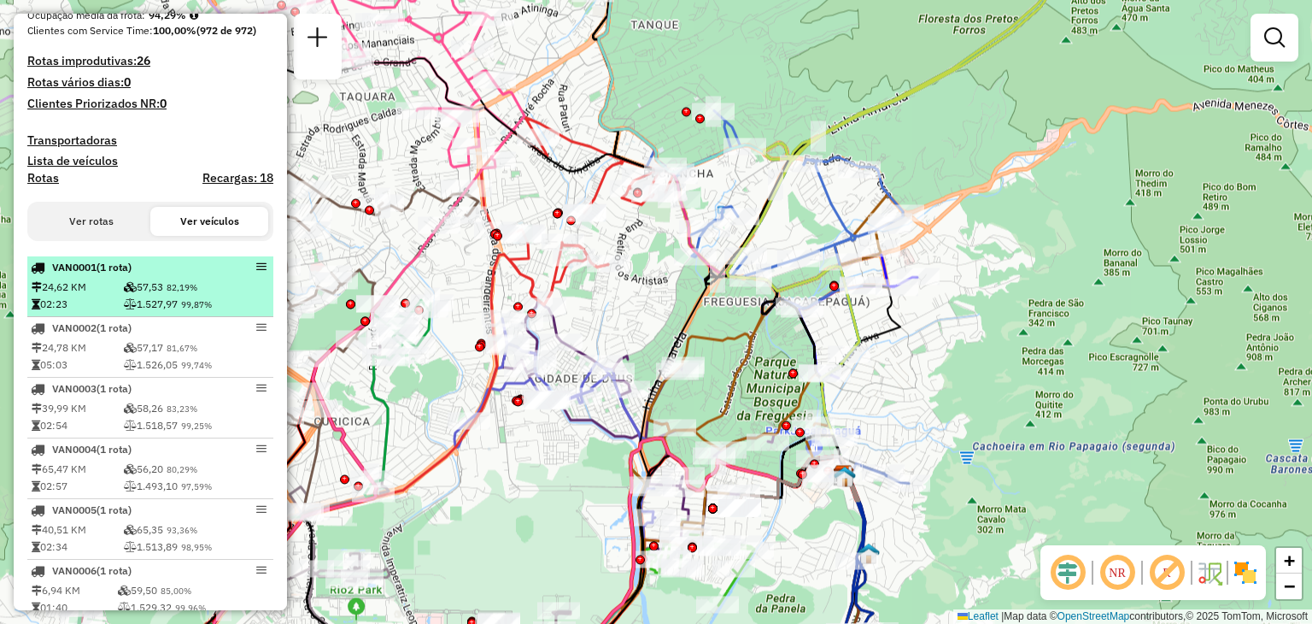
click at [99, 294] on td "24,62 KM" at bounding box center [77, 287] width 92 height 17
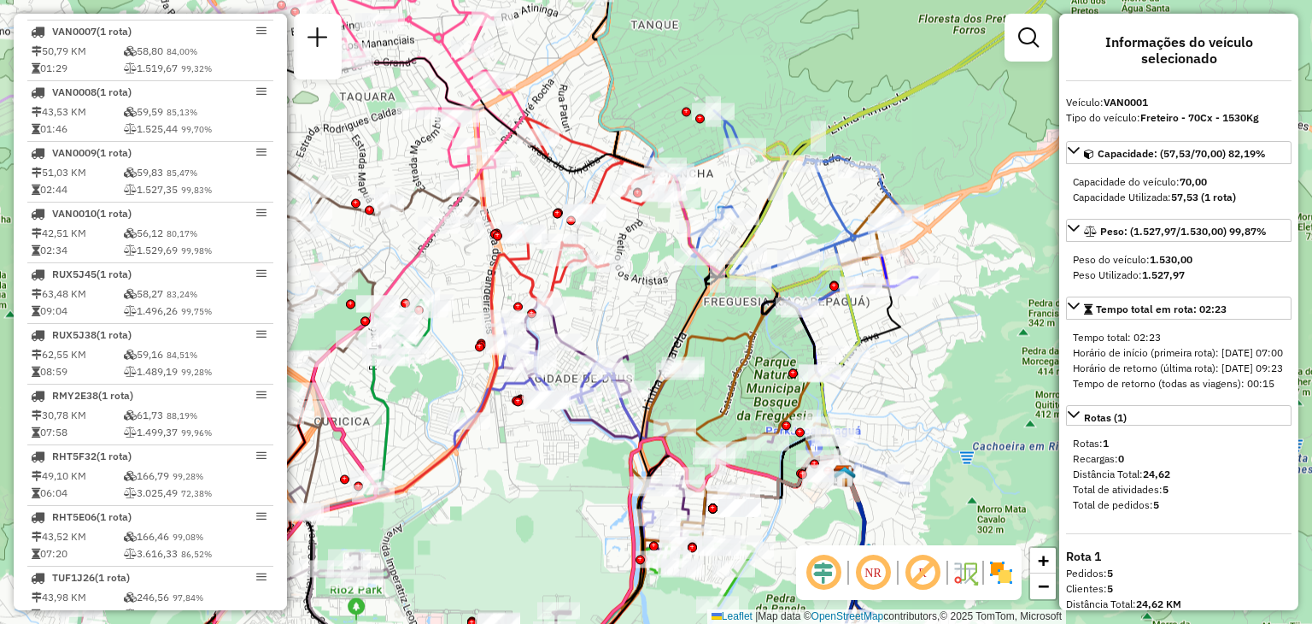
scroll to position [1196, 0]
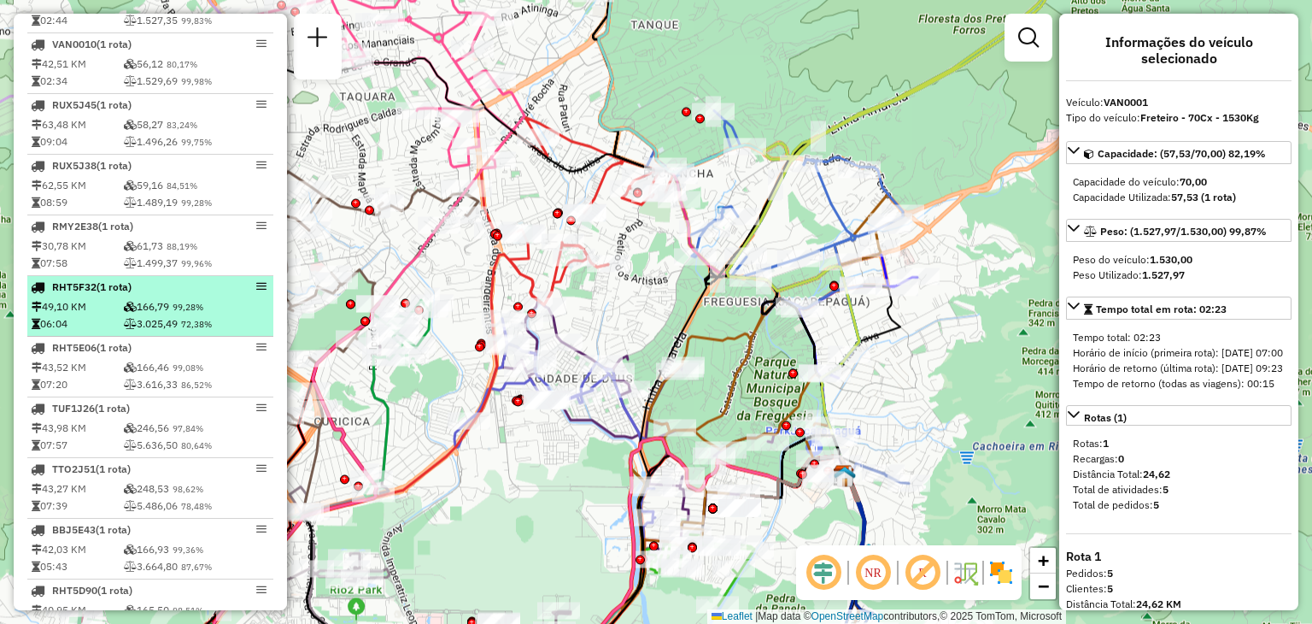
click at [134, 328] on td "3.025,49 72,38%" at bounding box center [196, 323] width 147 height 17
click at [136, 327] on td "3.025,49 72,38%" at bounding box center [196, 323] width 147 height 17
click at [257, 291] on em at bounding box center [261, 286] width 10 height 10
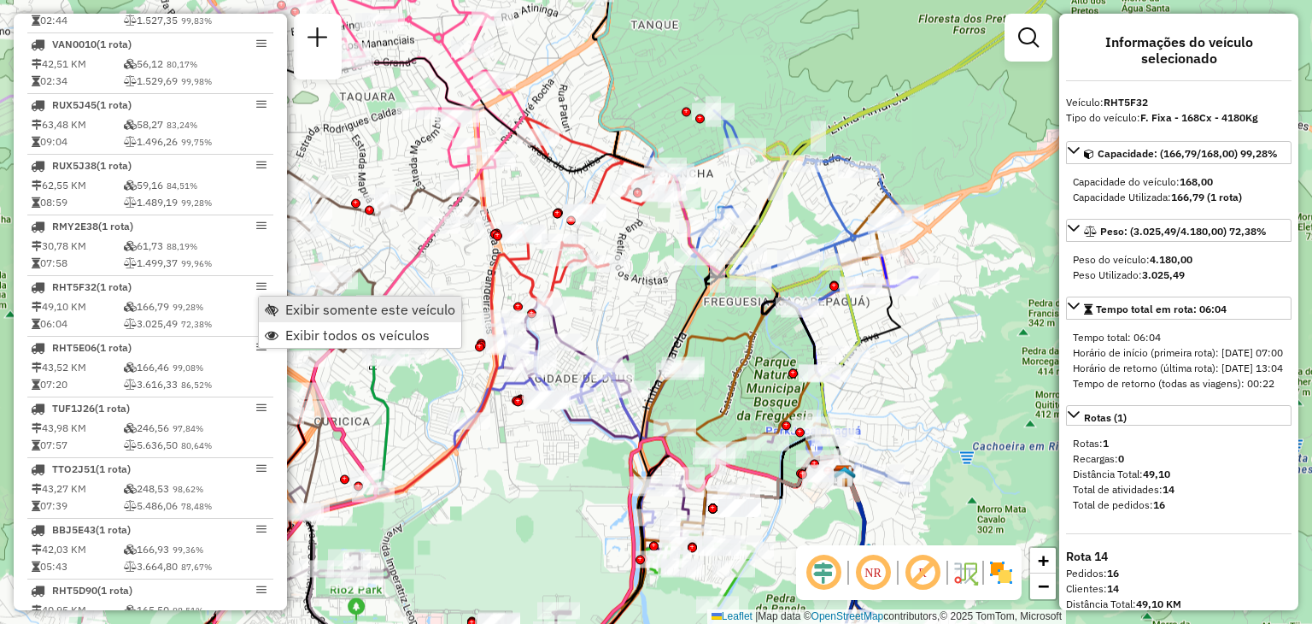
click at [392, 312] on span "Exibir somente este veículo" at bounding box center [370, 309] width 170 height 14
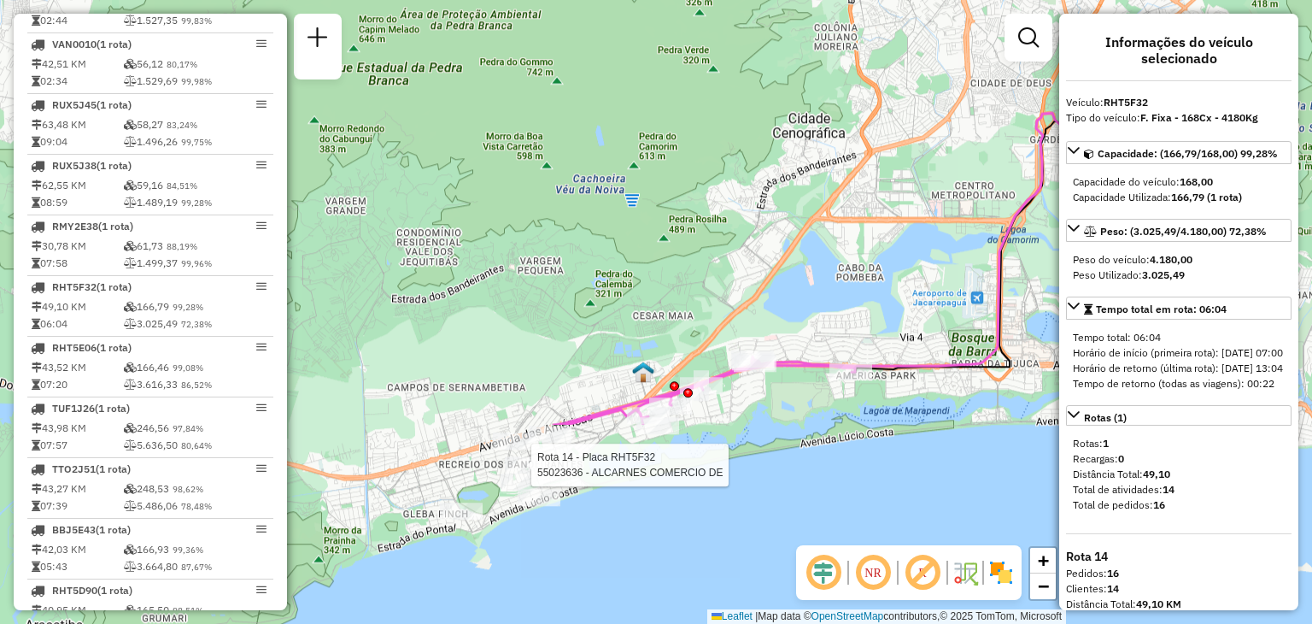
drag, startPoint x: 540, startPoint y: 357, endPoint x: 974, endPoint y: 98, distance: 505.4
click at [974, 98] on div "Rota 14 - Placa RHT5F32 55023636 - ALCARNES COMERCIO DE Janela de atendimento G…" at bounding box center [656, 312] width 1312 height 624
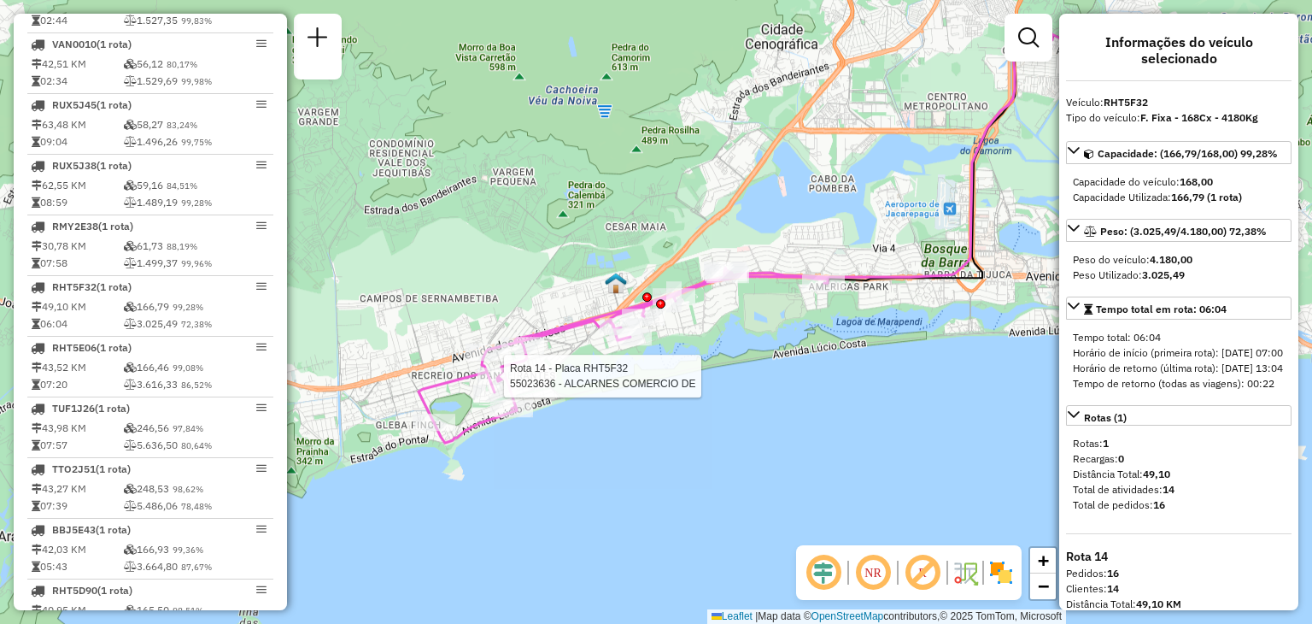
drag, startPoint x: 877, startPoint y: 250, endPoint x: 858, endPoint y: 156, distance: 95.8
click at [858, 156] on div "Rota 14 - Placa RHT5F32 55023636 - ALCARNES COMERCIO DE Janela de atendimento G…" at bounding box center [656, 312] width 1312 height 624
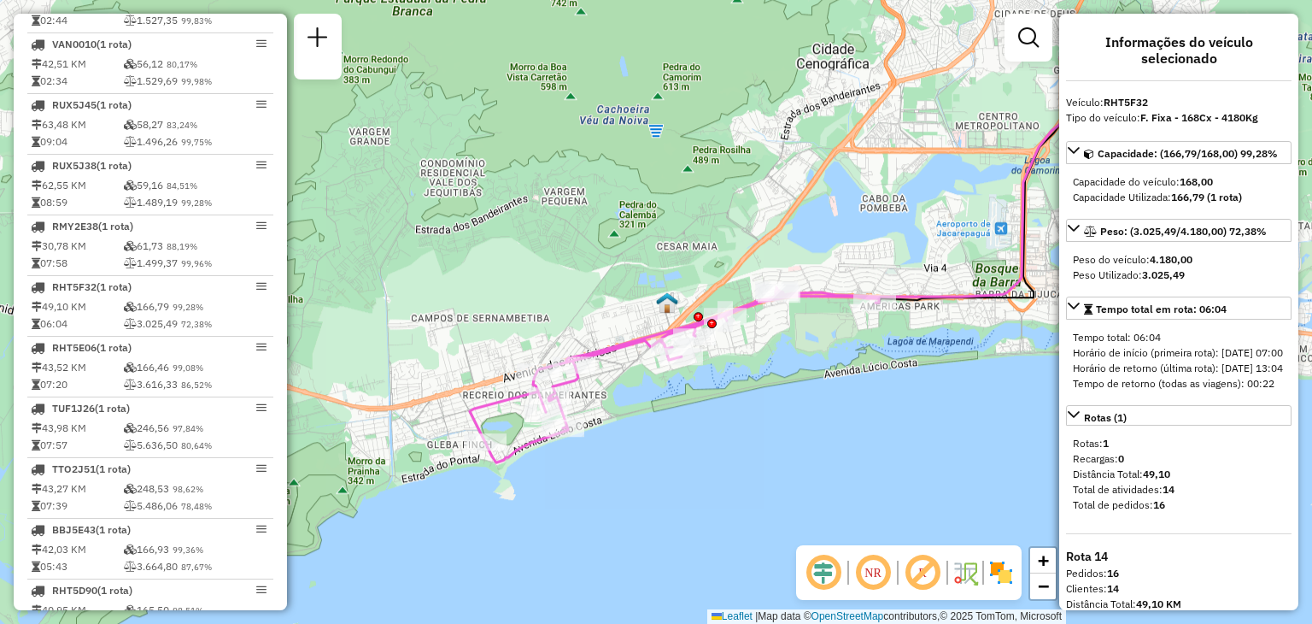
drag, startPoint x: 856, startPoint y: 402, endPoint x: 899, endPoint y: 426, distance: 49.4
click at [899, 426] on div "Janela de atendimento Grade de atendimento Capacidade Transportadoras Veículos …" at bounding box center [656, 312] width 1312 height 624
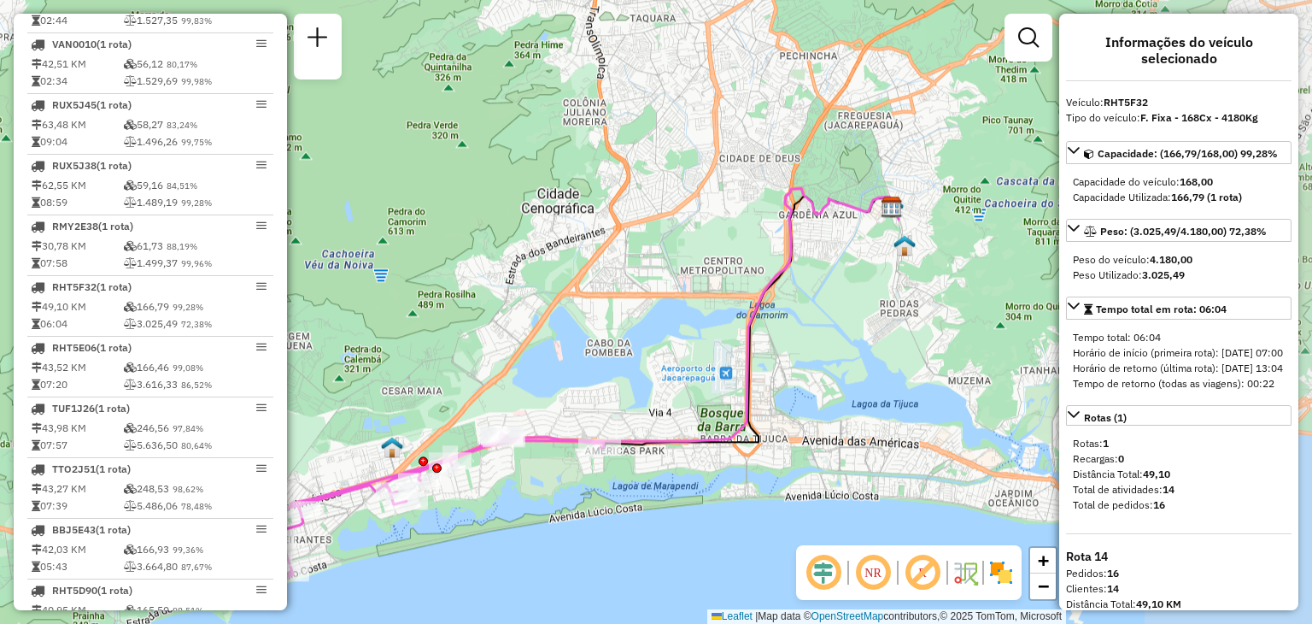
drag, startPoint x: 1012, startPoint y: 244, endPoint x: 748, endPoint y: 383, distance: 297.7
click at [748, 383] on icon at bounding box center [700, 314] width 398 height 253
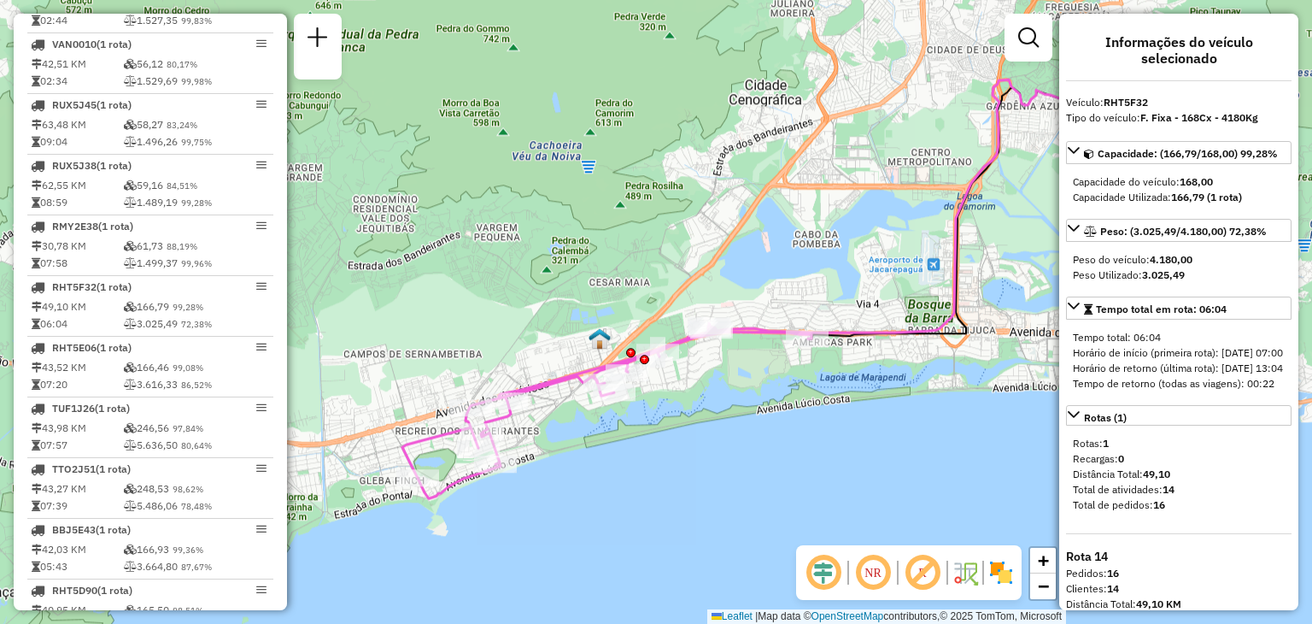
drag, startPoint x: 739, startPoint y: 443, endPoint x: 956, endPoint y: 329, distance: 245.0
click at [956, 329] on icon at bounding box center [907, 205] width 398 height 253
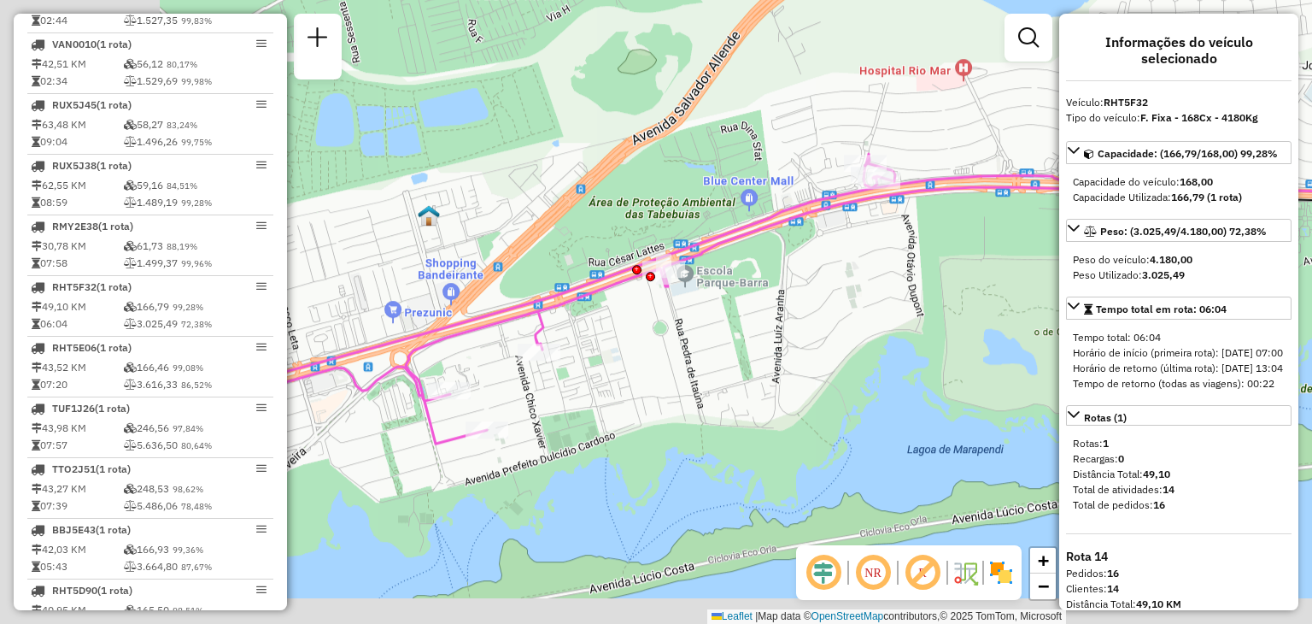
drag, startPoint x: 414, startPoint y: 326, endPoint x: 758, endPoint y: 207, distance: 364.2
click at [759, 197] on div "Janela de atendimento Grade de atendimento Capacidade Transportadoras Veículos …" at bounding box center [656, 312] width 1312 height 624
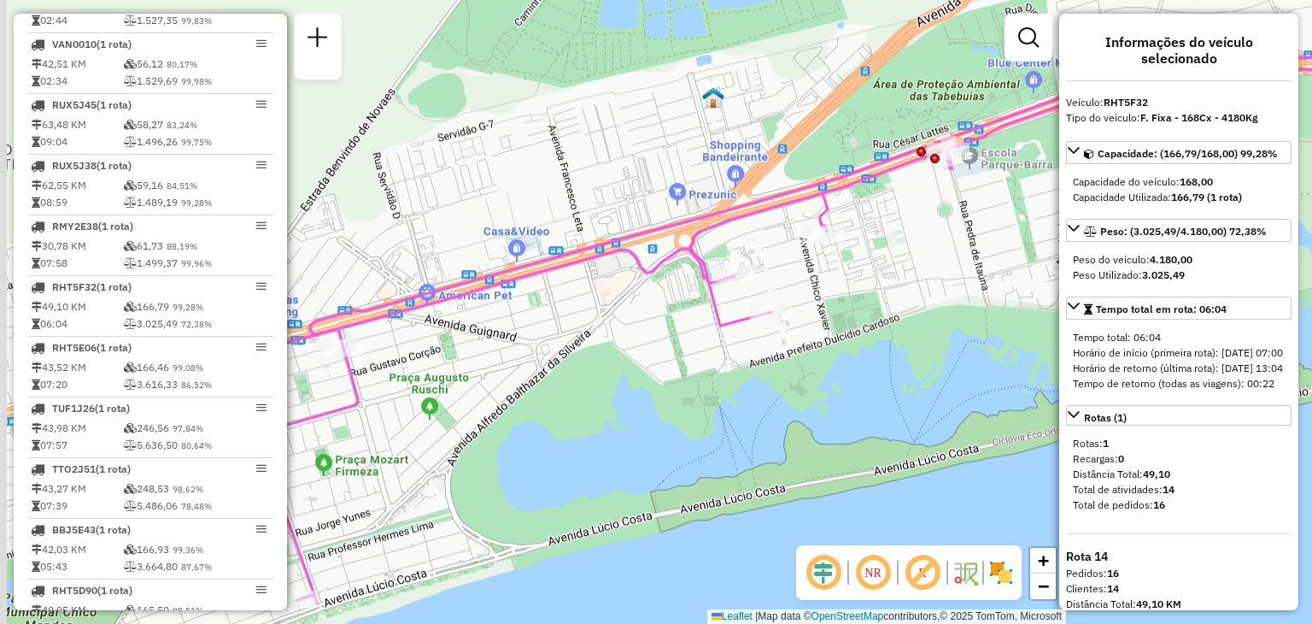
drag, startPoint x: 478, startPoint y: 363, endPoint x: 679, endPoint y: 278, distance: 219.0
click at [679, 278] on div "Janela de atendimento Grade de atendimento Capacidade Transportadoras Veículos …" at bounding box center [656, 312] width 1312 height 624
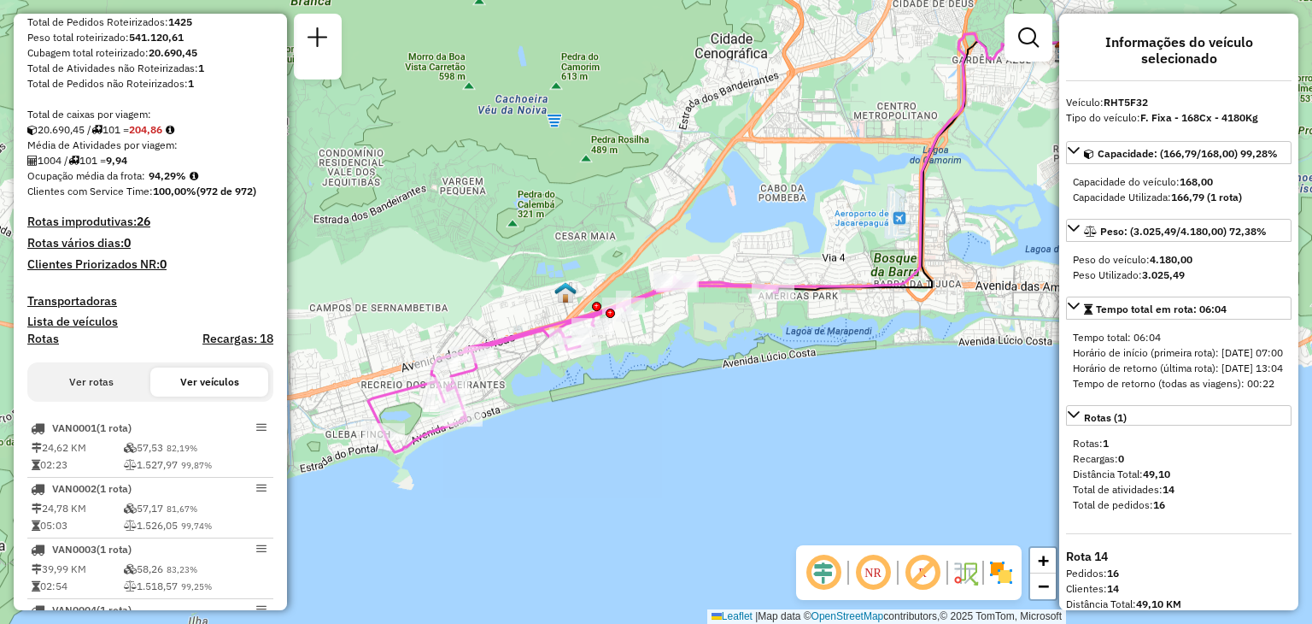
scroll to position [256, 0]
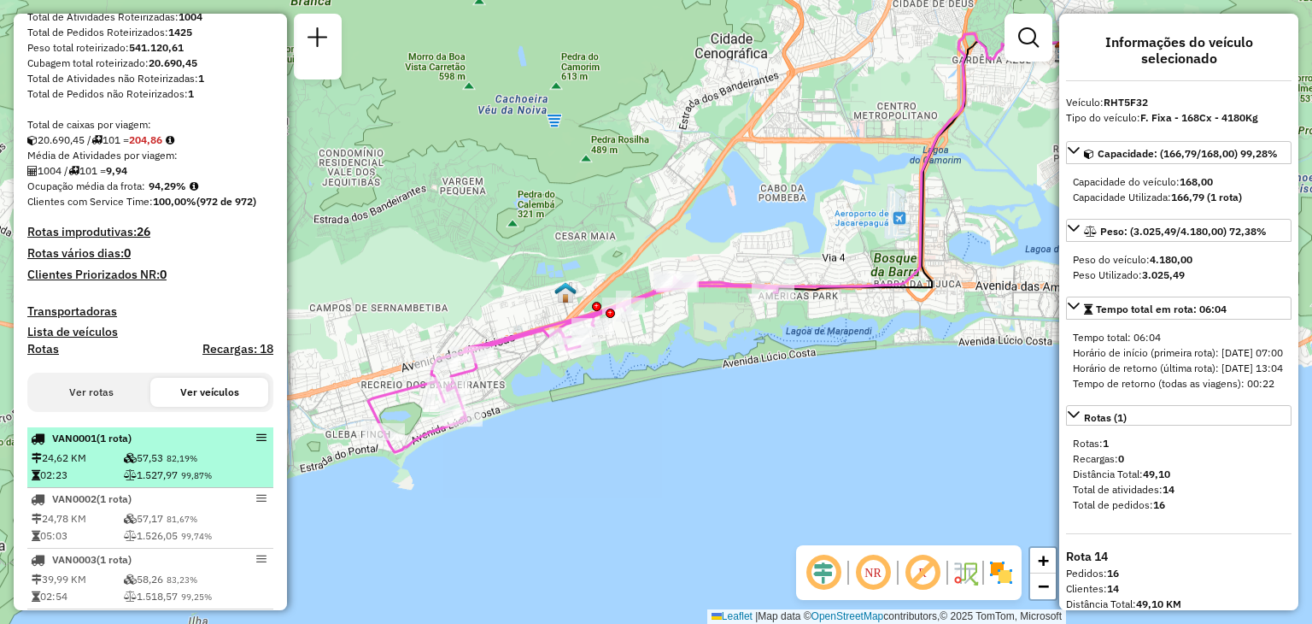
drag, startPoint x: 191, startPoint y: 472, endPoint x: 115, endPoint y: 469, distance: 76.1
click at [115, 467] on td "24,62 KM" at bounding box center [77, 457] width 92 height 17
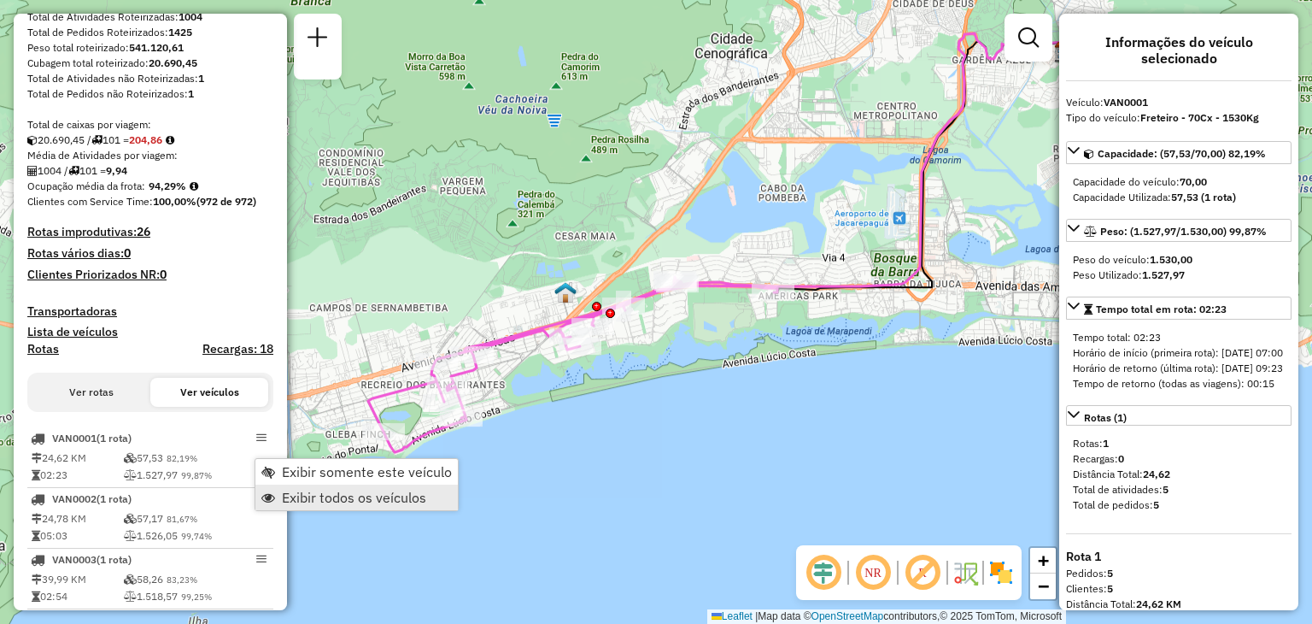
click at [373, 501] on span "Exibir todos os veículos" at bounding box center [354, 497] width 144 height 14
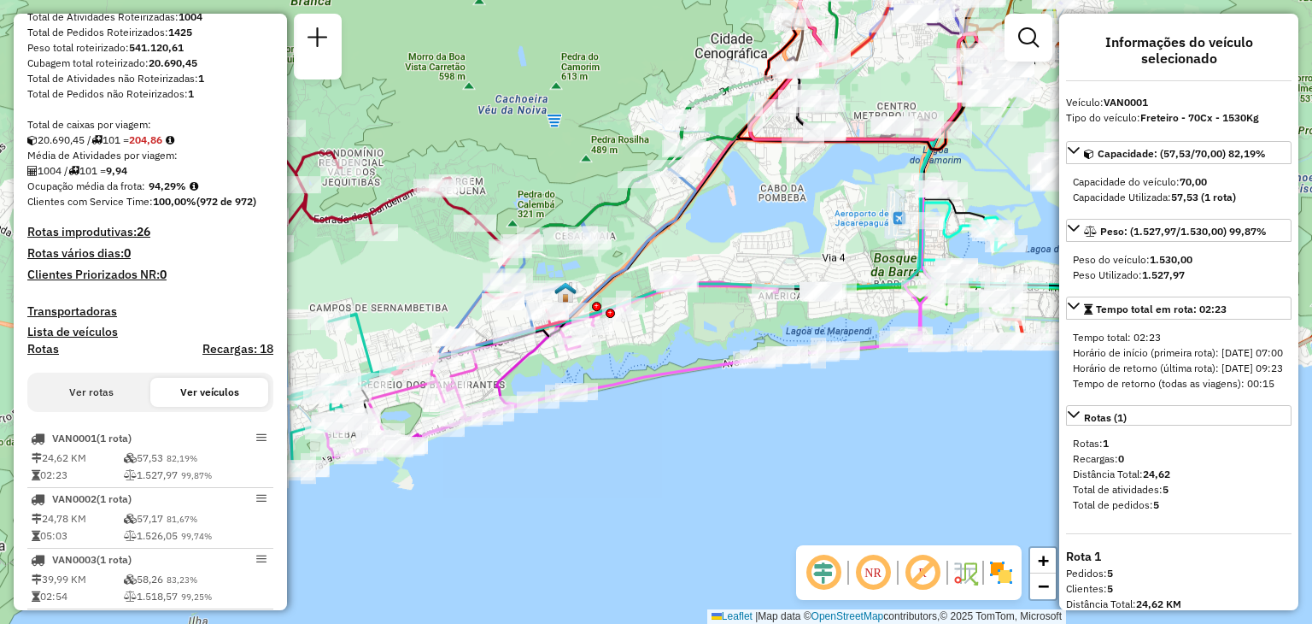
click at [373, 499] on div "Janela de atendimento Grade de atendimento Capacidade Transportadoras Veículos …" at bounding box center [656, 312] width 1312 height 624
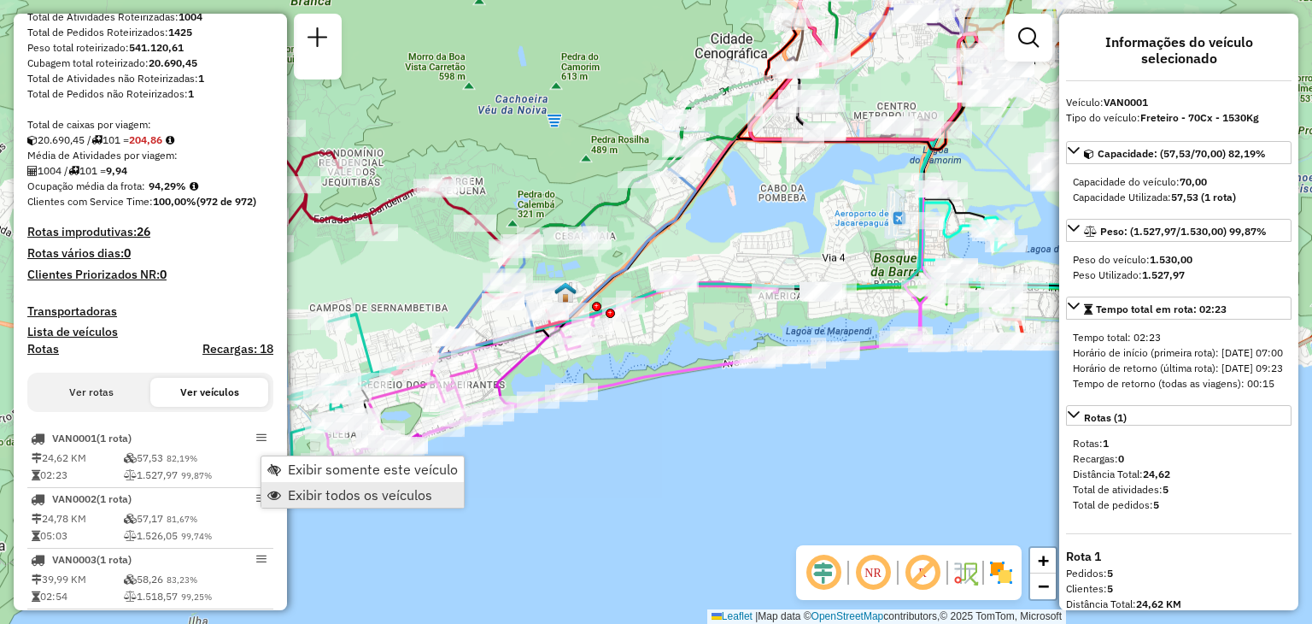
click at [328, 493] on span "Exibir todos os veículos" at bounding box center [360, 495] width 144 height 14
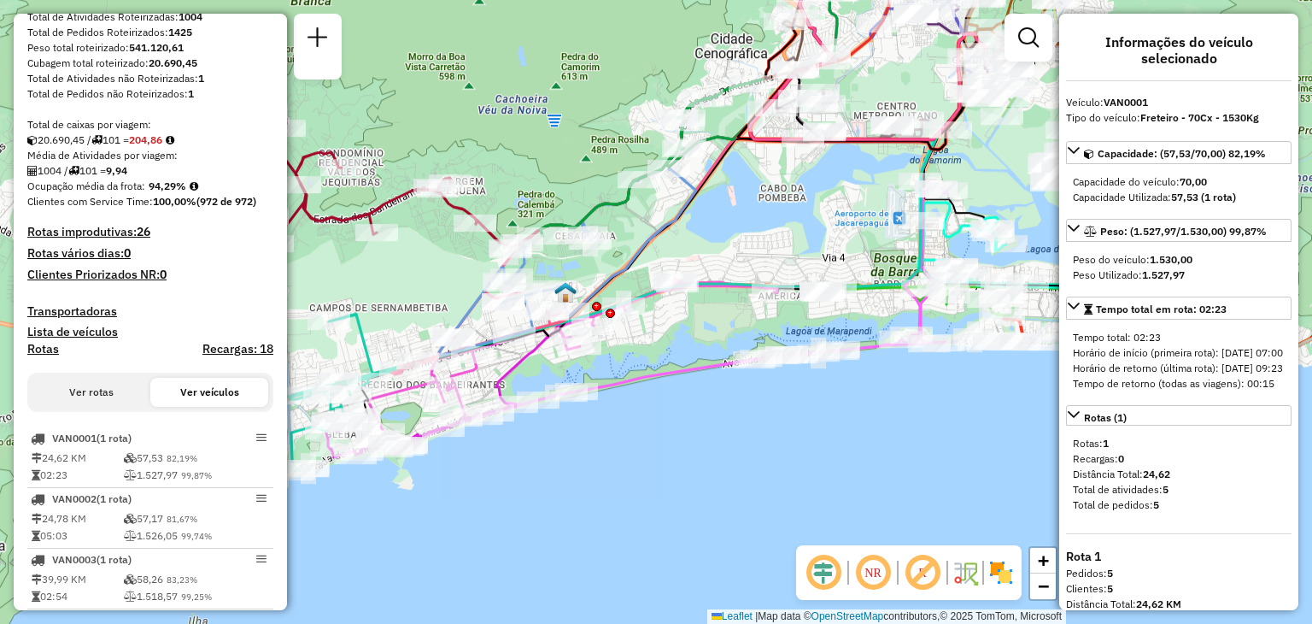
drag, startPoint x: 264, startPoint y: 450, endPoint x: 271, endPoint y: 462, distance: 13.8
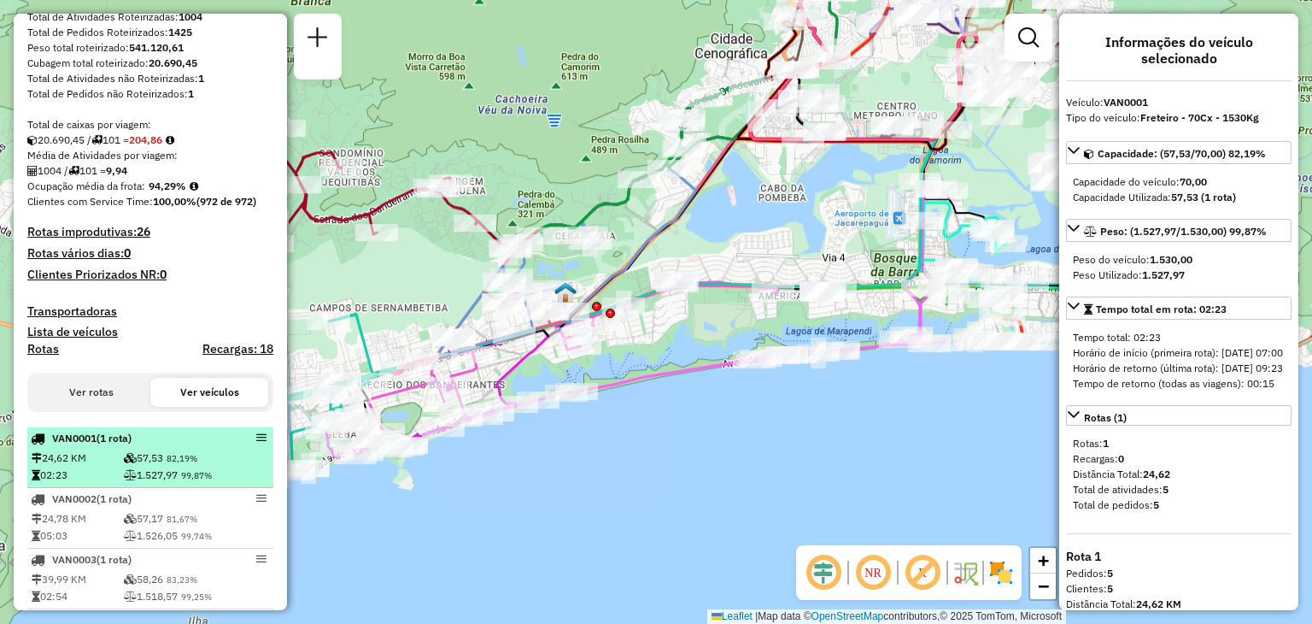
drag, startPoint x: 271, startPoint y: 462, endPoint x: 253, endPoint y: 451, distance: 21.1
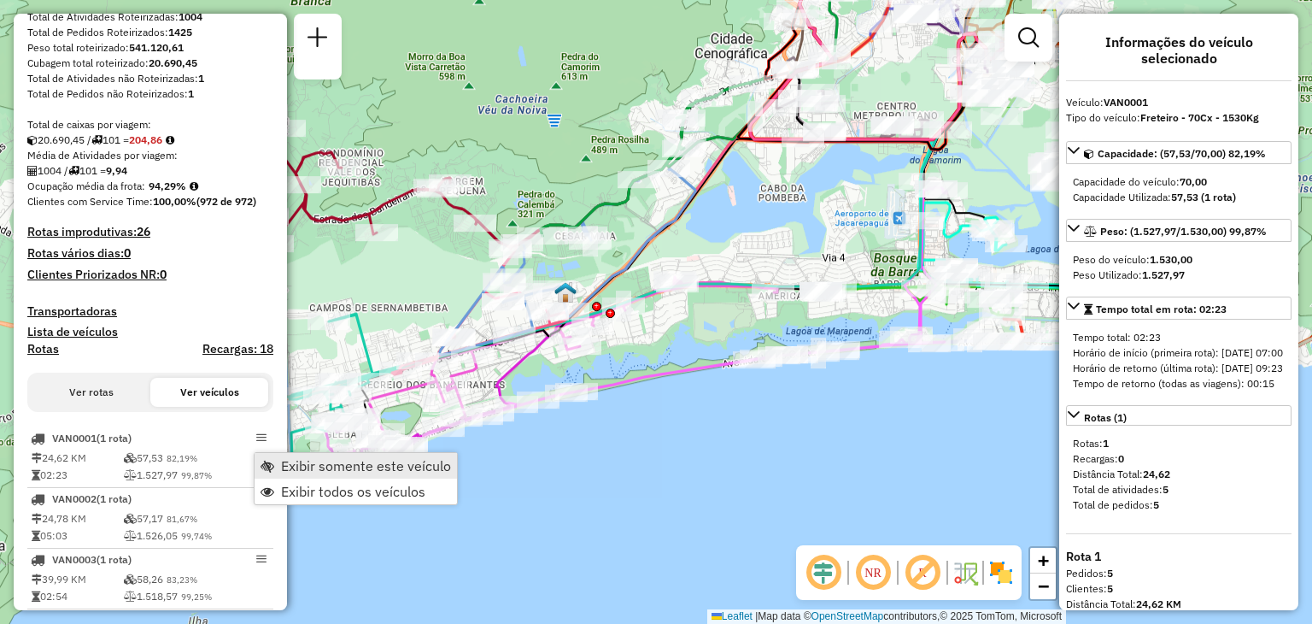
click at [273, 456] on link "Exibir somente este veículo" at bounding box center [356, 466] width 202 height 26
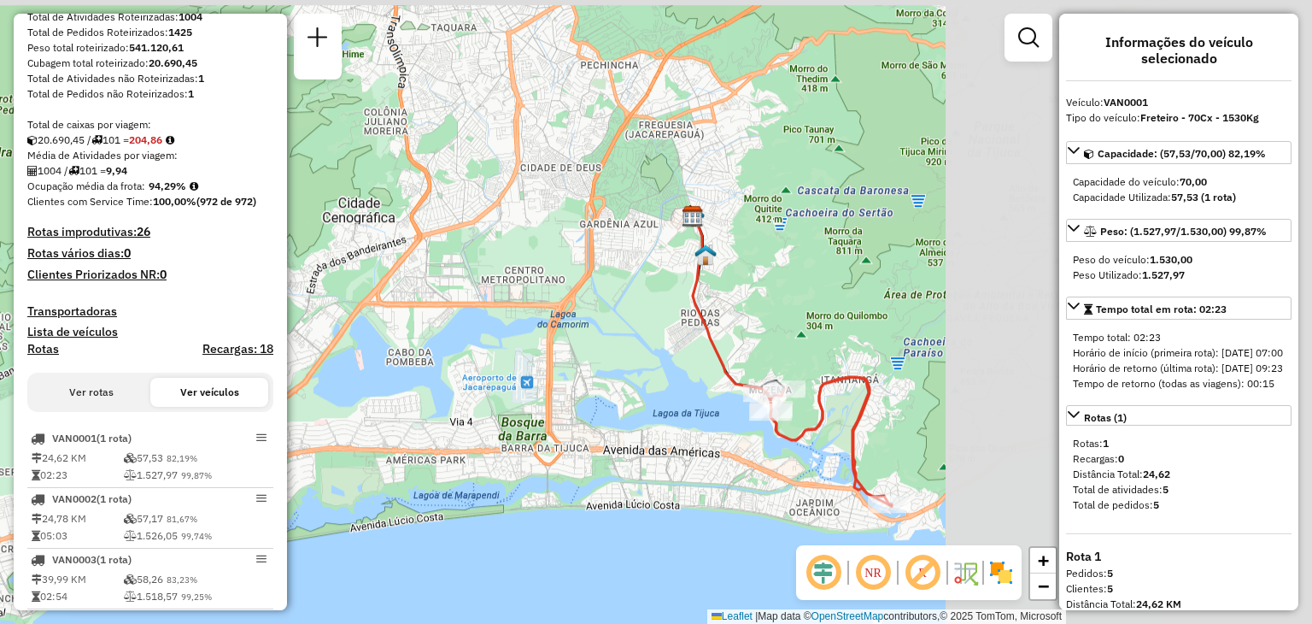
drag, startPoint x: 846, startPoint y: 291, endPoint x: 393, endPoint y: 476, distance: 489.0
click at [393, 476] on div "Janela de atendimento Grade de atendimento Capacidade Transportadoras Veículos …" at bounding box center [656, 312] width 1312 height 624
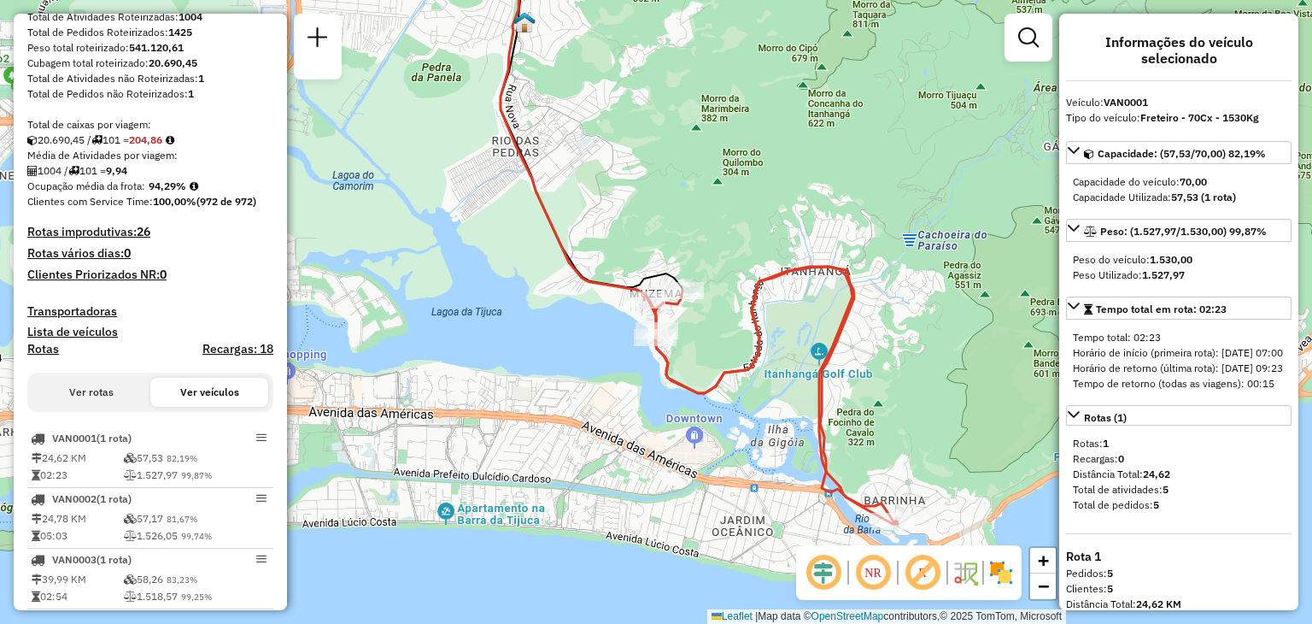
drag, startPoint x: 838, startPoint y: 444, endPoint x: 974, endPoint y: 356, distance: 161.9
click at [974, 356] on div "Janela de atendimento Grade de atendimento Capacidade Transportadoras Veículos …" at bounding box center [656, 312] width 1312 height 624
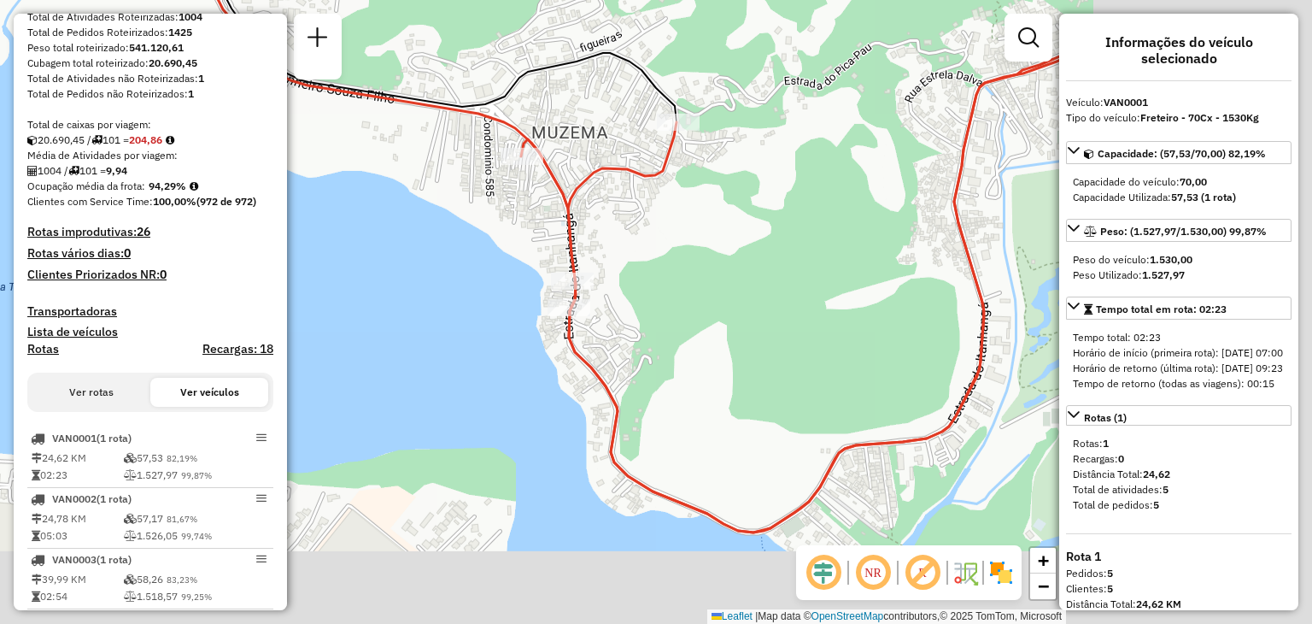
drag, startPoint x: 701, startPoint y: 237, endPoint x: 660, endPoint y: 221, distance: 43.8
click at [661, 223] on div "Janela de atendimento Grade de atendimento Capacidade Transportadoras Veículos …" at bounding box center [656, 312] width 1312 height 624
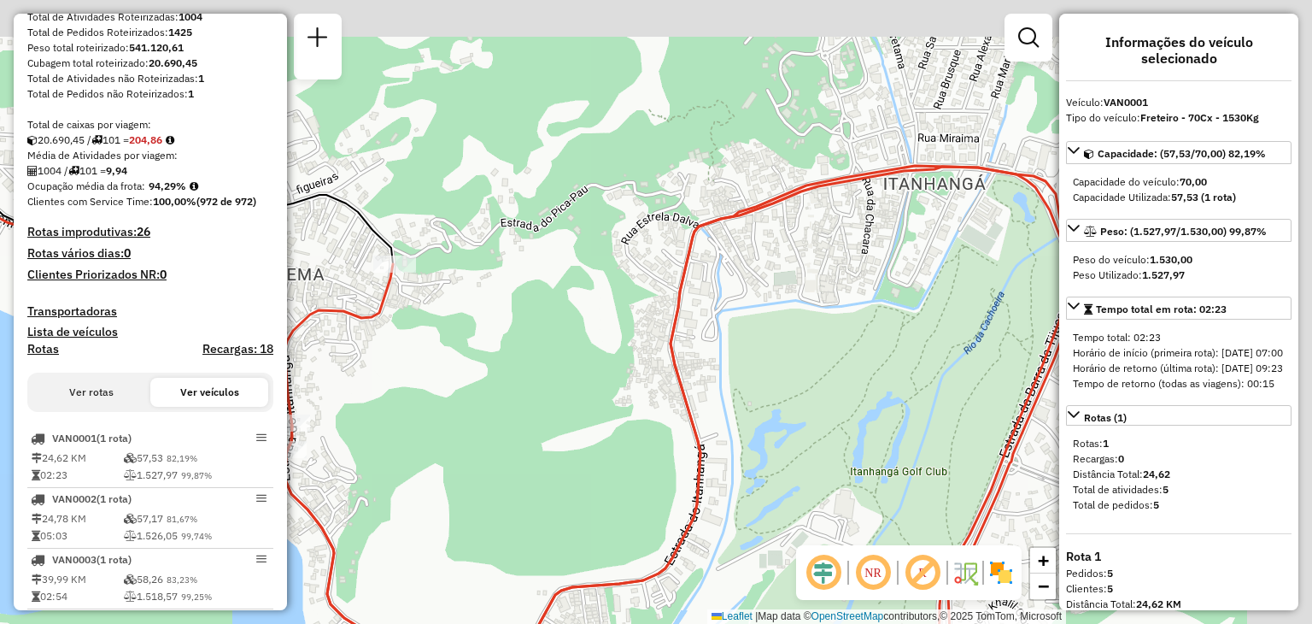
drag, startPoint x: 841, startPoint y: 247, endPoint x: 515, endPoint y: 431, distance: 374.2
click at [515, 431] on div "Janela de atendimento Grade de atendimento Capacidade Transportadoras Veículos …" at bounding box center [656, 312] width 1312 height 624
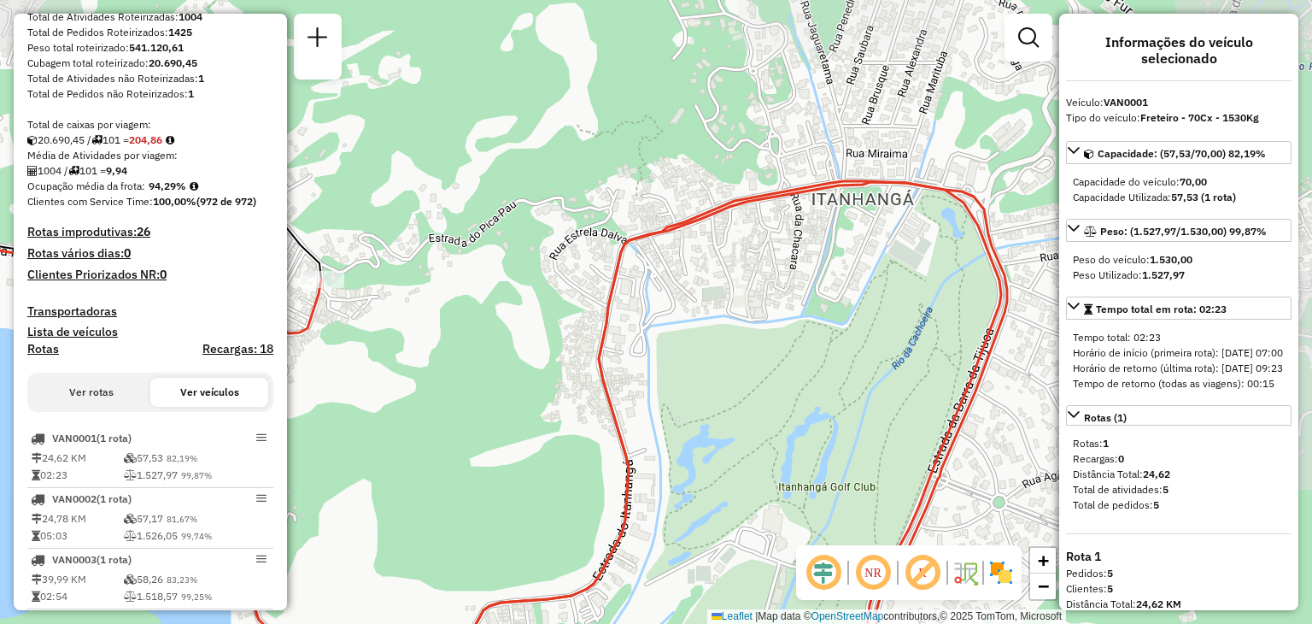
drag, startPoint x: 790, startPoint y: 353, endPoint x: 653, endPoint y: 195, distance: 209.5
click at [654, 199] on div "Janela de atendimento Grade de atendimento Capacidade Transportadoras Veículos …" at bounding box center [656, 312] width 1312 height 624
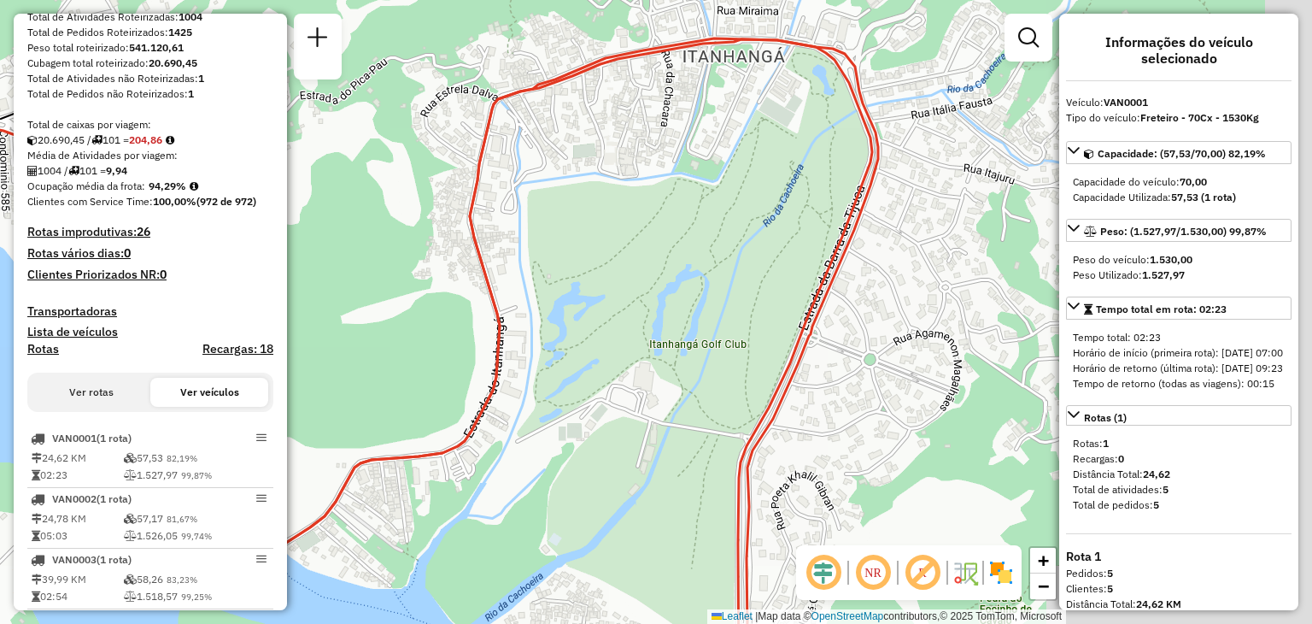
drag, startPoint x: 711, startPoint y: 308, endPoint x: 723, endPoint y: 179, distance: 129.6
click at [725, 189] on div "Janela de atendimento Grade de atendimento Capacidade Transportadoras Veículos …" at bounding box center [656, 312] width 1312 height 624
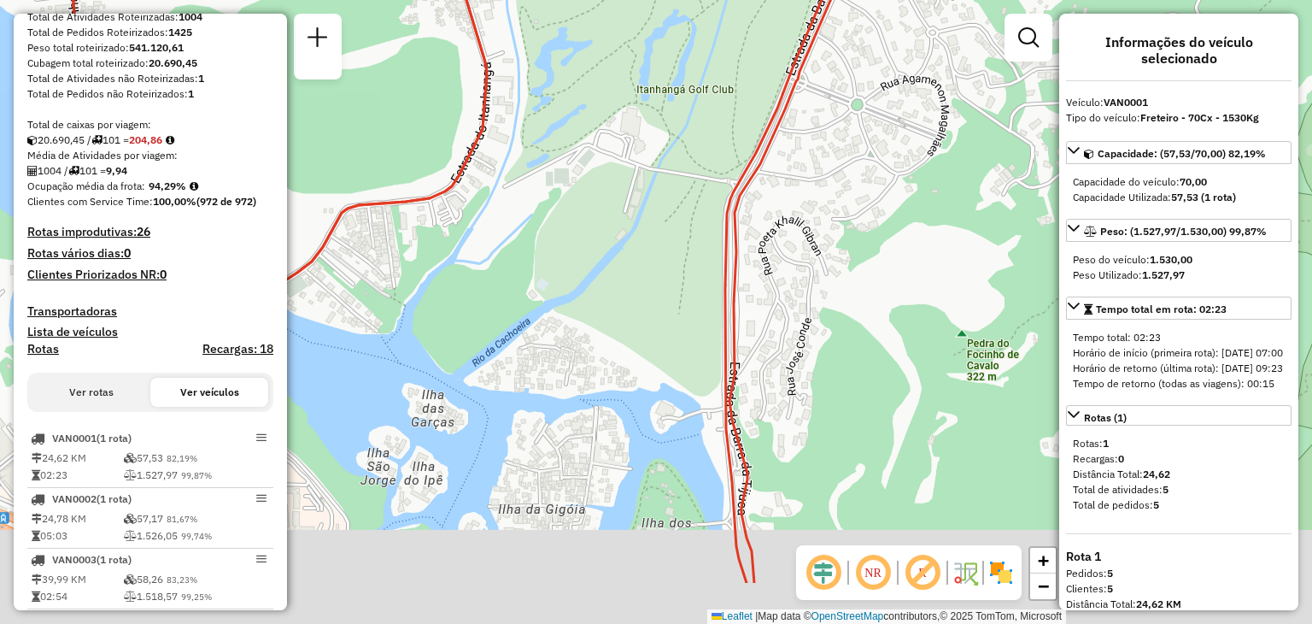
drag, startPoint x: 776, startPoint y: 273, endPoint x: 749, endPoint y: 167, distance: 108.4
click at [749, 167] on icon at bounding box center [445, 208] width 842 height 748
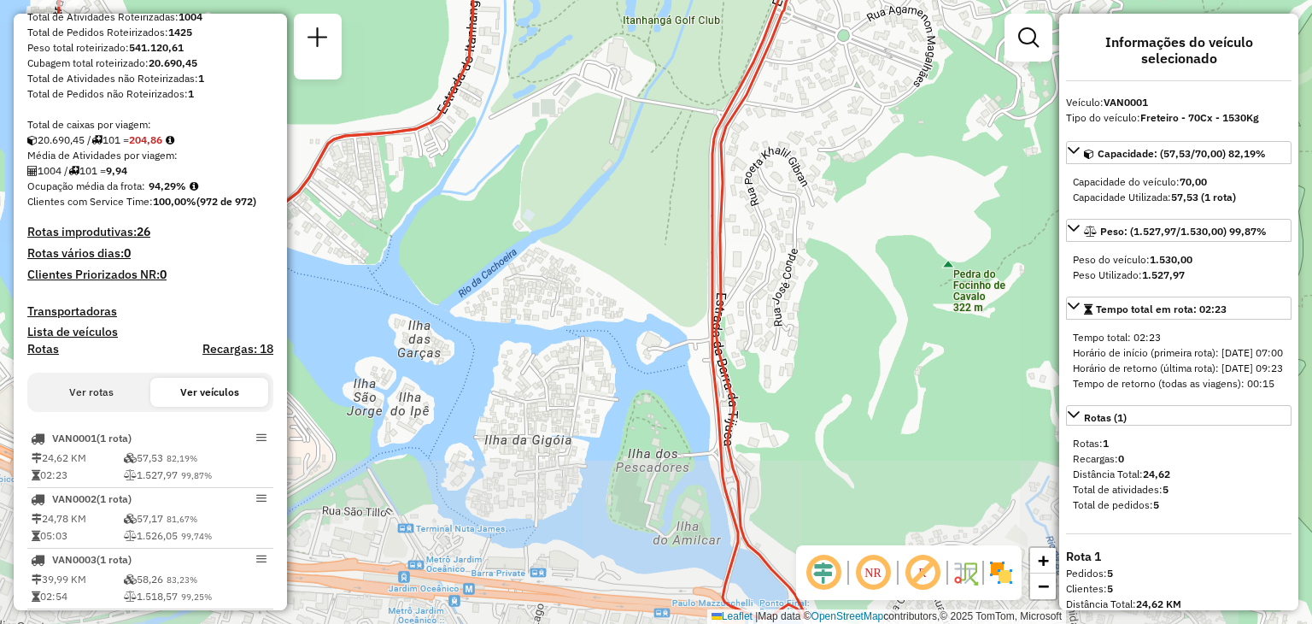
drag, startPoint x: 789, startPoint y: 295, endPoint x: 748, endPoint y: 163, distance: 137.6
click at [751, 165] on div "Janela de atendimento Grade de atendimento Capacidade Transportadoras Veículos …" at bounding box center [656, 312] width 1312 height 624
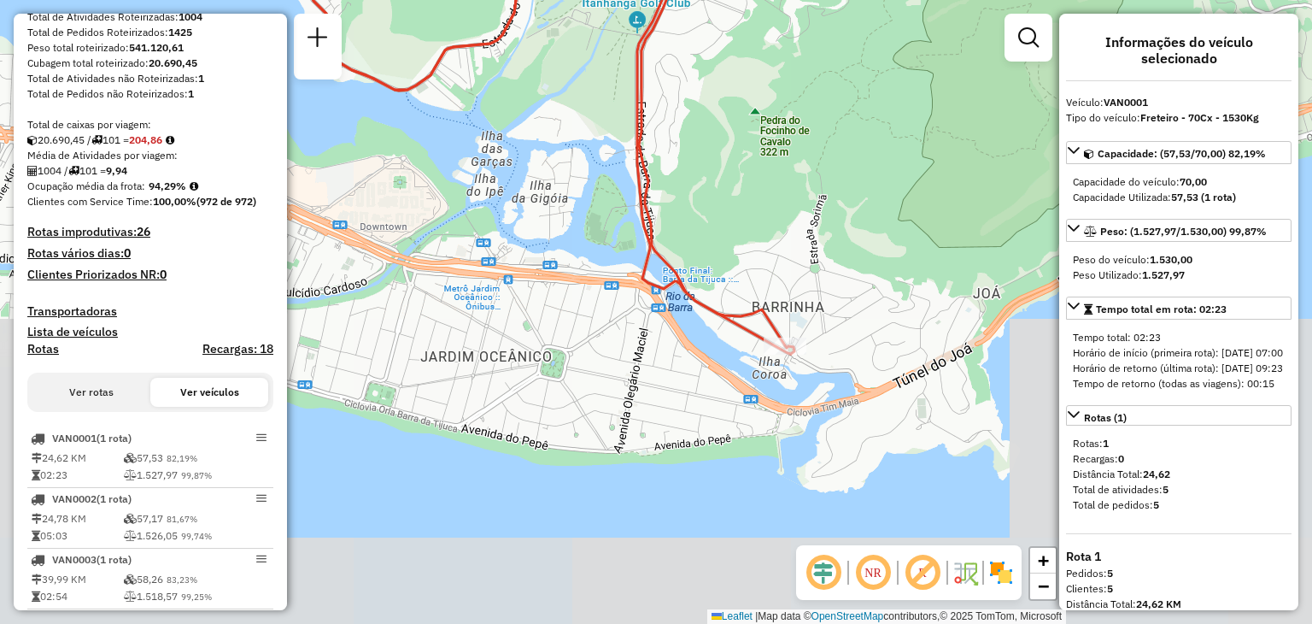
drag, startPoint x: 721, startPoint y: 235, endPoint x: 707, endPoint y: 212, distance: 27.3
click at [707, 212] on div "Janela de atendimento Grade de atendimento Capacidade Transportadoras Veículos …" at bounding box center [656, 312] width 1312 height 624
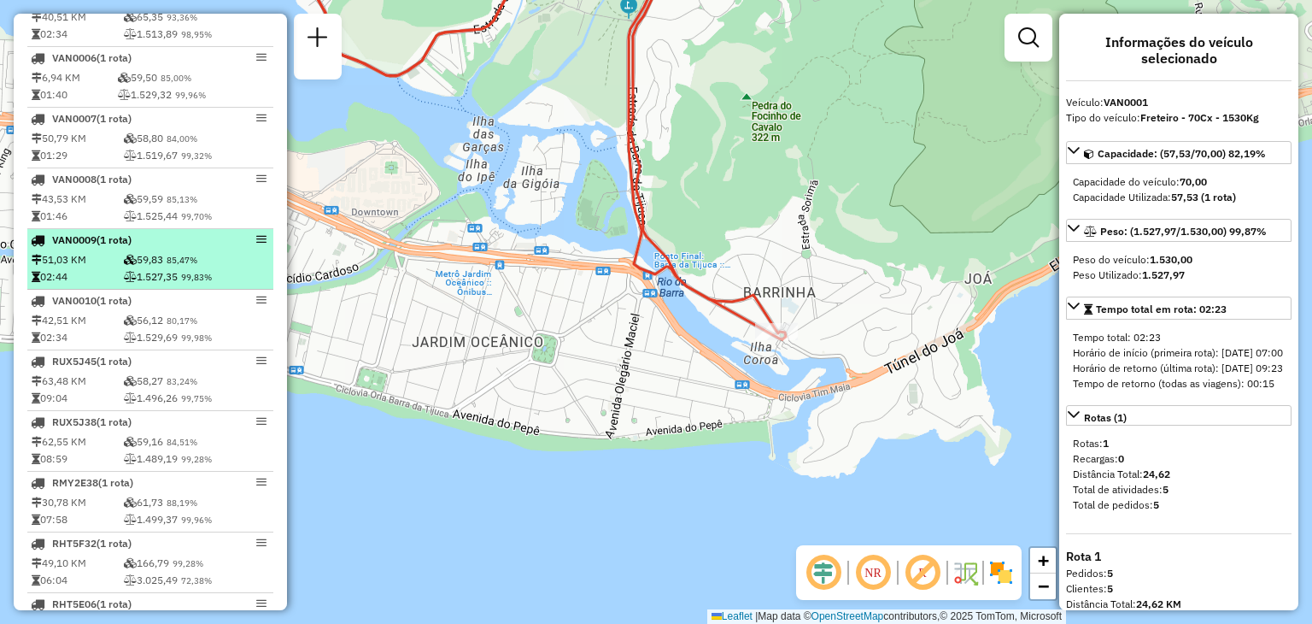
scroll to position [1025, 0]
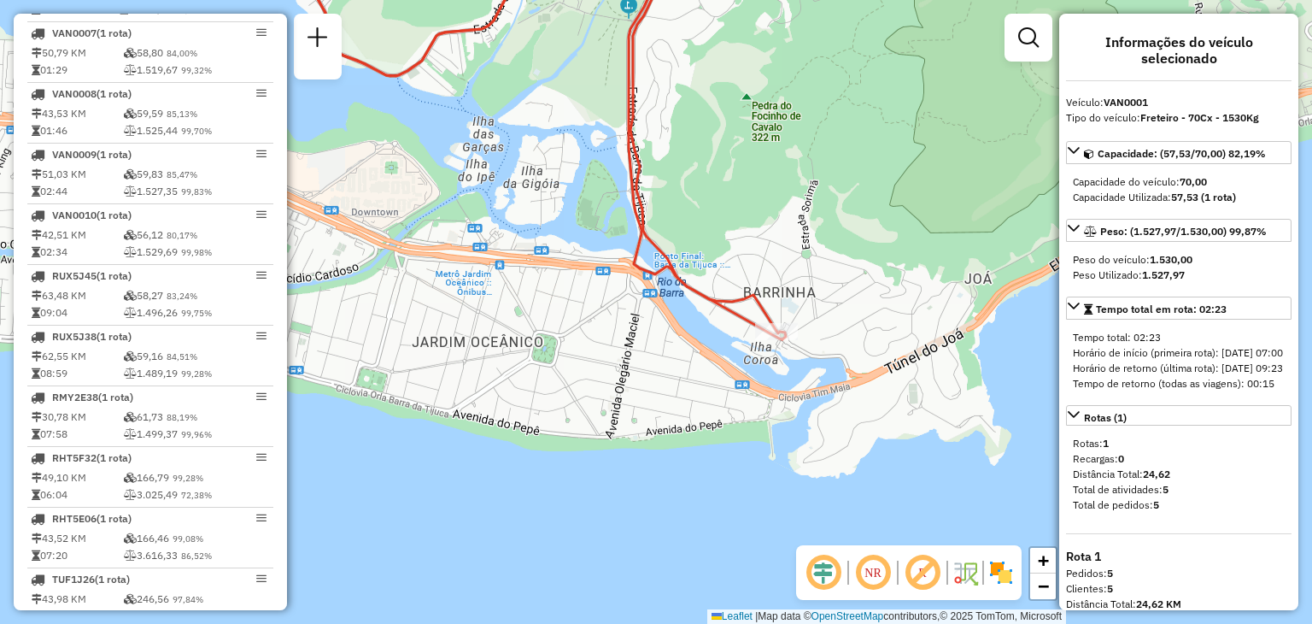
click at [883, 212] on div "Janela de atendimento Grade de atendimento Capacidade Transportadoras Veículos …" at bounding box center [656, 312] width 1312 height 624
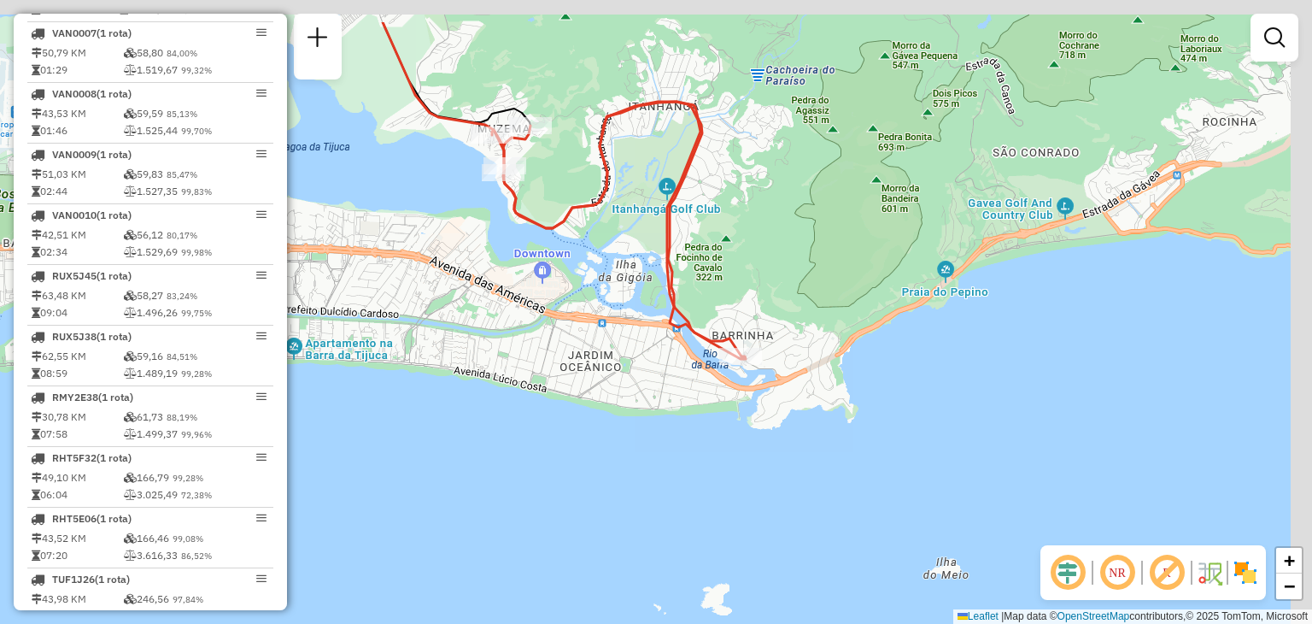
drag, startPoint x: 974, startPoint y: 192, endPoint x: 353, endPoint y: 372, distance: 646.5
click at [354, 372] on div "Janela de atendimento Grade de atendimento Capacidade Transportadoras Veículos …" at bounding box center [656, 312] width 1312 height 624
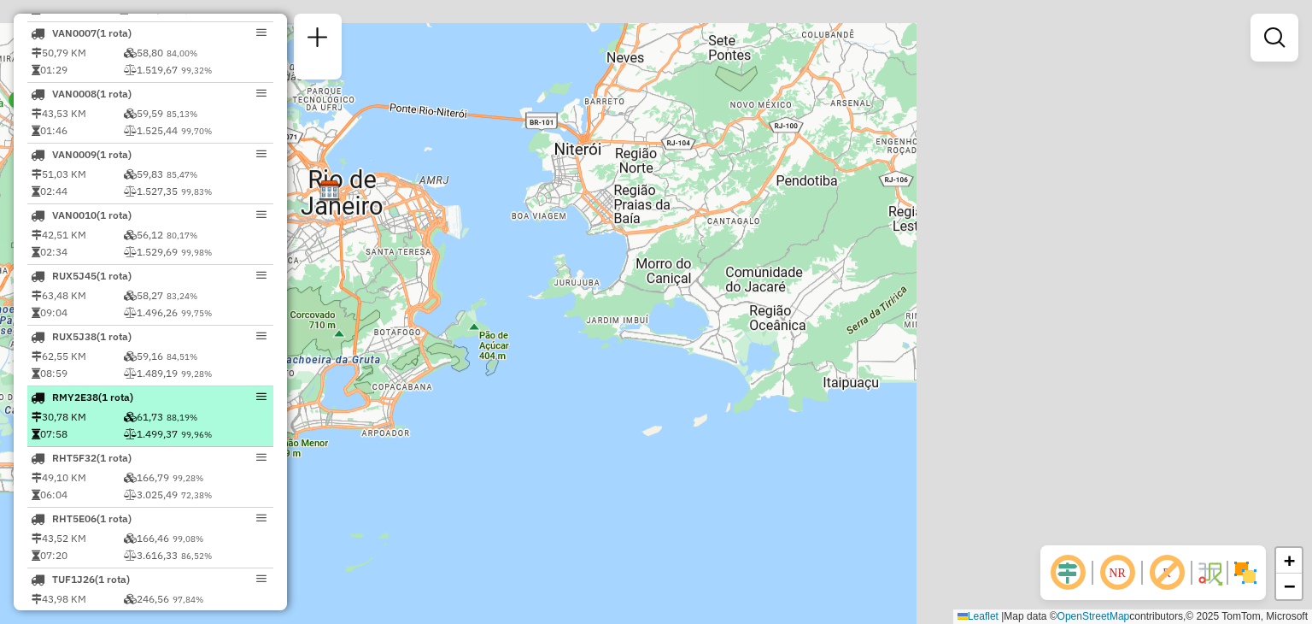
drag, startPoint x: 866, startPoint y: 238, endPoint x: 246, endPoint y: 425, distance: 647.9
click at [246, 431] on hb-router-mapa "Informações da Sessão 1279602 - 20/09/2025 Criação: 19/09/2025 19:22 Depósito: …" at bounding box center [656, 312] width 1312 height 624
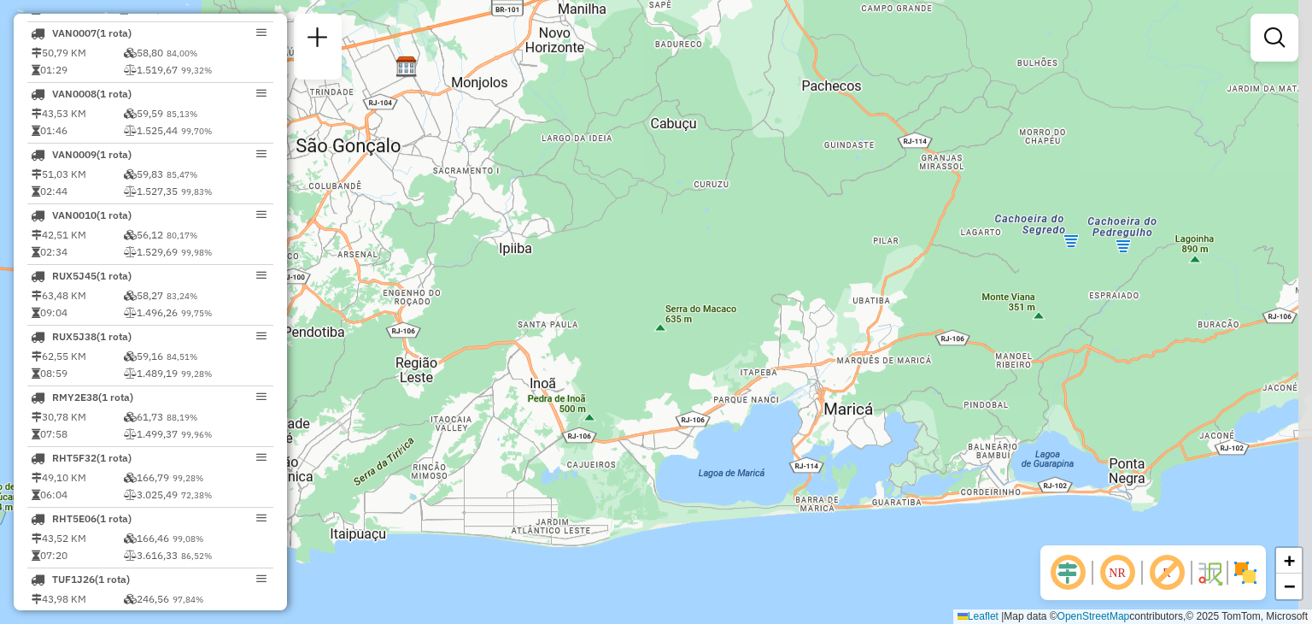
drag, startPoint x: 651, startPoint y: 343, endPoint x: 290, endPoint y: 465, distance: 380.7
click at [290, 465] on div "Janela de atendimento Grade de atendimento Capacidade Transportadoras Veículos …" at bounding box center [656, 312] width 1312 height 624
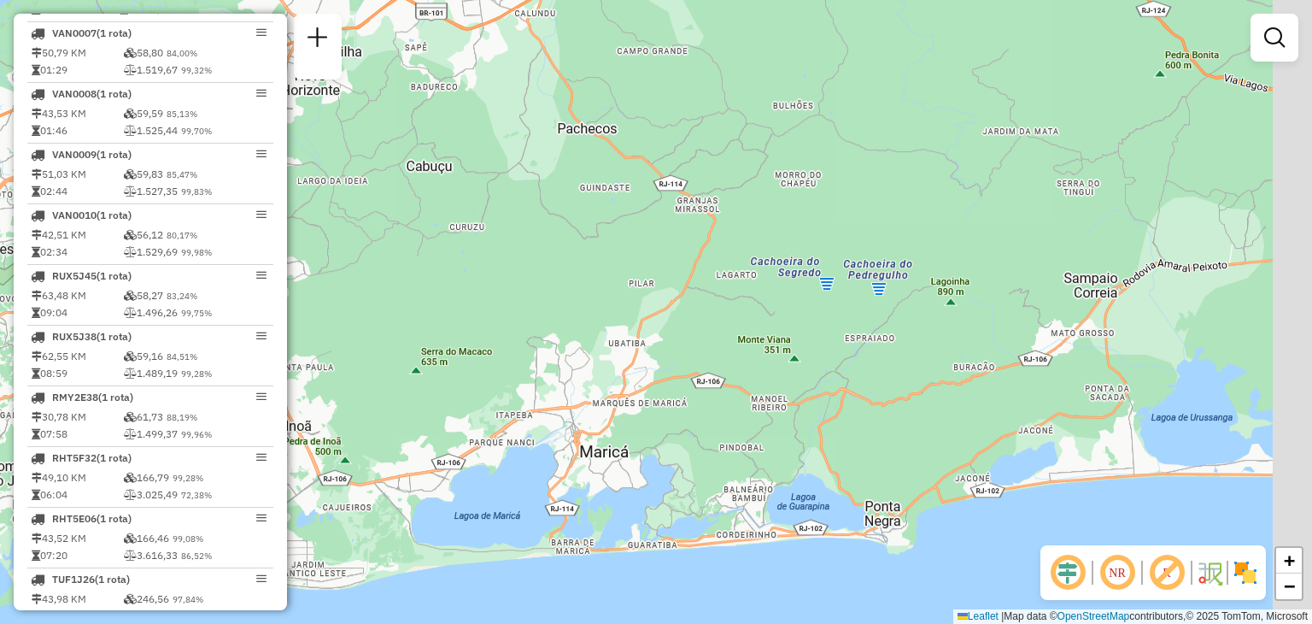
drag, startPoint x: 906, startPoint y: 372, endPoint x: 661, endPoint y: 414, distance: 248.1
click at [661, 414] on div "Janela de atendimento Grade de atendimento Capacidade Transportadoras Veículos …" at bounding box center [656, 312] width 1312 height 624
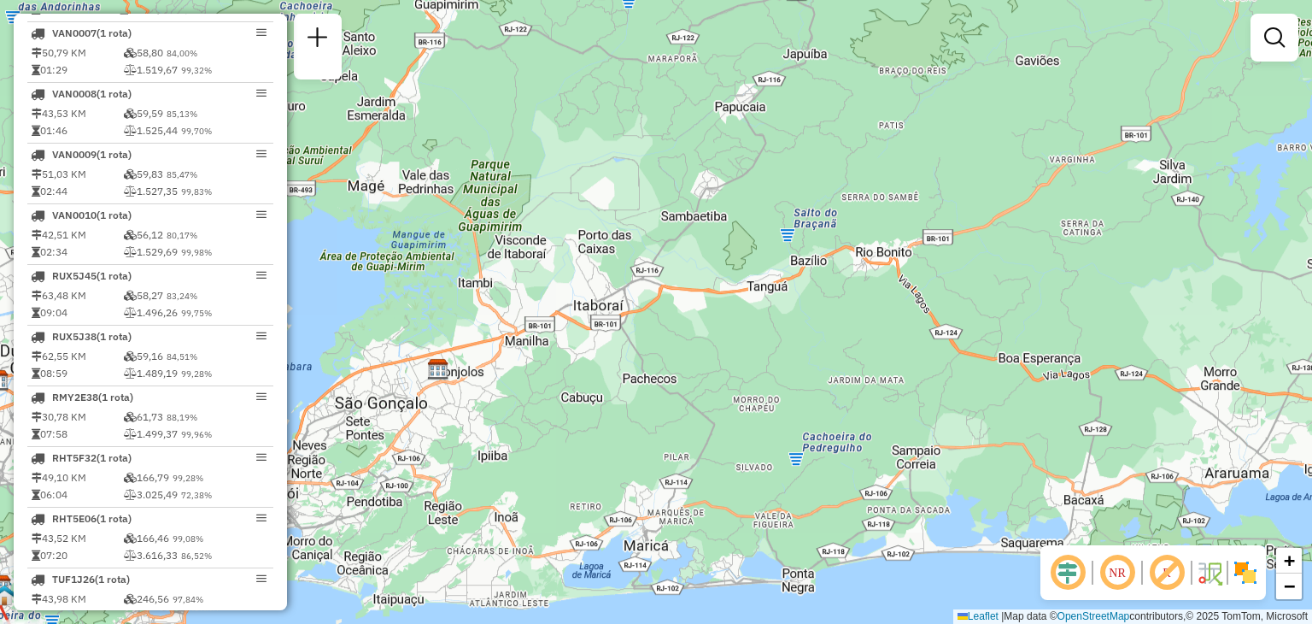
drag, startPoint x: 978, startPoint y: 336, endPoint x: 1005, endPoint y: 443, distance: 110.0
click at [1005, 443] on div "Janela de atendimento Grade de atendimento Capacidade Transportadoras Veículos …" at bounding box center [656, 312] width 1312 height 624
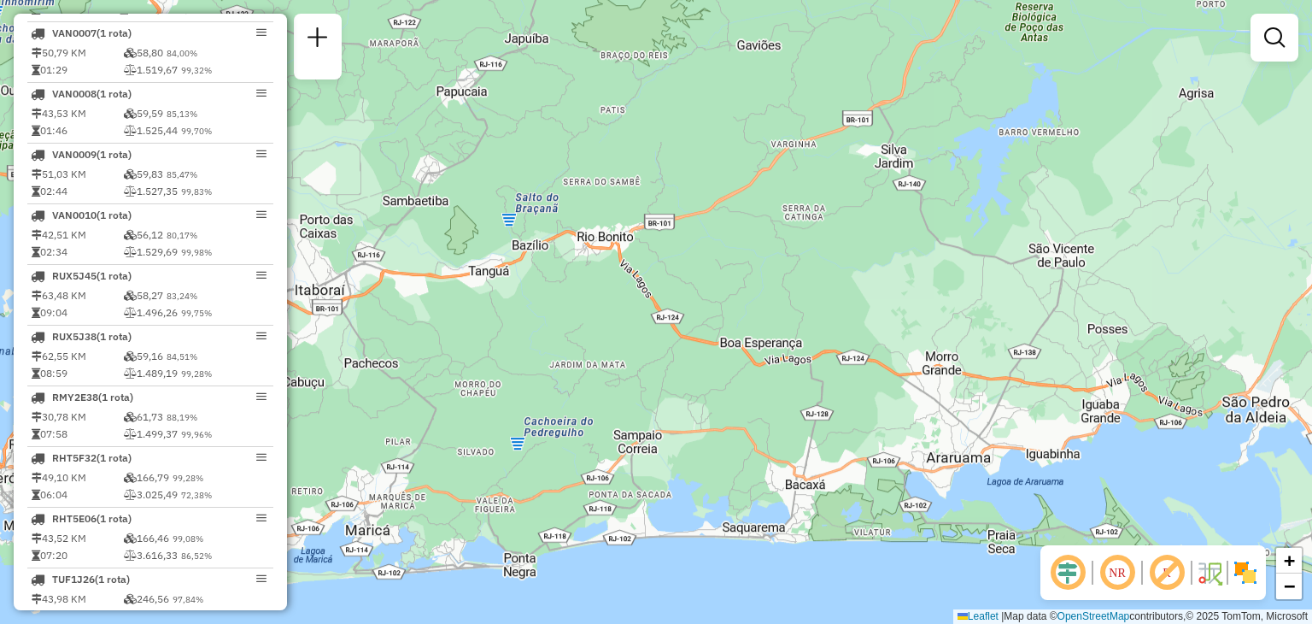
drag, startPoint x: 863, startPoint y: 380, endPoint x: 515, endPoint y: 377, distance: 347.8
click at [515, 377] on div "Janela de atendimento Grade de atendimento Capacidade Transportadoras Veículos …" at bounding box center [656, 312] width 1312 height 624
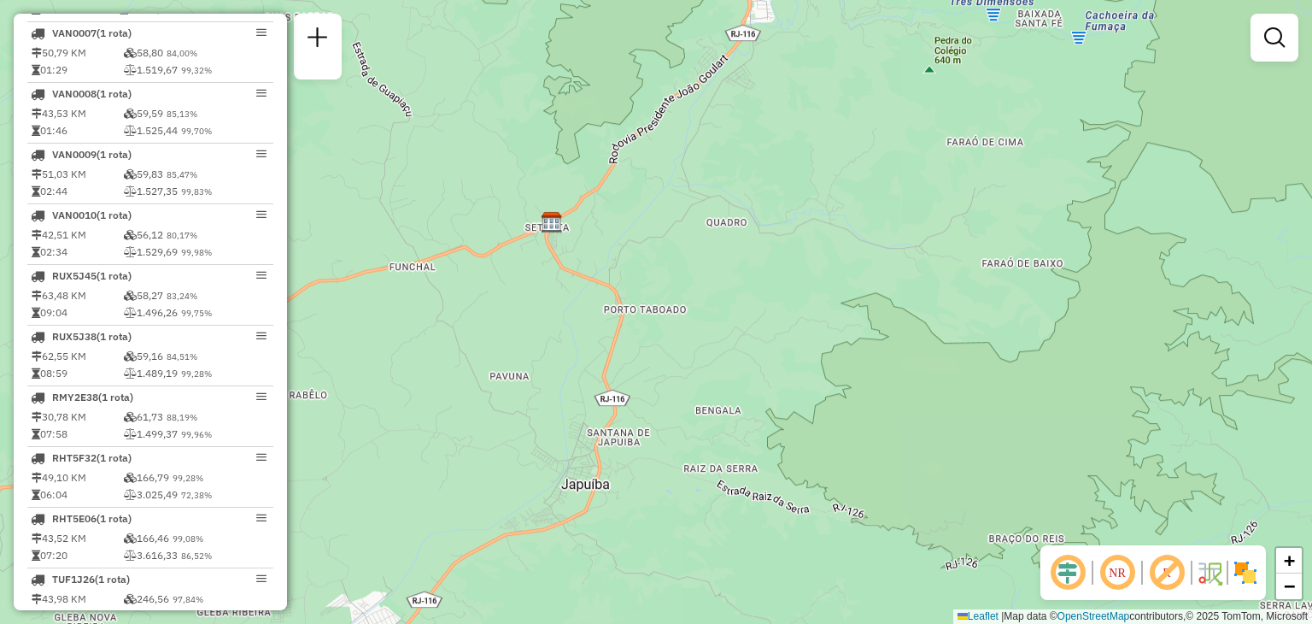
click at [550, 230] on img at bounding box center [552, 222] width 22 height 22
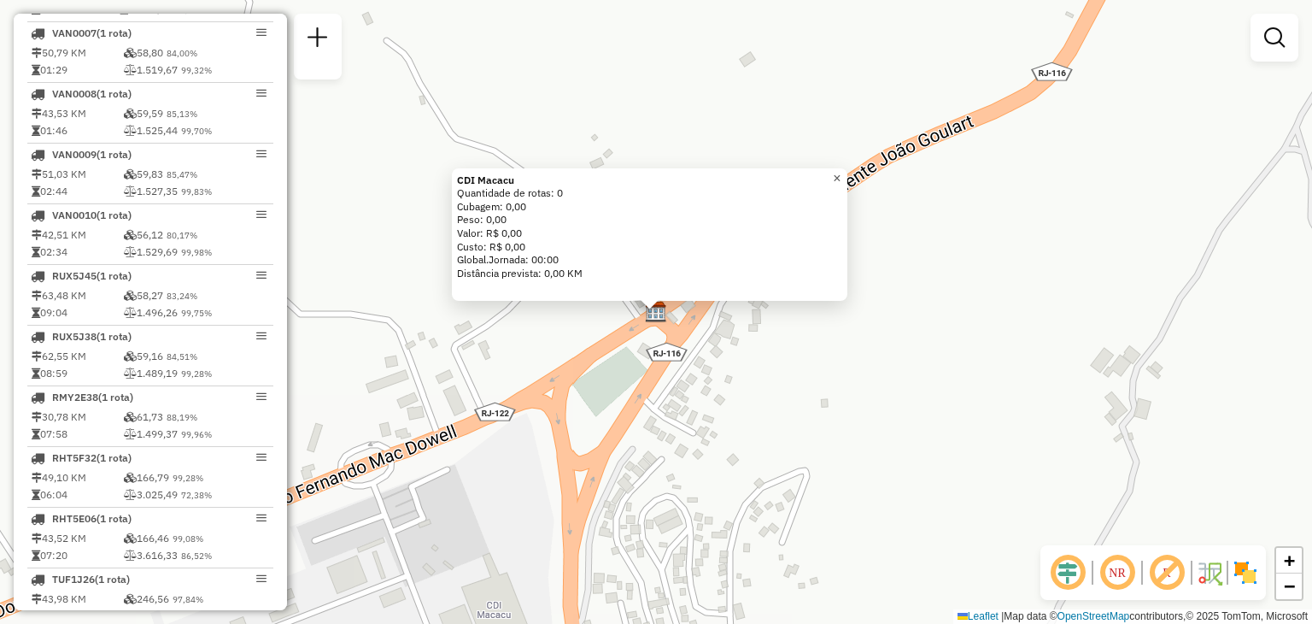
click at [841, 172] on span "×" at bounding box center [837, 178] width 8 height 15
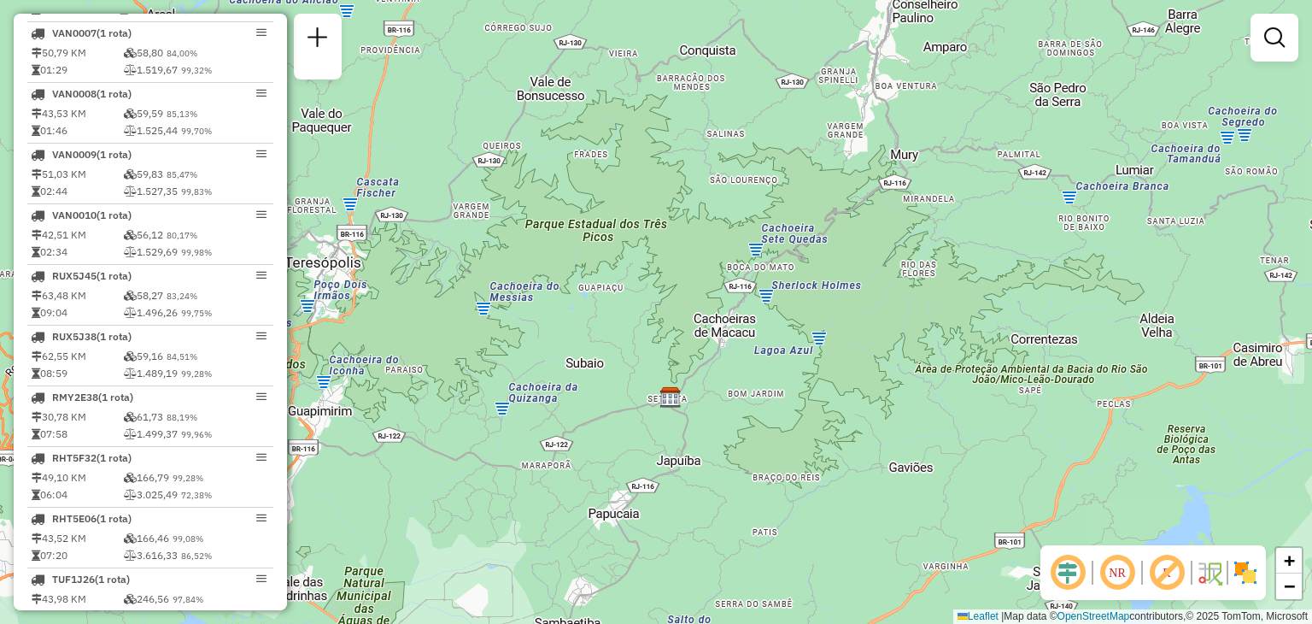
drag, startPoint x: 519, startPoint y: 479, endPoint x: 1221, endPoint y: 211, distance: 751.0
click at [1218, 212] on div "Janela de atendimento Grade de atendimento Capacidade Transportadoras Veículos …" at bounding box center [656, 312] width 1312 height 624
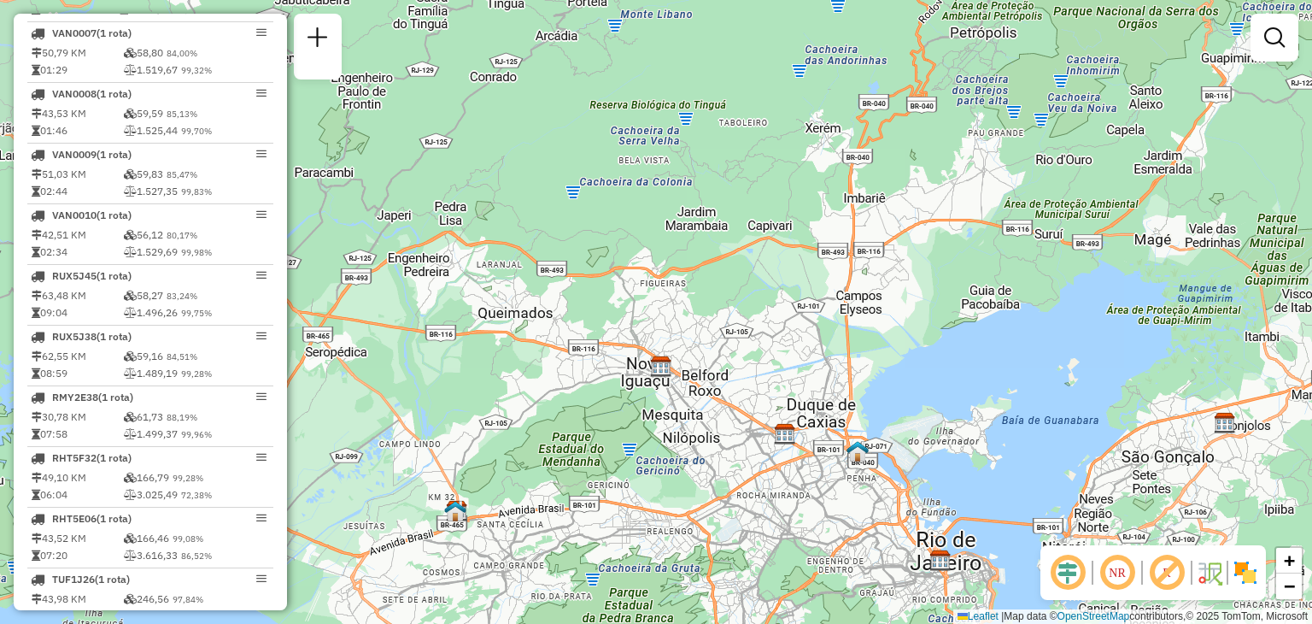
drag, startPoint x: 805, startPoint y: 373, endPoint x: 959, endPoint y: 197, distance: 234.4
click at [959, 197] on div "Janela de atendimento Grade de atendimento Capacidade Transportadoras Veículos …" at bounding box center [656, 312] width 1312 height 624
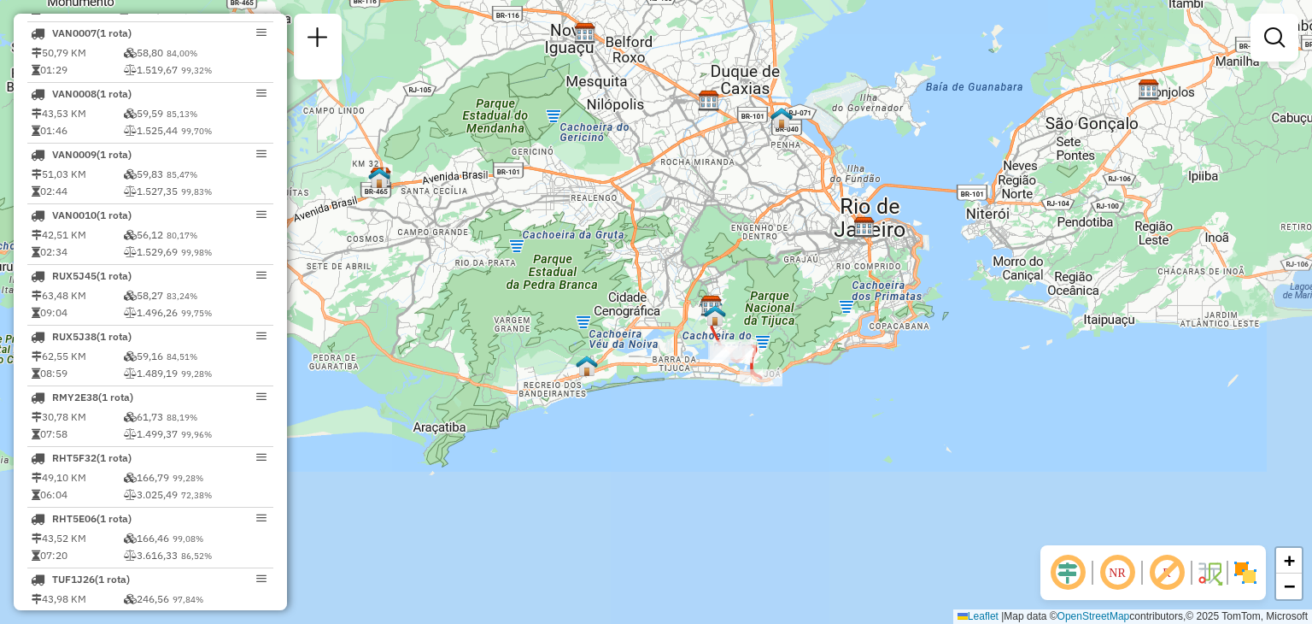
drag, startPoint x: 671, startPoint y: 291, endPoint x: 607, endPoint y: 242, distance: 80.3
click at [607, 242] on div "Janela de atendimento Grade de atendimento Capacidade Transportadoras Veículos …" at bounding box center [656, 312] width 1312 height 624
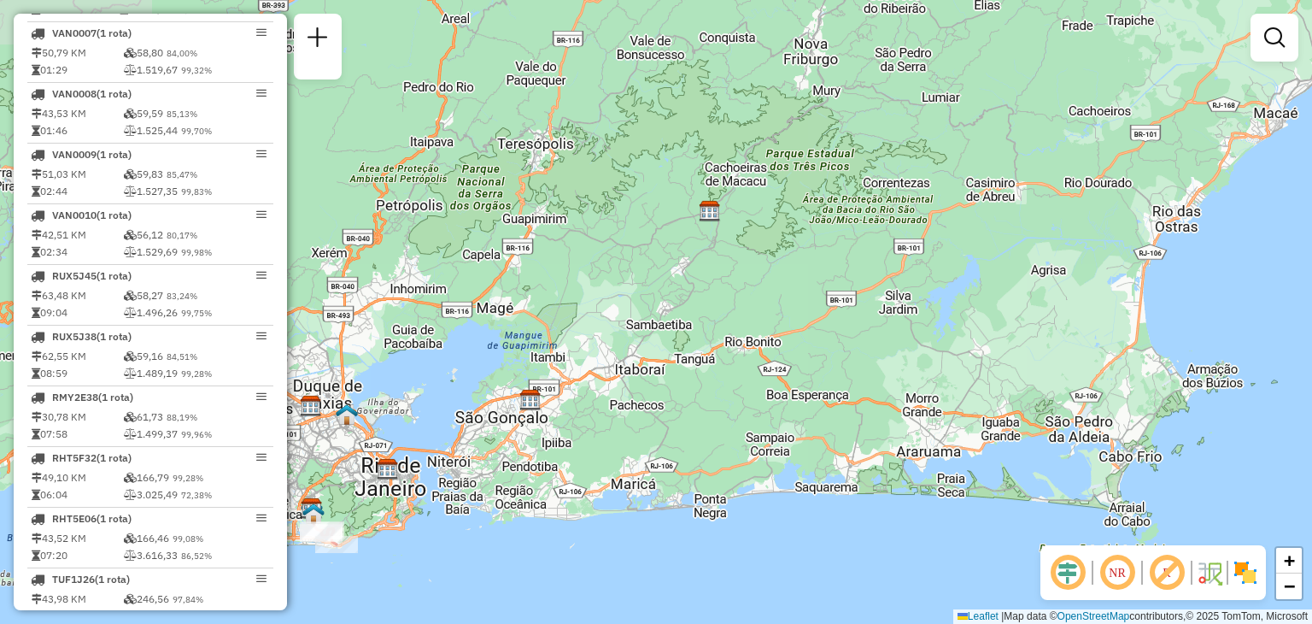
drag, startPoint x: 1205, startPoint y: 267, endPoint x: 500, endPoint y: 528, distance: 751.5
click at [500, 528] on div "Janela de atendimento Grade de atendimento Capacidade Transportadoras Veículos …" at bounding box center [656, 312] width 1312 height 624
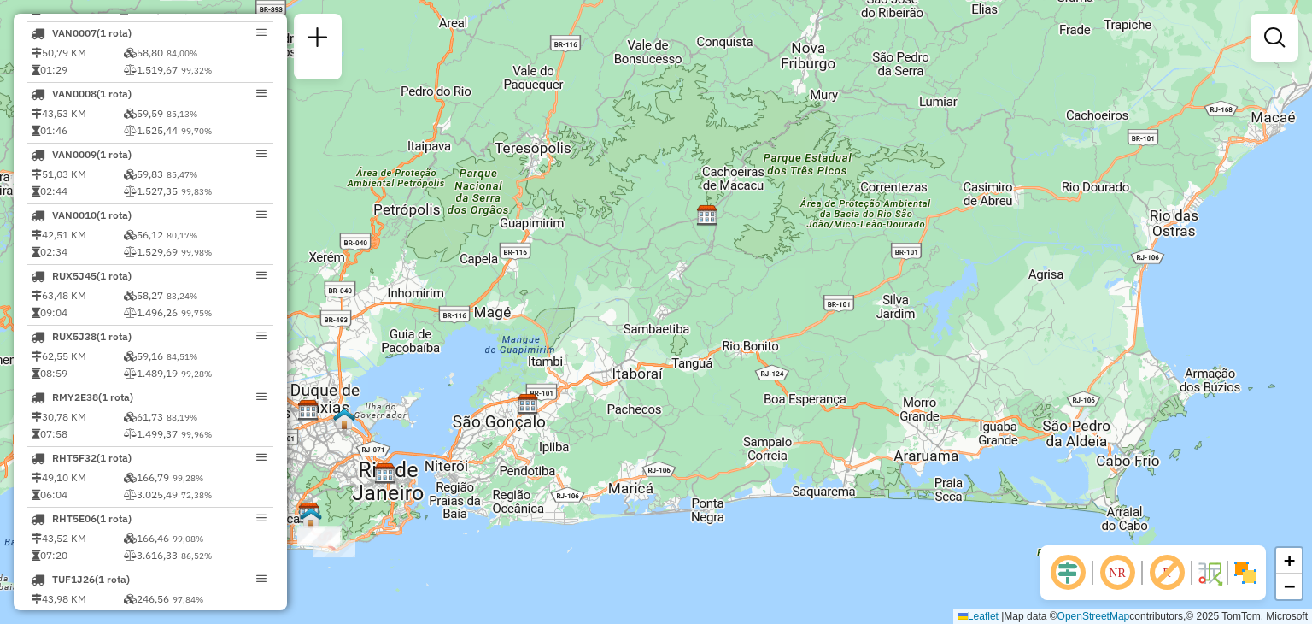
click at [707, 210] on img at bounding box center [707, 215] width 22 height 22
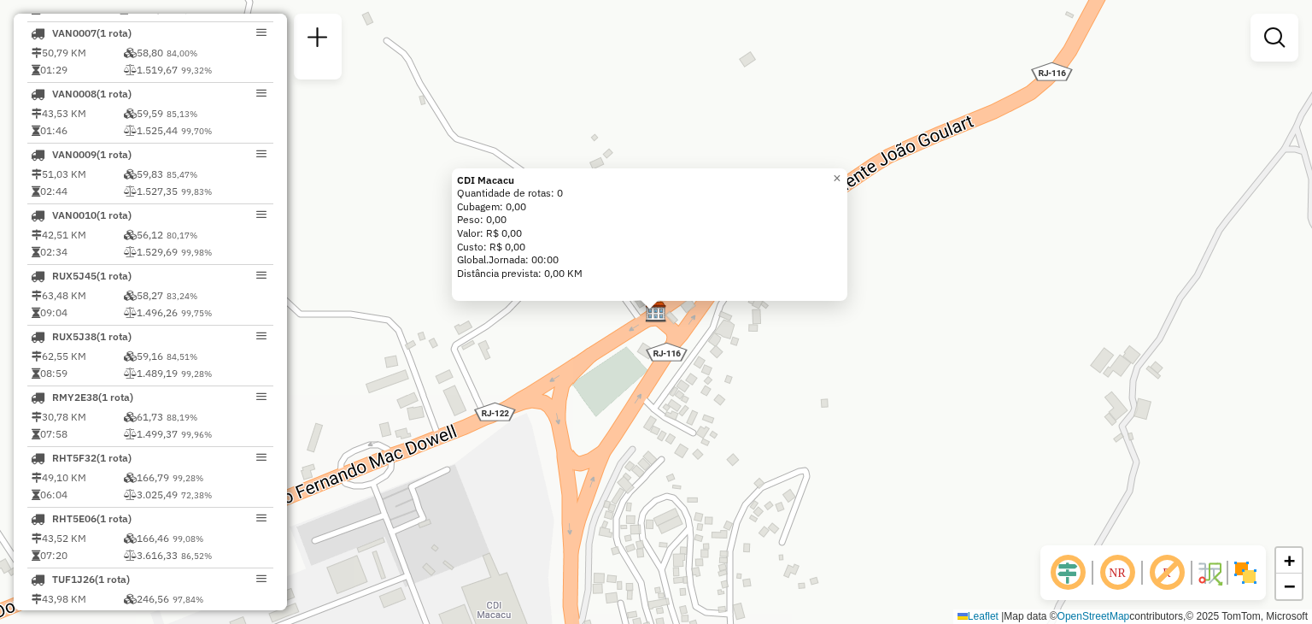
click at [748, 346] on div "CDI Macacu Quantidade de rotas: 0 Cubagem: 0,00 Peso: 0,00 Valor: R$ 0,00 Custo…" at bounding box center [656, 312] width 1312 height 624
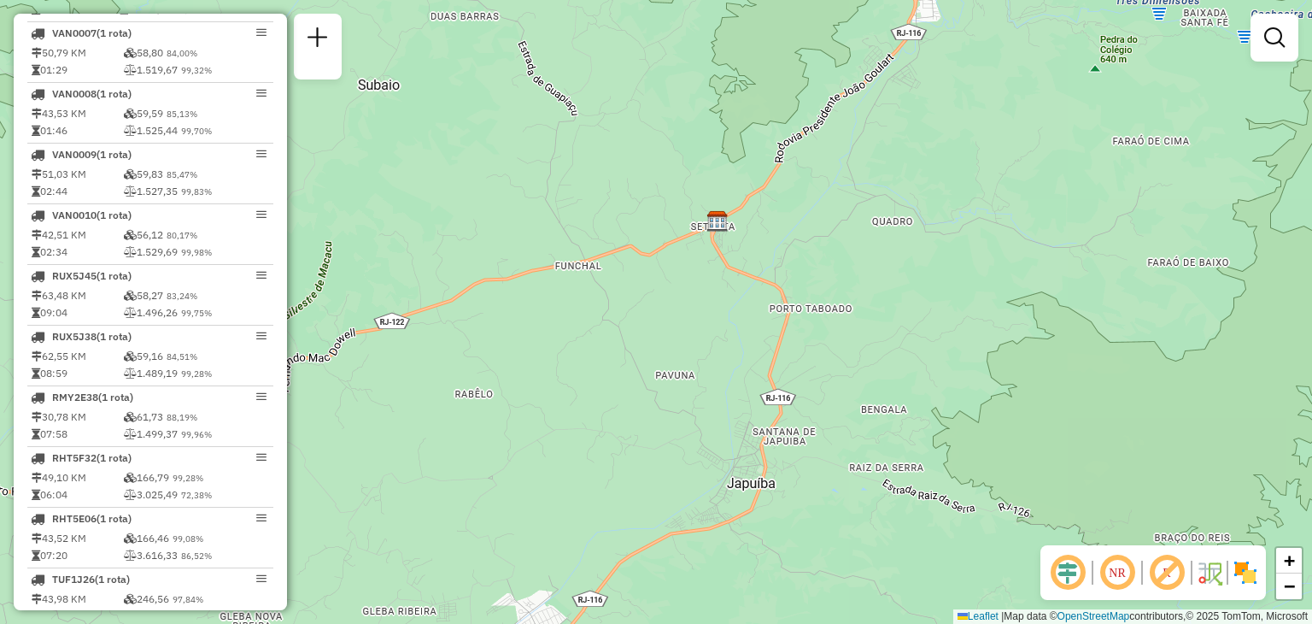
drag, startPoint x: 591, startPoint y: 373, endPoint x: 1001, endPoint y: 185, distance: 451.5
click at [992, 188] on div "Janela de atendimento Grade de atendimento Capacidade Transportadoras Veículos …" at bounding box center [656, 312] width 1312 height 624
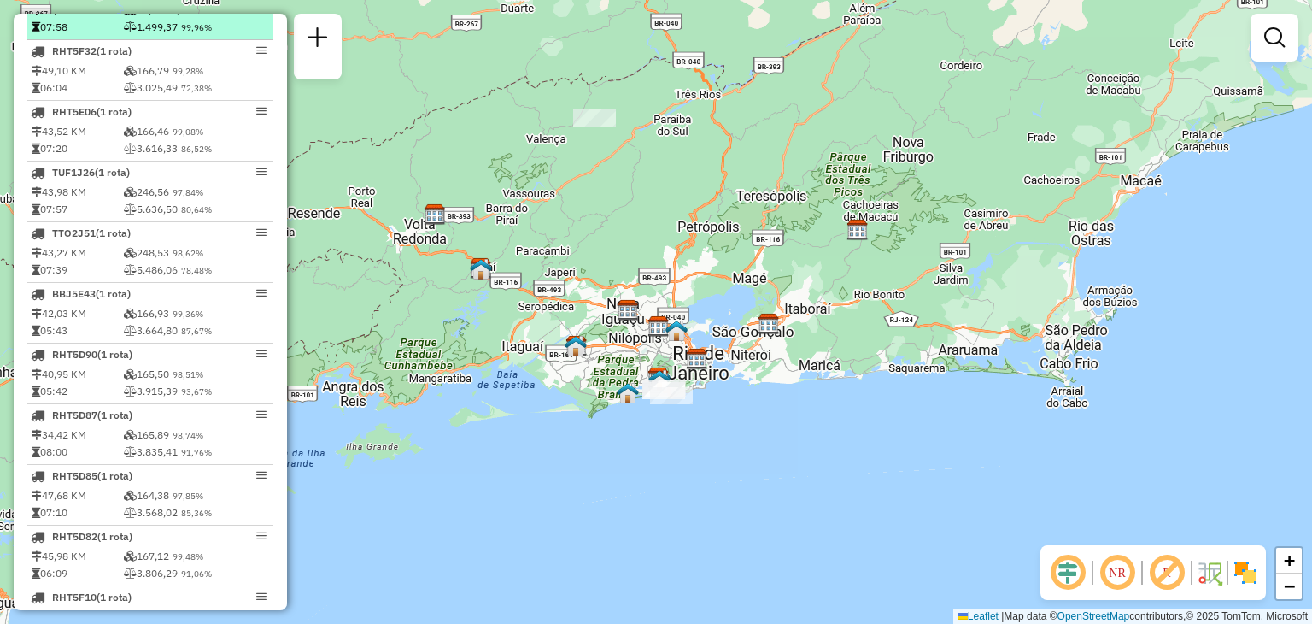
scroll to position [1452, 0]
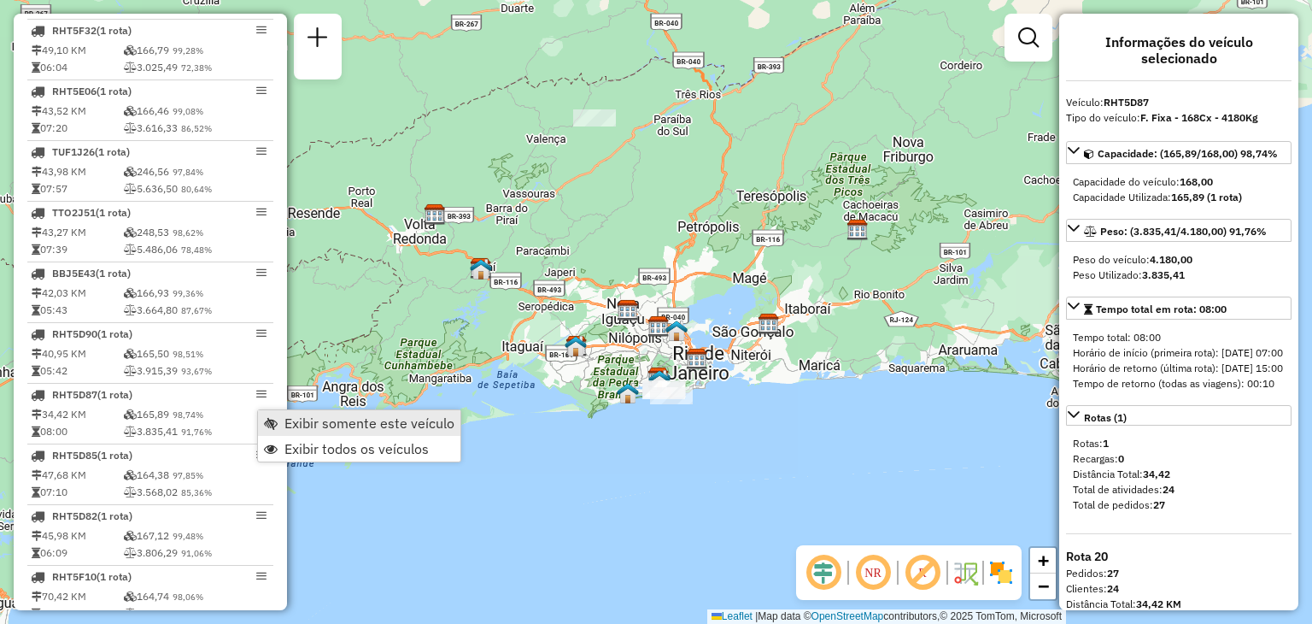
click at [282, 418] on link "Exibir somente este veículo" at bounding box center [359, 423] width 202 height 26
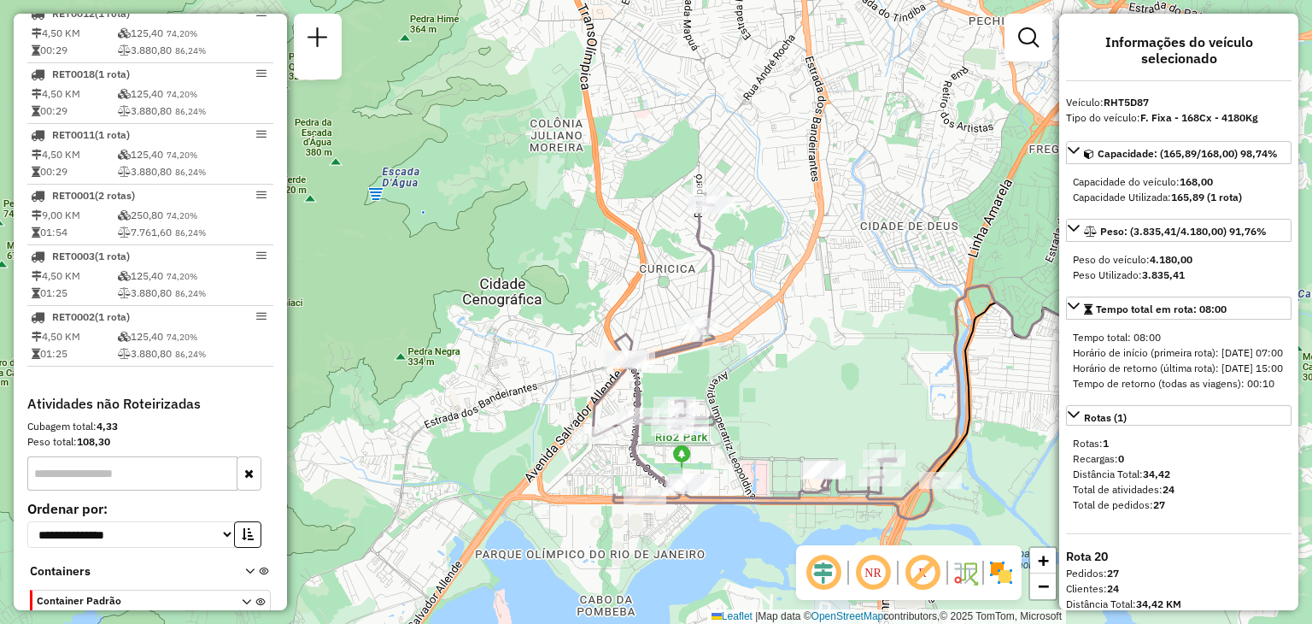
scroll to position [6374, 0]
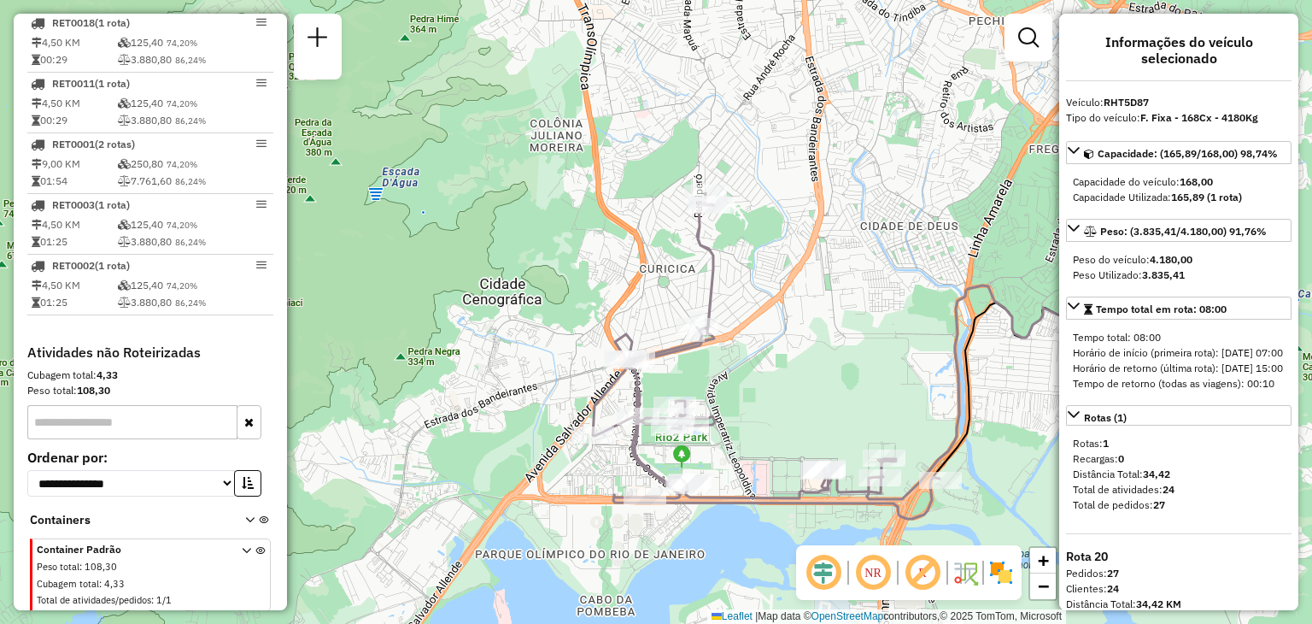
click at [244, 420] on icon "button" at bounding box center [248, 422] width 9 height 12
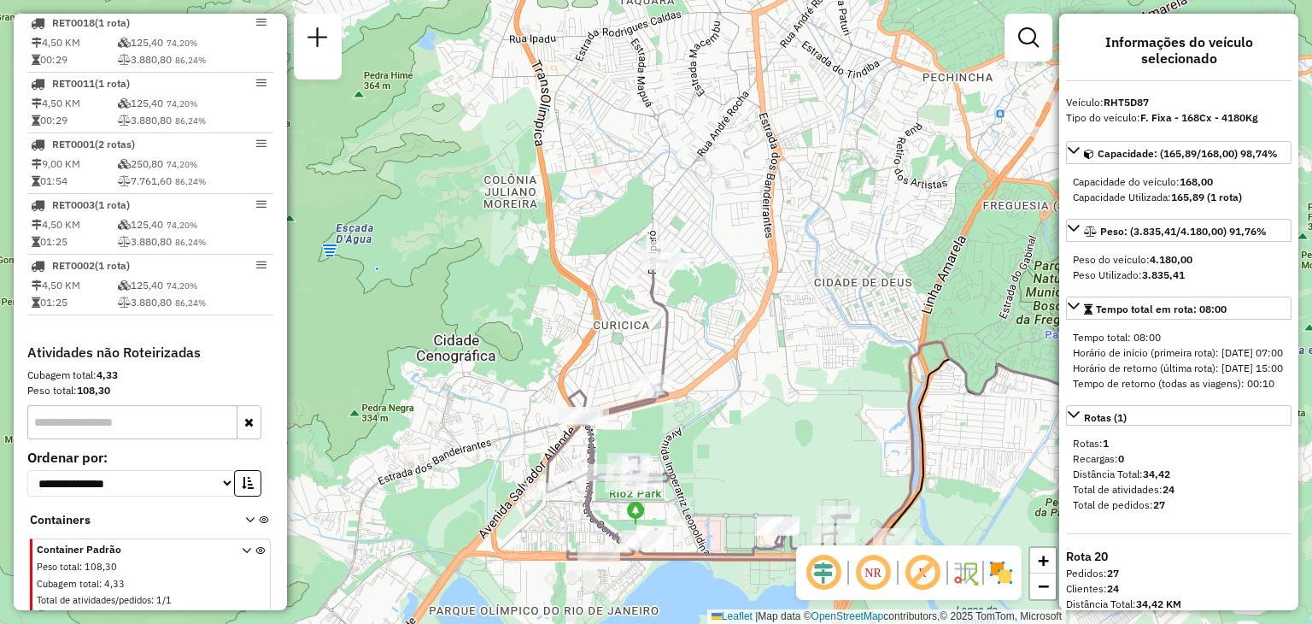
drag, startPoint x: 841, startPoint y: 331, endPoint x: 708, endPoint y: 431, distance: 166.4
click at [708, 431] on div "Janela de atendimento Grade de atendimento Capacidade Transportadoras Veículos …" at bounding box center [656, 312] width 1312 height 624
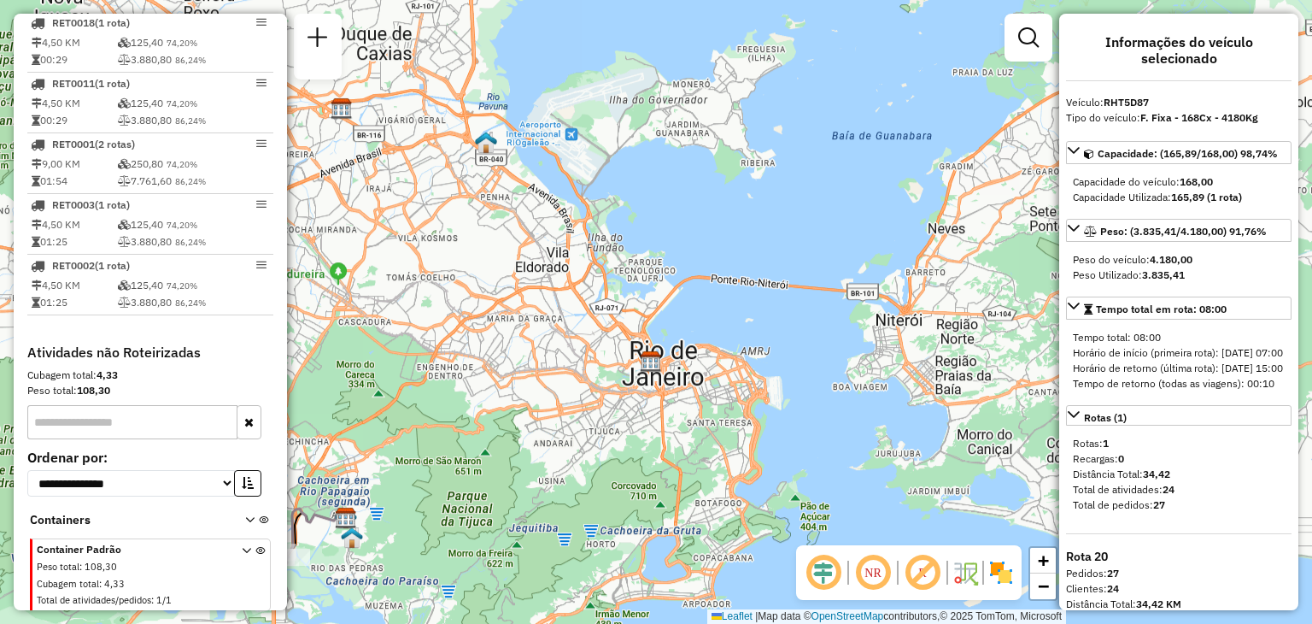
drag, startPoint x: 849, startPoint y: 372, endPoint x: 448, endPoint y: 379, distance: 401.6
click at [449, 380] on div "Janela de atendimento Grade de atendimento Capacidade Transportadoras Veículos …" at bounding box center [656, 312] width 1312 height 624
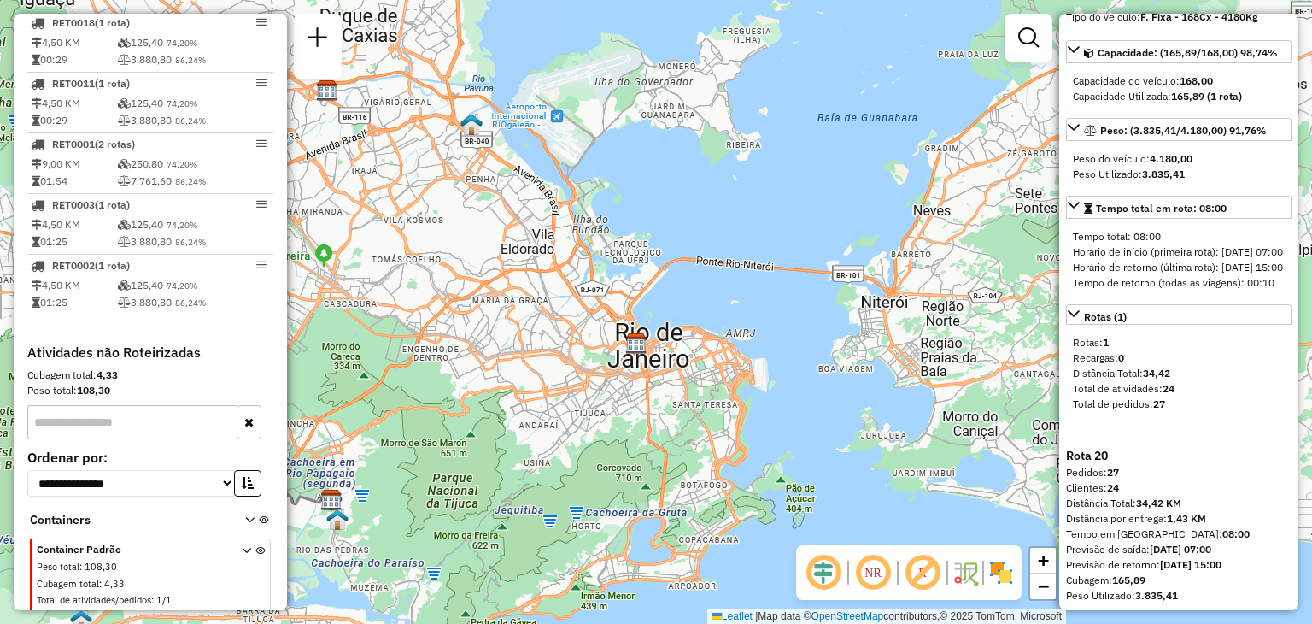
scroll to position [130, 0]
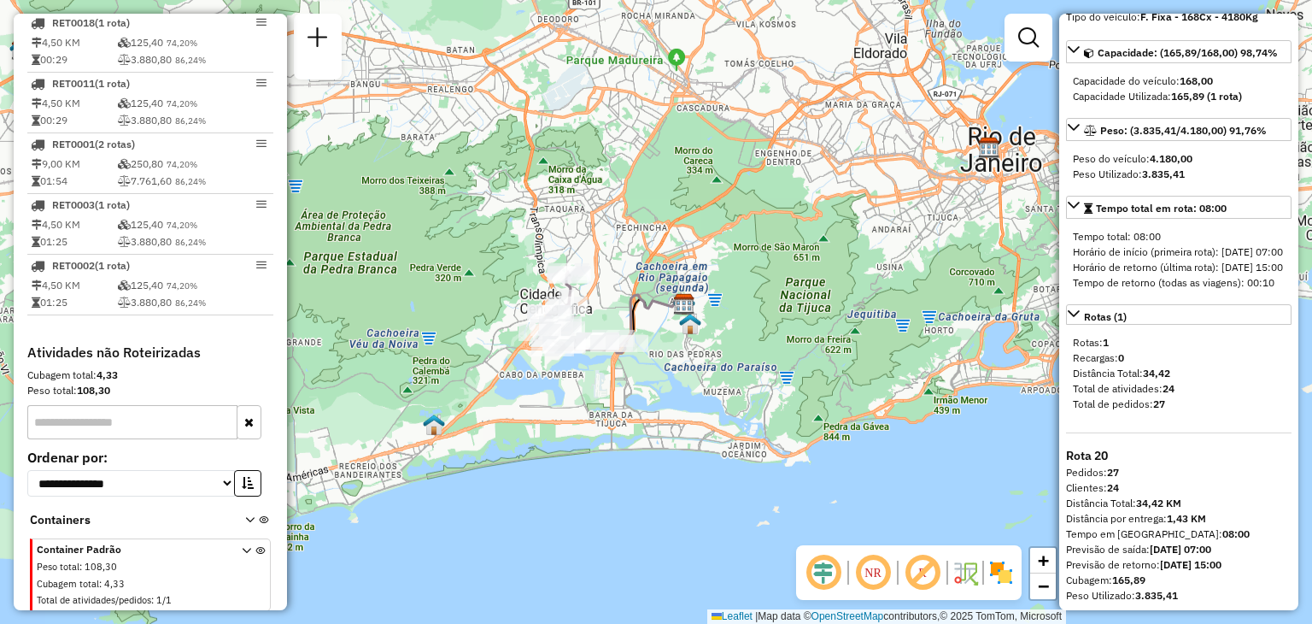
drag, startPoint x: 660, startPoint y: 433, endPoint x: 938, endPoint y: 261, distance: 326.5
click at [938, 261] on div "Janela de atendimento Grade de atendimento Capacidade Transportadoras Veículos …" at bounding box center [656, 312] width 1312 height 624
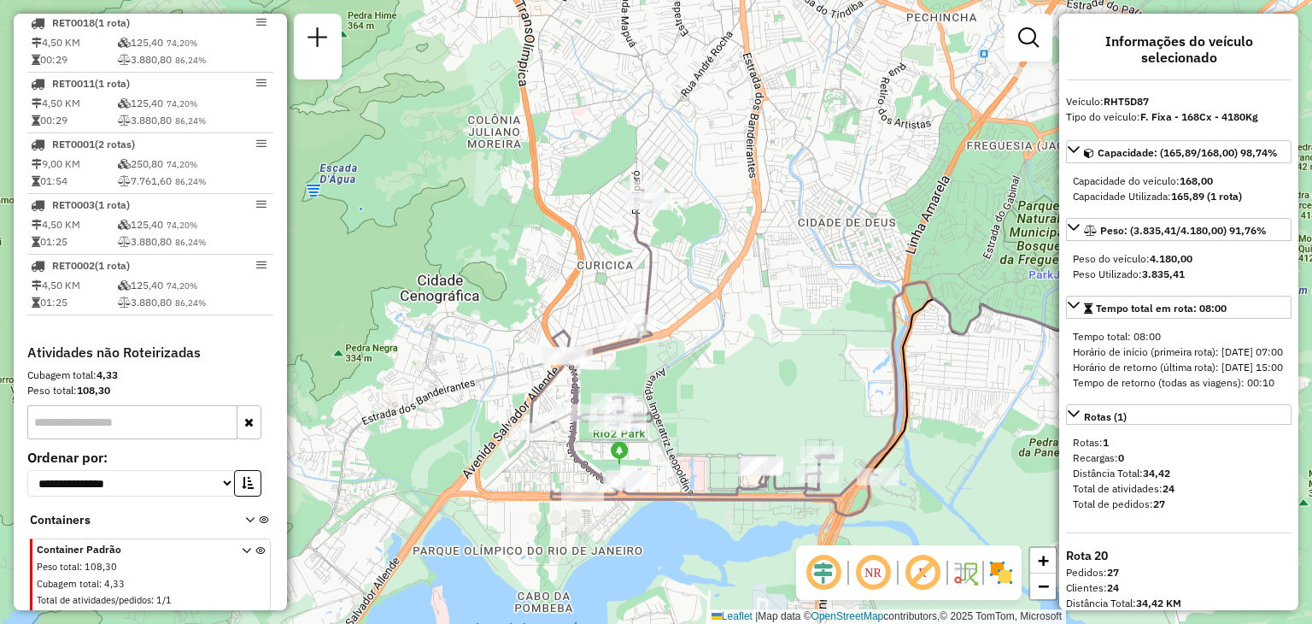
scroll to position [0, 0]
click at [314, 42] on em at bounding box center [318, 37] width 21 height 21
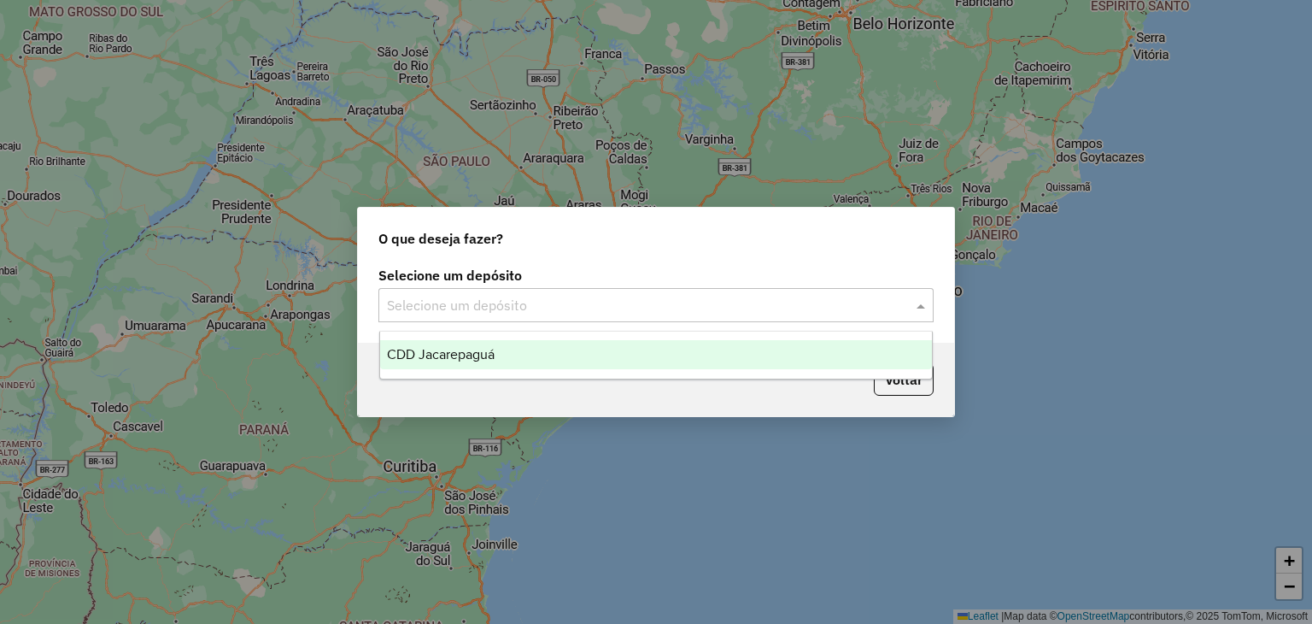
click at [610, 296] on input "text" at bounding box center [639, 306] width 504 height 21
click at [609, 348] on div "CDD Jacarepaguá" at bounding box center [656, 354] width 553 height 29
